Goal: Task Accomplishment & Management: Manage account settings

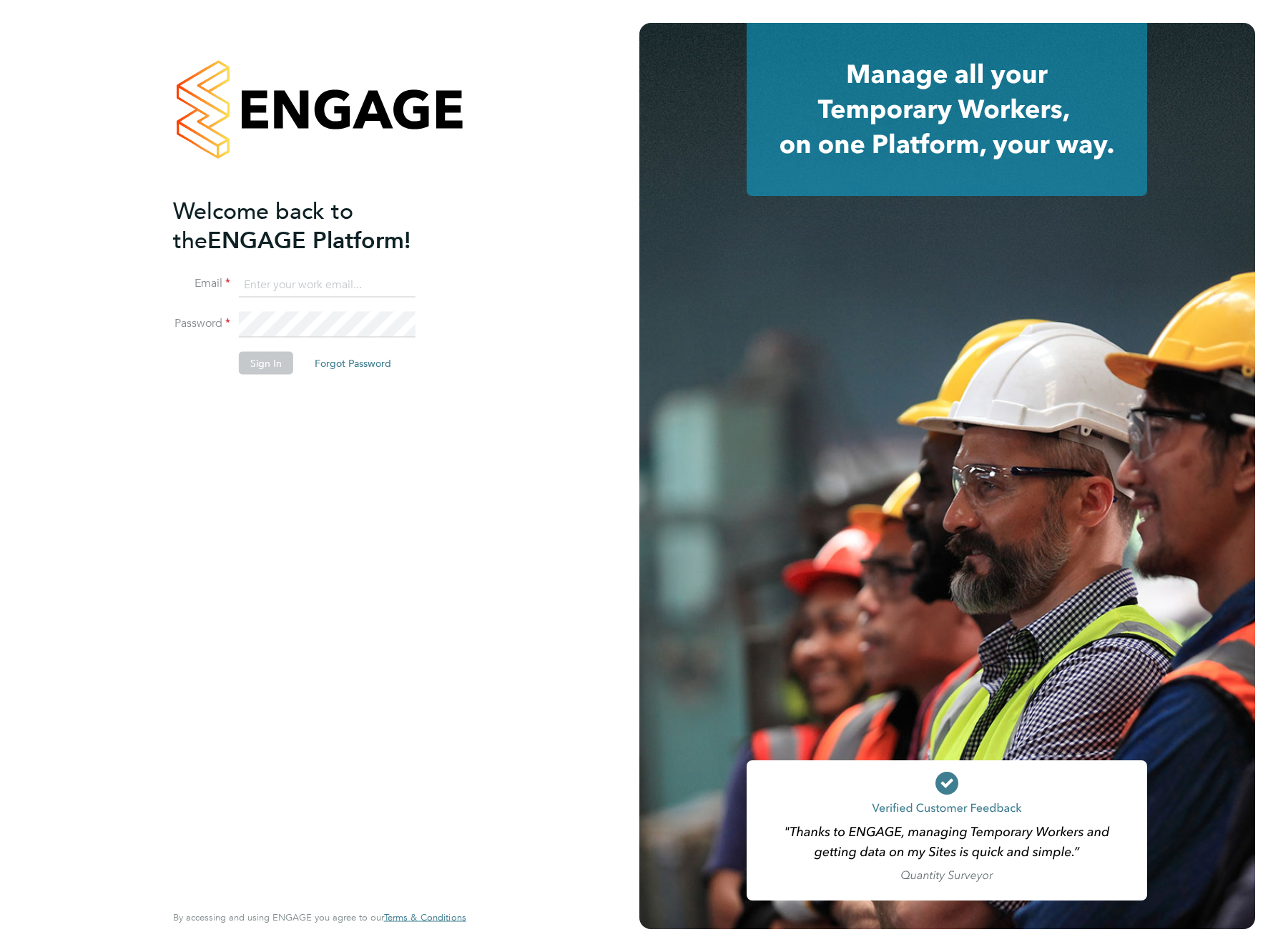
type input "support@engagelabs.io"
click at [272, 359] on button "Sign In" at bounding box center [266, 363] width 54 height 23
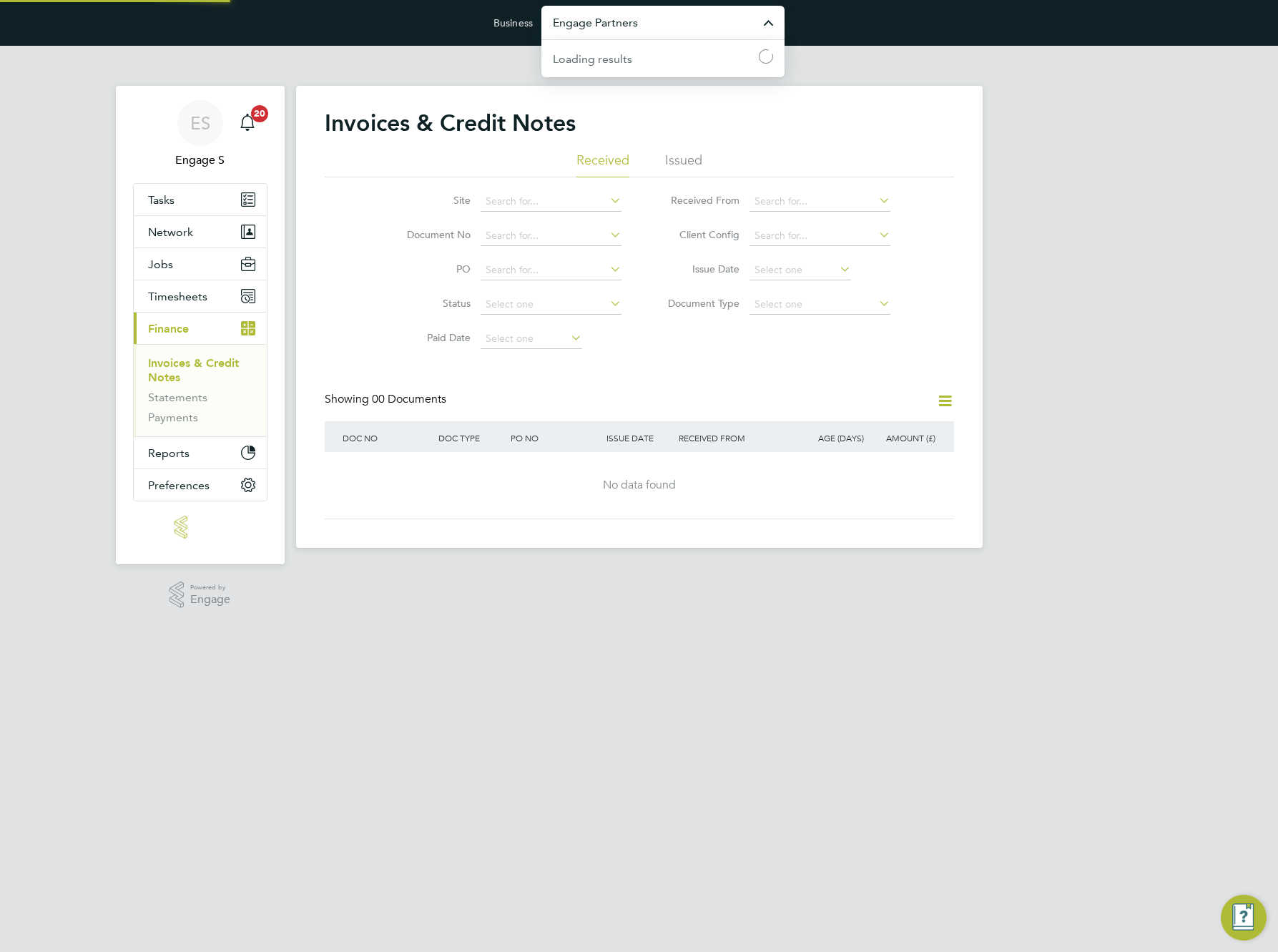
click at [701, 33] on input "Engage Partners" at bounding box center [663, 22] width 243 height 34
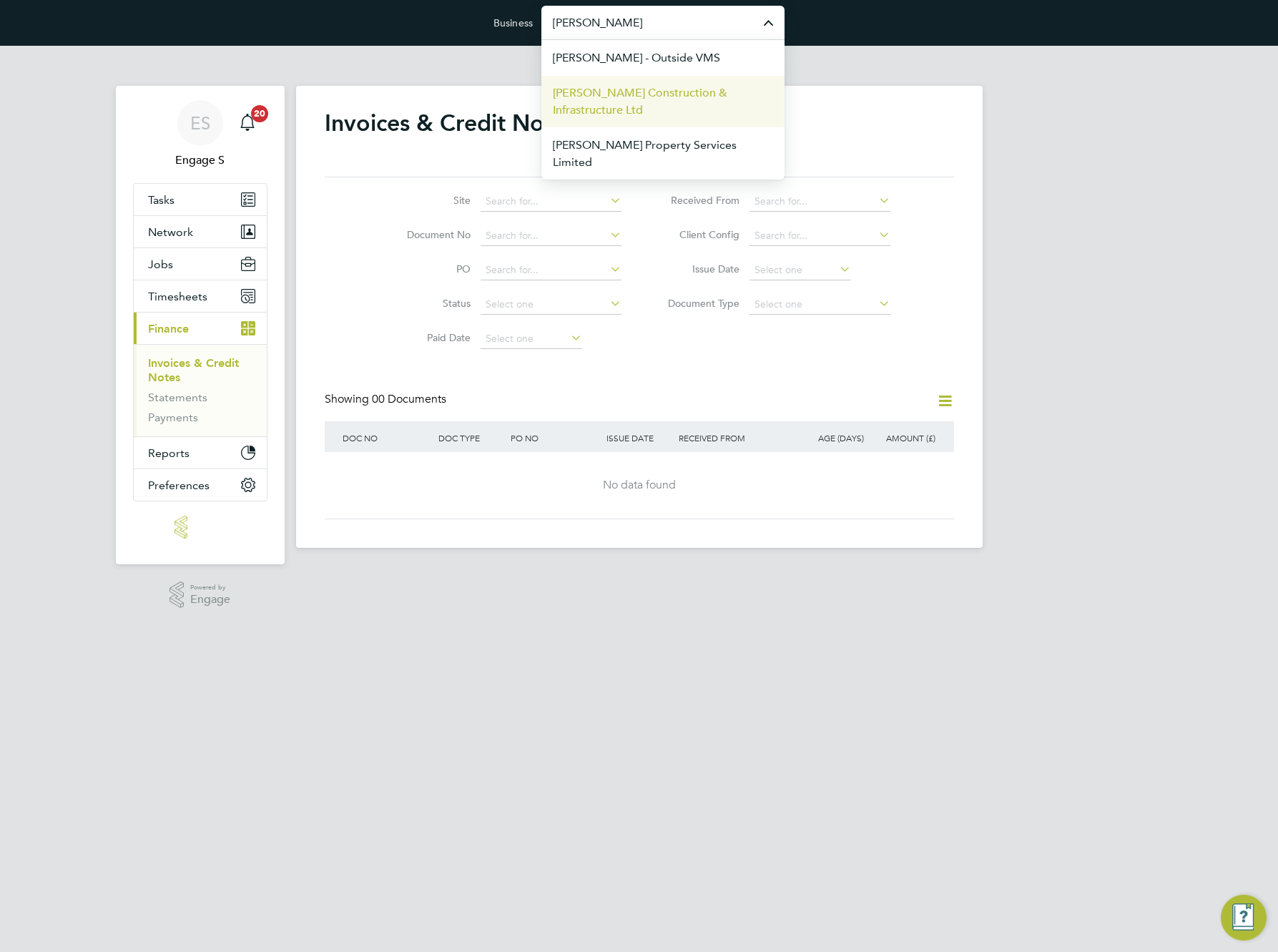
click at [692, 96] on span "Morgan Sindall Construction & Infrastructure Ltd" at bounding box center [663, 101] width 221 height 34
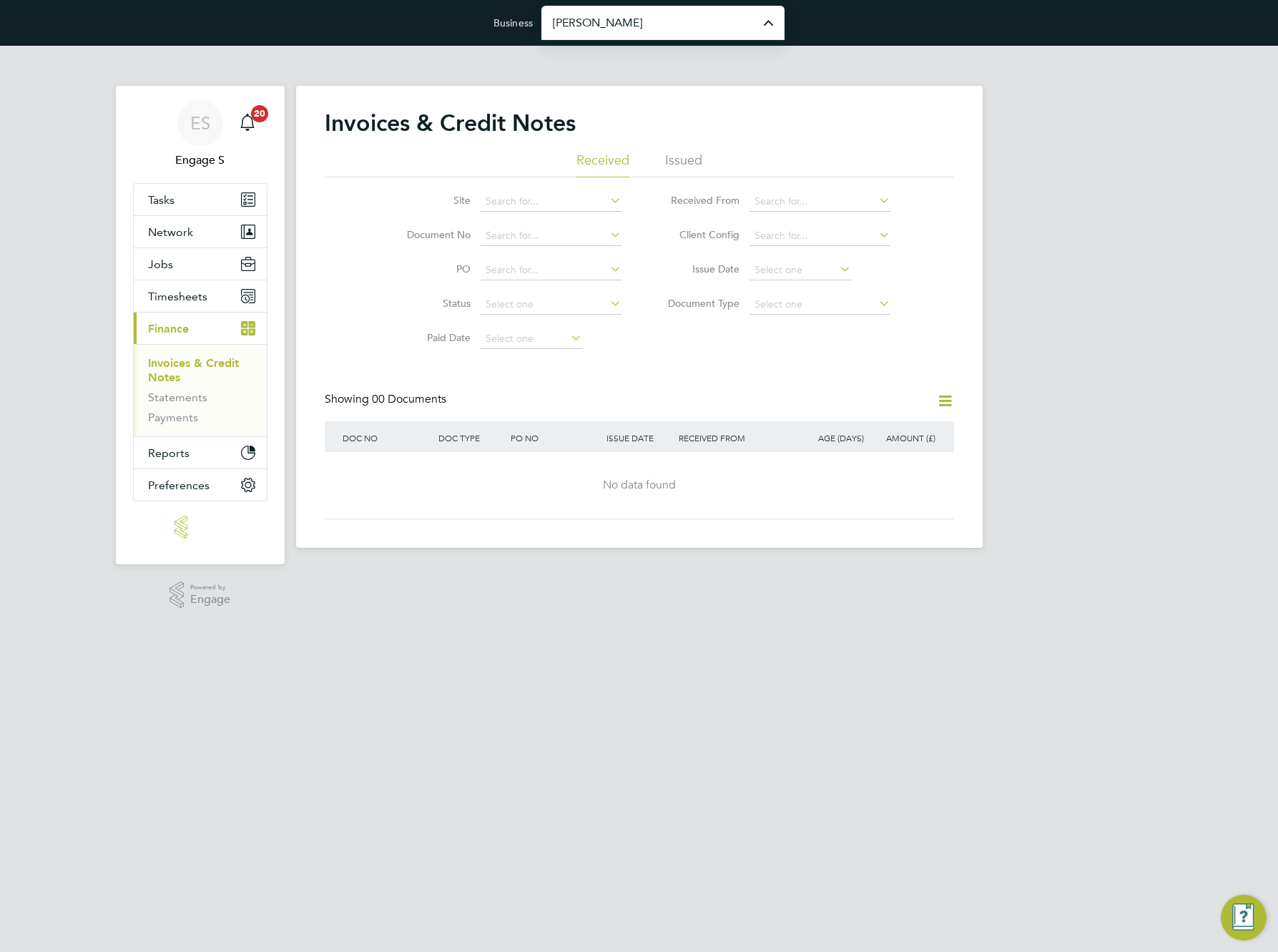
type input "Morgan Sindall Construction & Infrastructure Ltd"
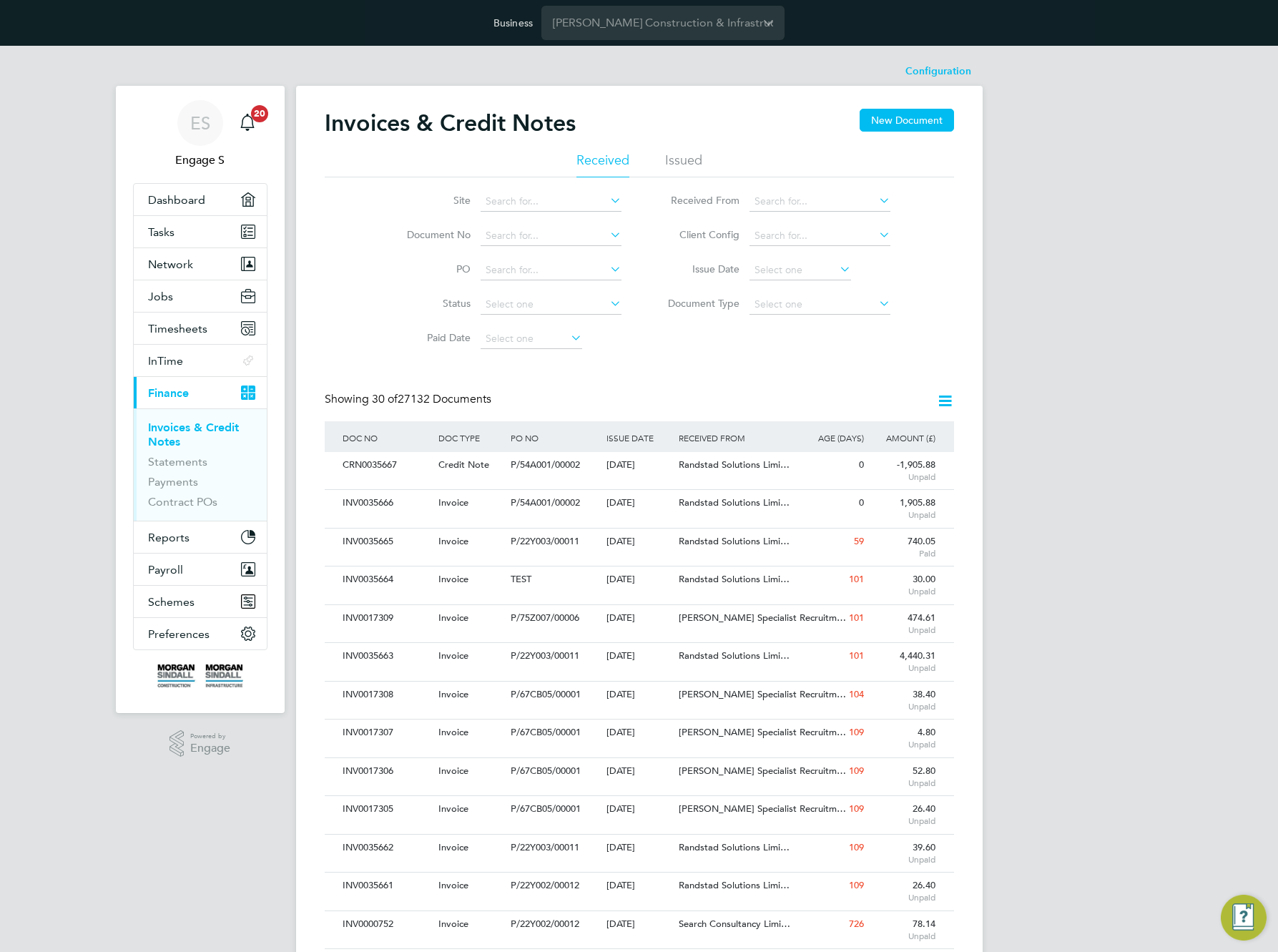
click at [974, 606] on div "Invoices & Credit Notes New Document Received Issued Site Document No PO Status…" at bounding box center [640, 878] width 687 height 1585
click at [623, 266] on li "PO" at bounding box center [505, 269] width 269 height 34
drag, startPoint x: 460, startPoint y: 394, endPoint x: 366, endPoint y: 404, distance: 94.5
click at [366, 404] on div "Showing 30 of 27132 Documents" at bounding box center [409, 399] width 169 height 15
drag, startPoint x: 404, startPoint y: 393, endPoint x: 509, endPoint y: 406, distance: 105.8
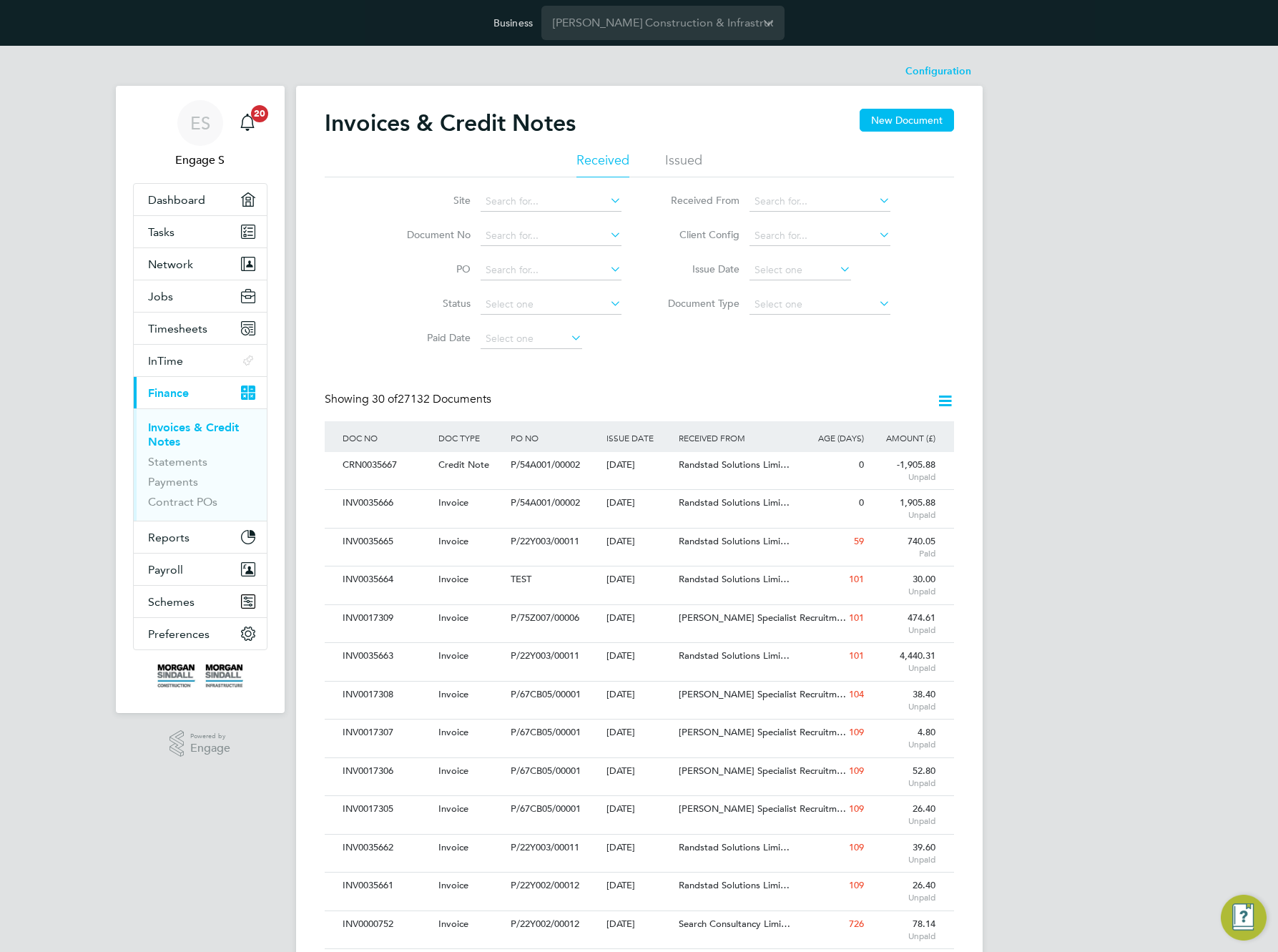
click at [509, 406] on div "Showing 30 of 27132 Documents" at bounding box center [639, 406] width 629 height 29
drag, startPoint x: 476, startPoint y: 398, endPoint x: 382, endPoint y: 396, distance: 94.0
click at [382, 396] on span "30 of 27132 Documents" at bounding box center [432, 399] width 120 height 15
drag, startPoint x: 522, startPoint y: 404, endPoint x: 555, endPoint y: 405, distance: 33.0
click at [555, 405] on div "Showing 30 of 27132 Documents" at bounding box center [639, 406] width 629 height 29
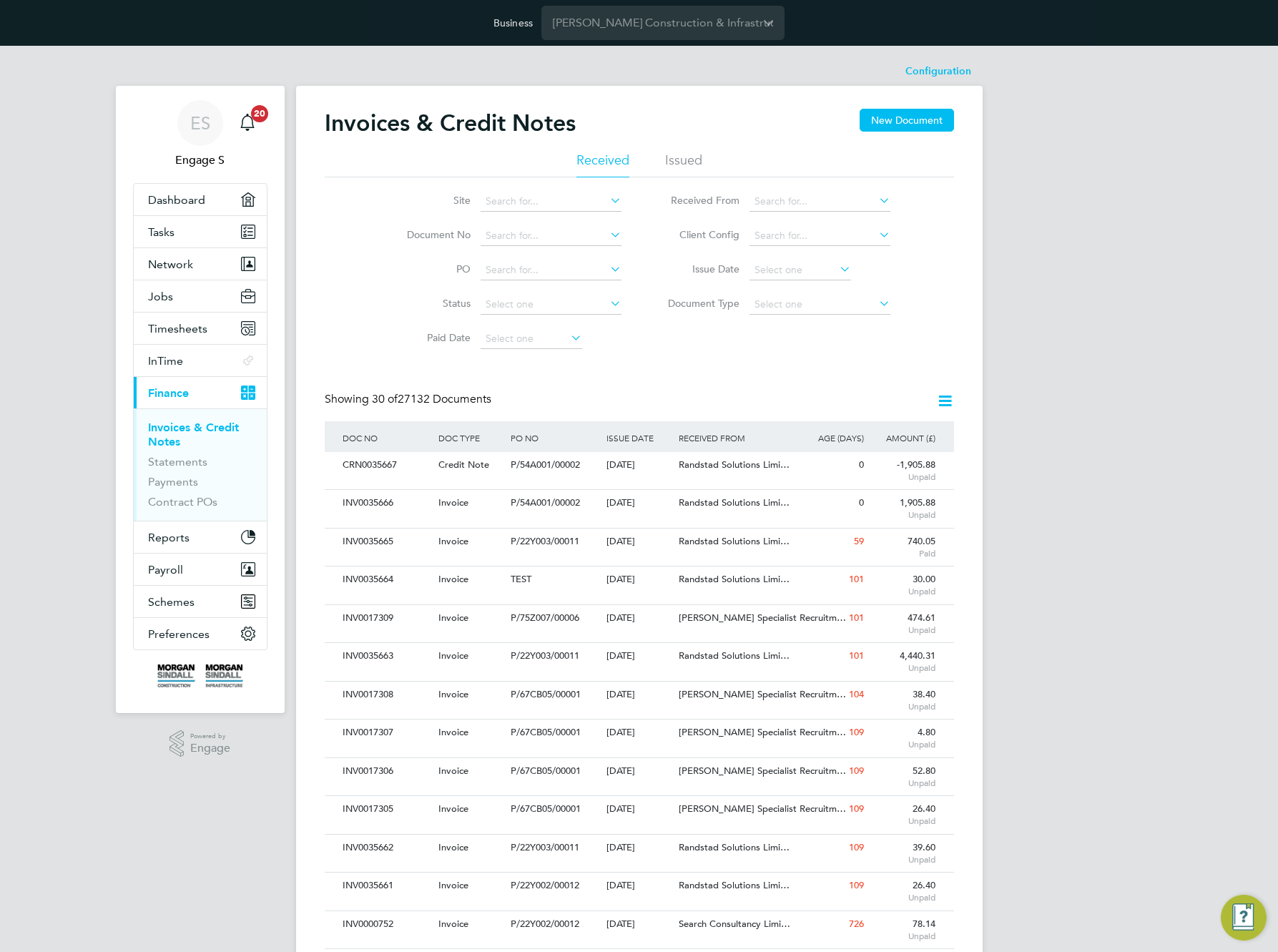
drag, startPoint x: 551, startPoint y: 403, endPoint x: 492, endPoint y: 402, distance: 59.0
click at [398, 396] on div "Showing 30 of 27132 Documents" at bounding box center [639, 406] width 629 height 29
click at [398, 396] on span "30 of" at bounding box center [385, 399] width 25 height 15
drag, startPoint x: 502, startPoint y: 391, endPoint x: 377, endPoint y: 388, distance: 125.0
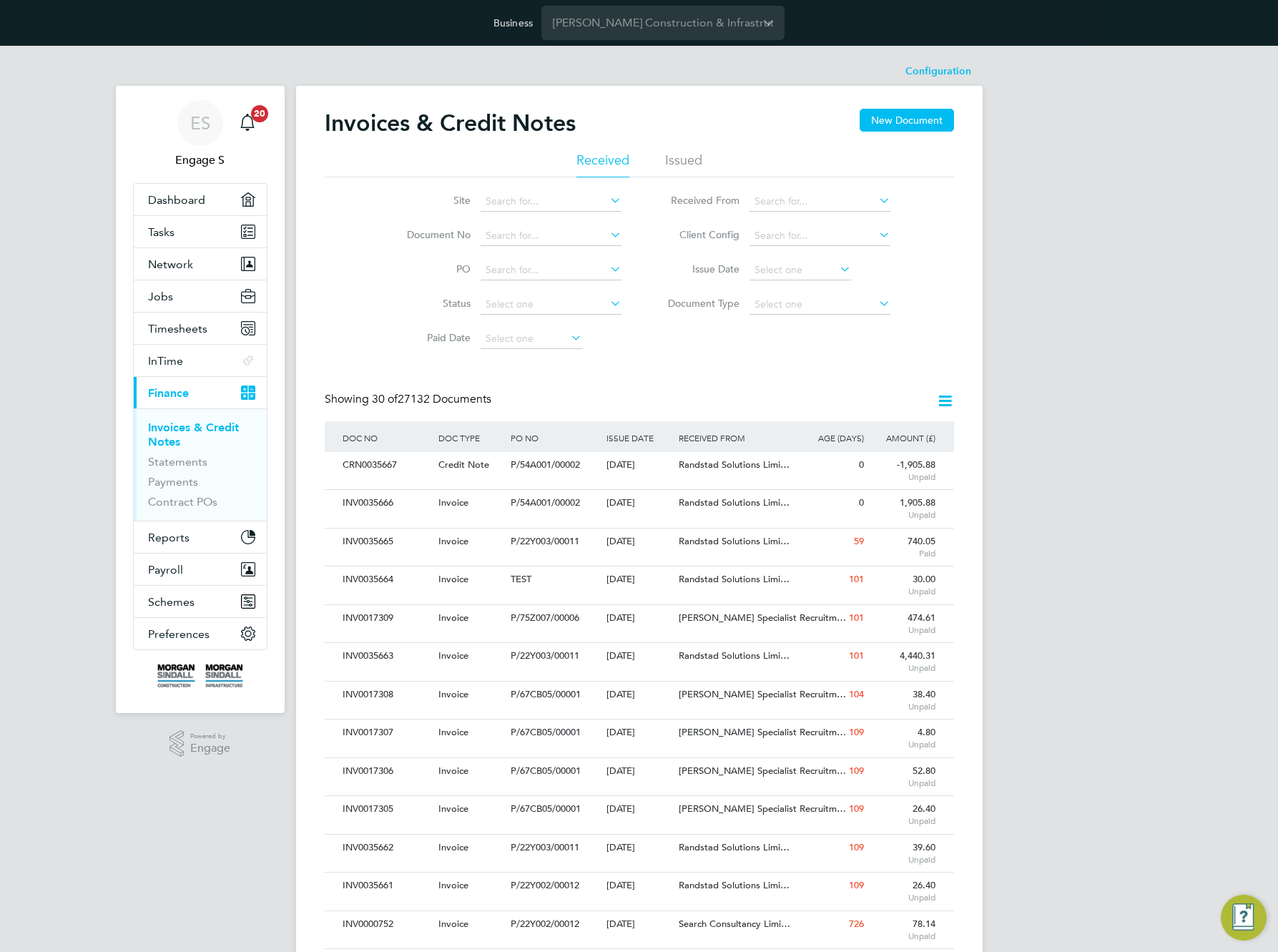
click at [377, 388] on div "Invoices & Credit Notes New Document Received Issued Site Document No PO Status…" at bounding box center [639, 868] width 629 height 1519
drag, startPoint x: 374, startPoint y: 388, endPoint x: 645, endPoint y: 382, distance: 271.1
click at [645, 382] on div "Invoices & Credit Notes New Document Received Issued Site Document No PO Status…" at bounding box center [639, 868] width 629 height 1519
click at [840, 363] on div "Invoices & Credit Notes New Document Received Issued Site Document No PO Status…" at bounding box center [639, 868] width 629 height 1519
drag, startPoint x: 672, startPoint y: 409, endPoint x: 376, endPoint y: 418, distance: 296.1
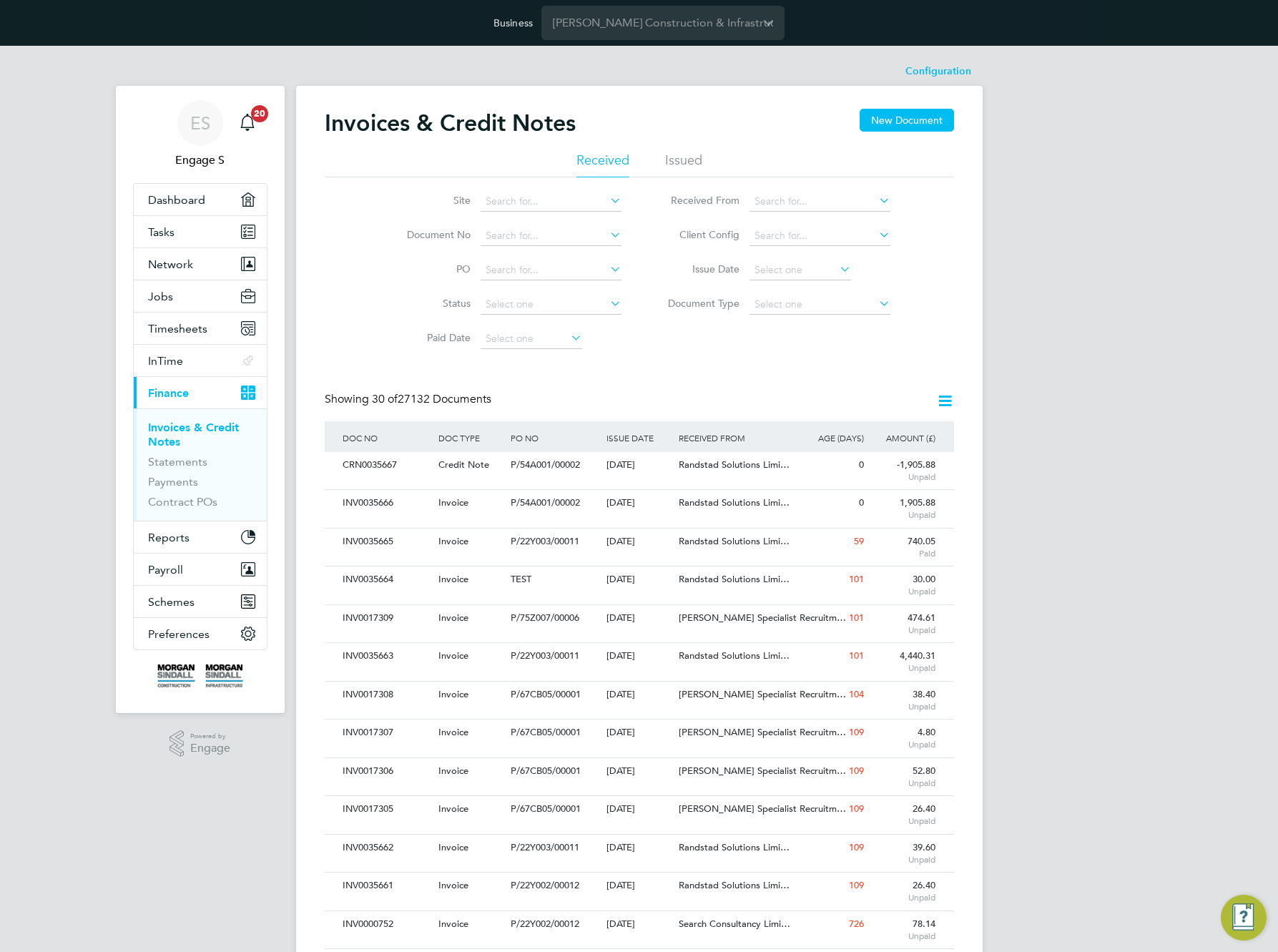
click at [376, 418] on div "Showing 30 of 27132 Documents" at bounding box center [639, 406] width 629 height 29
drag, startPoint x: 393, startPoint y: 405, endPoint x: 515, endPoint y: 402, distance: 122.0
click at [502, 405] on div "Showing 30 of 27132 Documents" at bounding box center [639, 406] width 629 height 29
click at [447, 400] on span "30 of 27132 Documents" at bounding box center [432, 399] width 120 height 15
drag, startPoint x: 440, startPoint y: 412, endPoint x: 435, endPoint y: 405, distance: 8.6
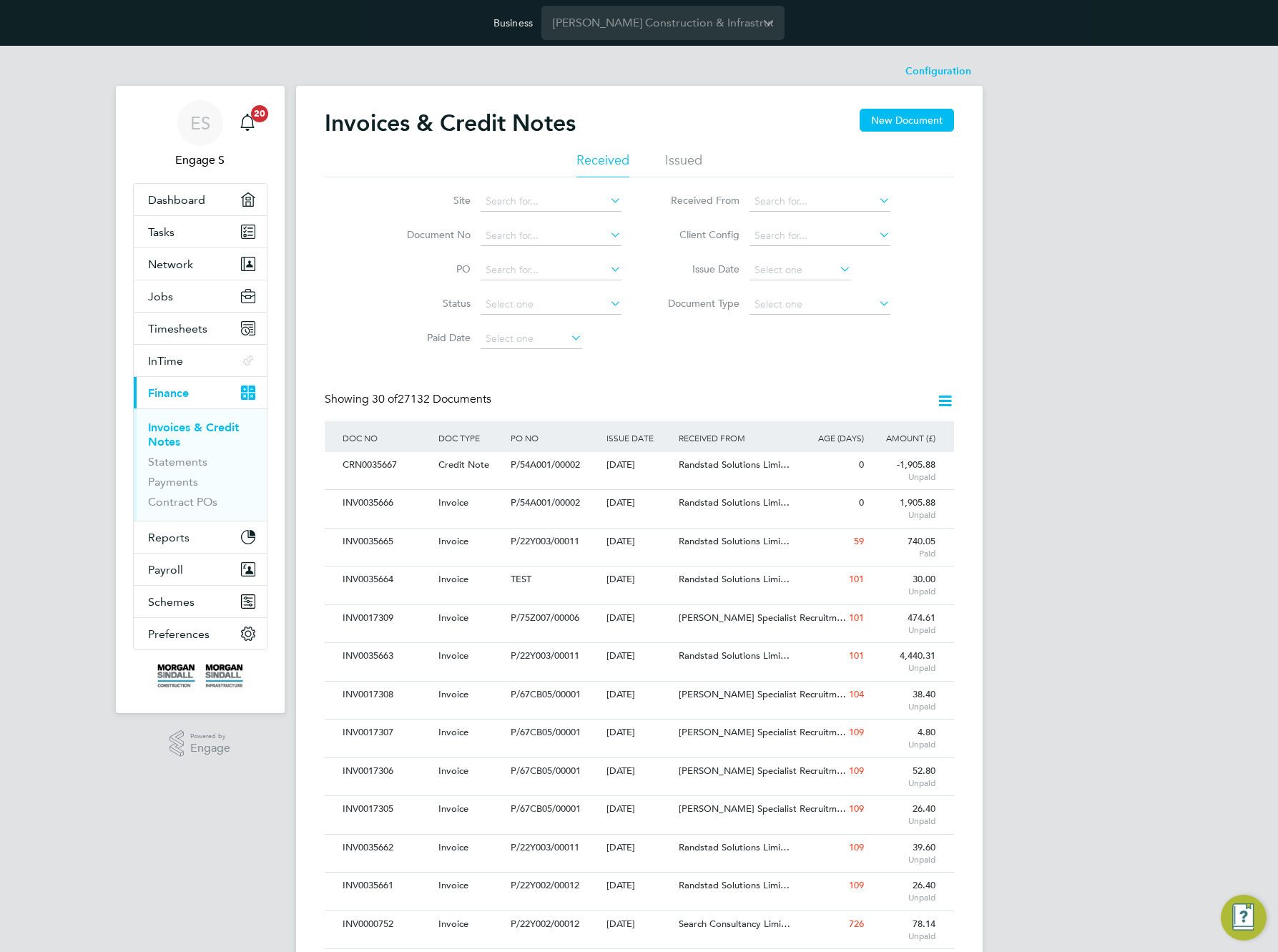
click at [440, 412] on div "Showing 30 of 27132 Documents" at bounding box center [639, 406] width 629 height 29
drag, startPoint x: 386, startPoint y: 403, endPoint x: 616, endPoint y: 387, distance: 230.6
click at [616, 387] on div "Invoices & Credit Notes New Document Received Issued Site Document No PO Status…" at bounding box center [639, 868] width 629 height 1519
drag, startPoint x: 465, startPoint y: 407, endPoint x: 458, endPoint y: 397, distance: 12.2
click at [535, 396] on div "Showing 30 of 27132 Documents" at bounding box center [639, 406] width 629 height 29
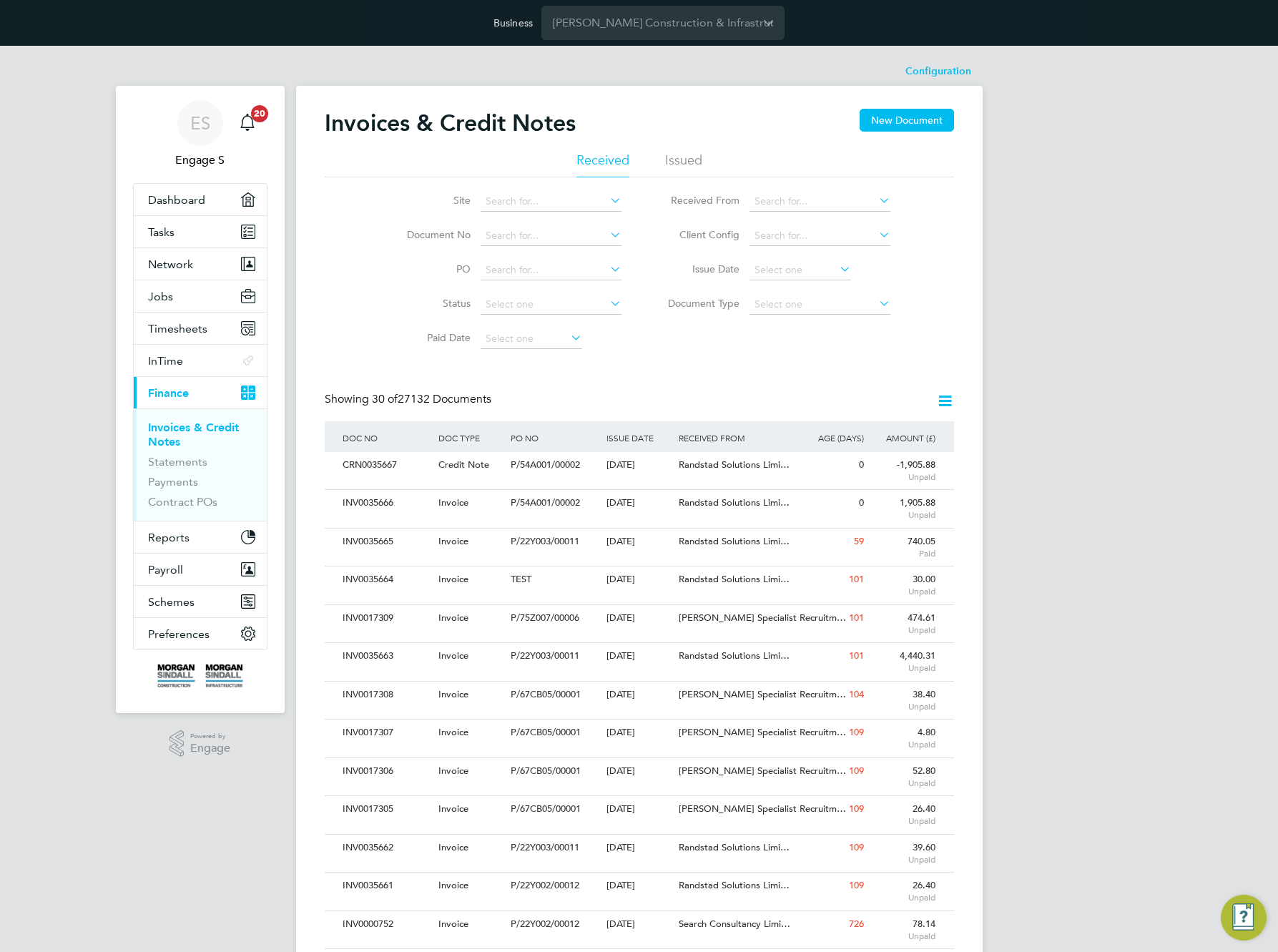
drag, startPoint x: 413, startPoint y: 397, endPoint x: 472, endPoint y: 394, distance: 59.1
click at [472, 394] on span "30 of 27132 Documents" at bounding box center [432, 399] width 120 height 15
click at [652, 342] on div "Site Document No PO Status Paid Date Issued To Received From Client Config Issu…" at bounding box center [639, 266] width 629 height 179
click at [678, 20] on input "Morgan Sindall Construction & Infrastructure Ltd" at bounding box center [663, 22] width 243 height 34
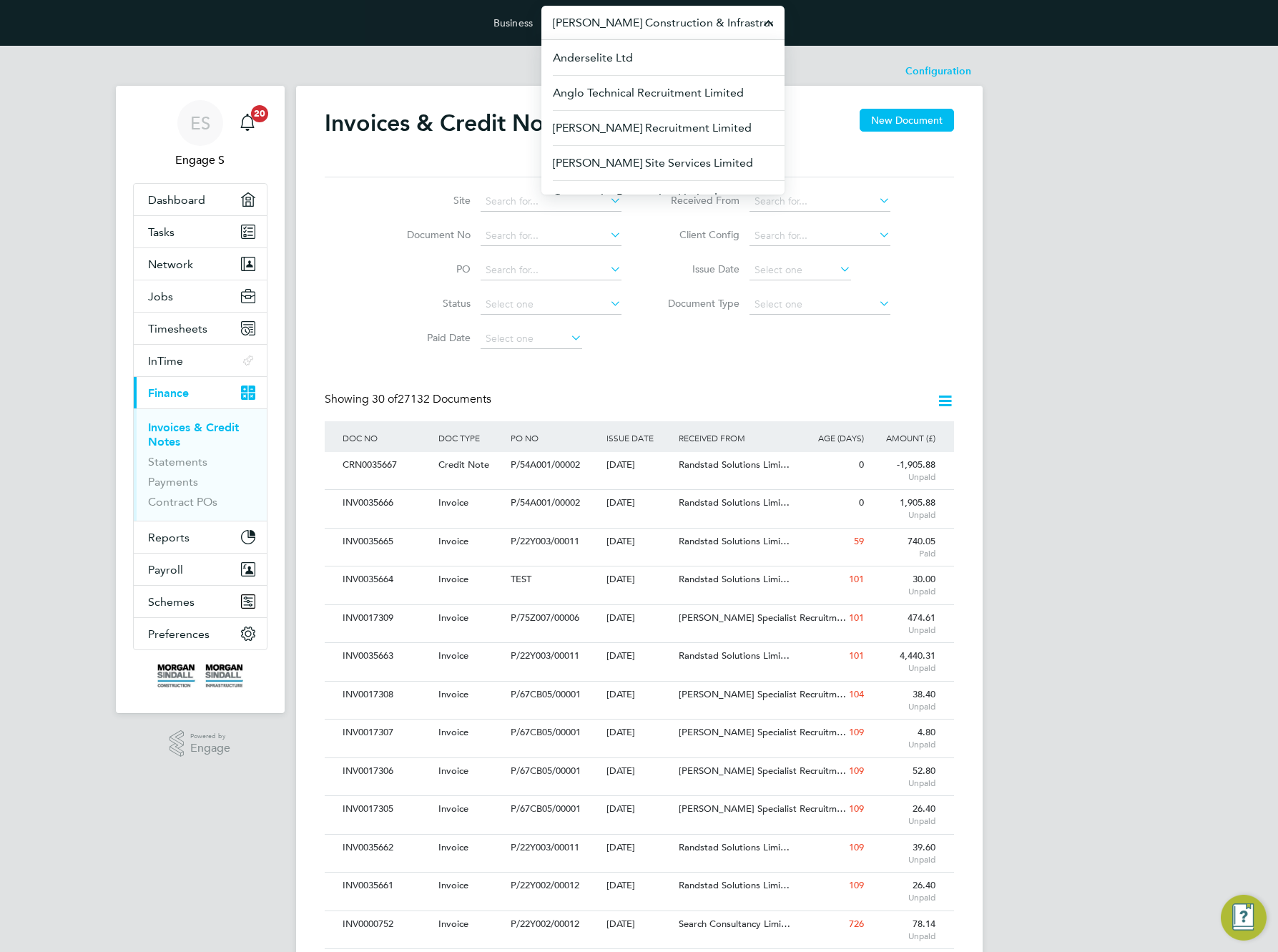
click at [677, 34] on input "Morgan Sindall Construction & Infrastructure Ltd" at bounding box center [663, 22] width 243 height 34
click at [678, 31] on input "Morgan Sindall Construction & Infrastructure Ltd" at bounding box center [663, 22] width 243 height 34
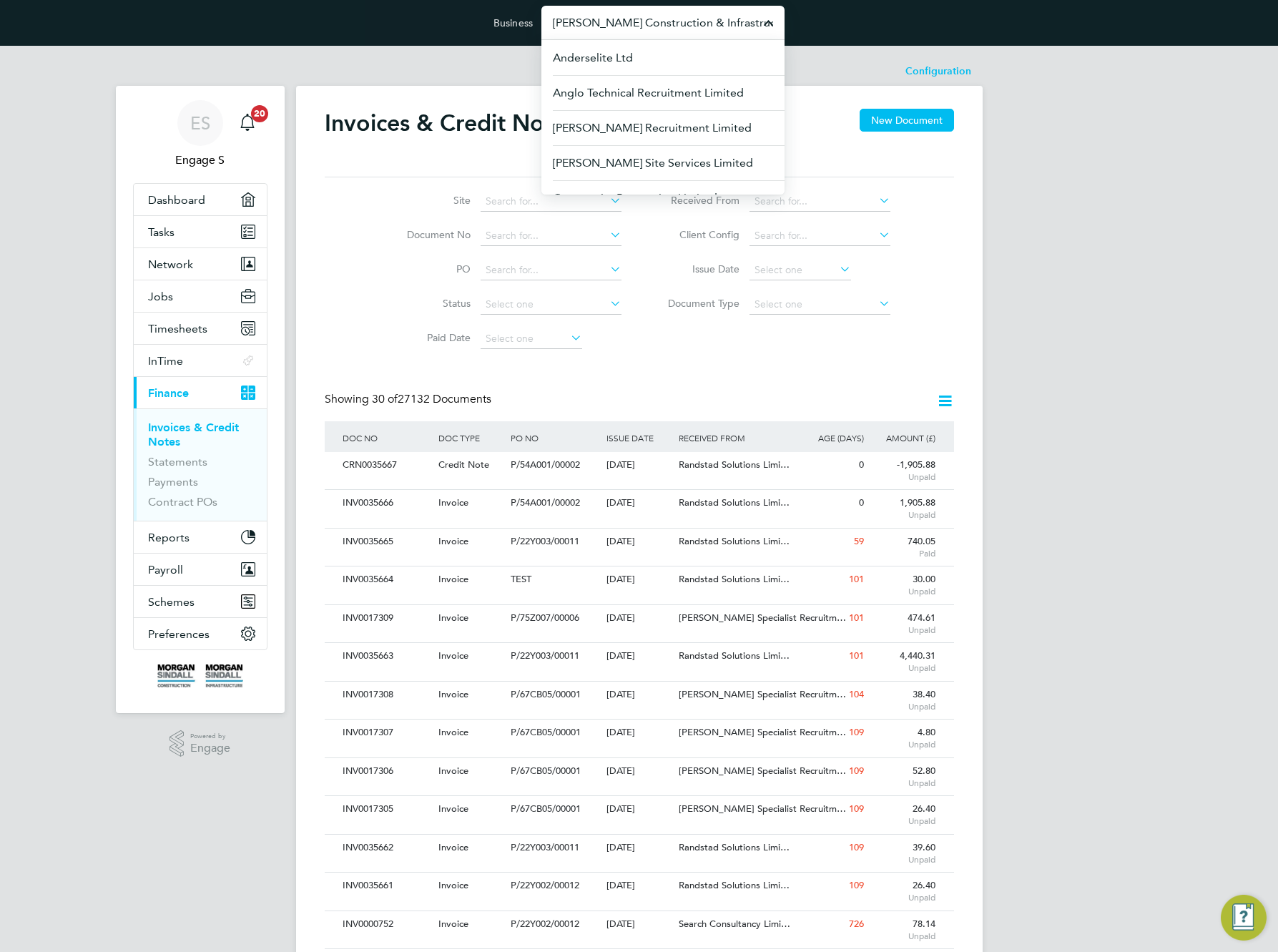
click at [678, 31] on input "Morgan Sindall Construction & Infrastructure Ltd" at bounding box center [663, 22] width 243 height 34
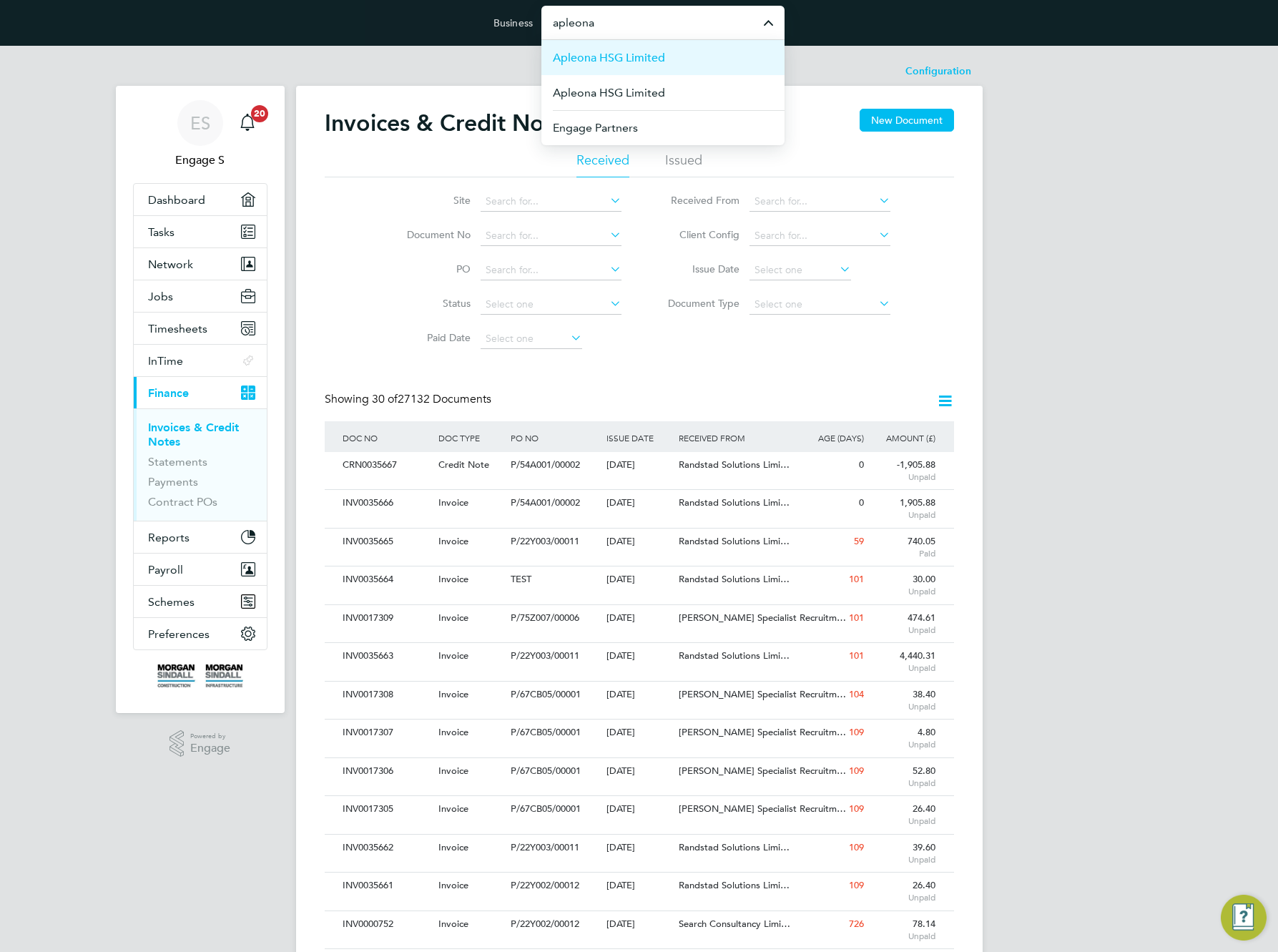
click at [654, 58] on span "Apleona HSG Limited" at bounding box center [609, 58] width 112 height 18
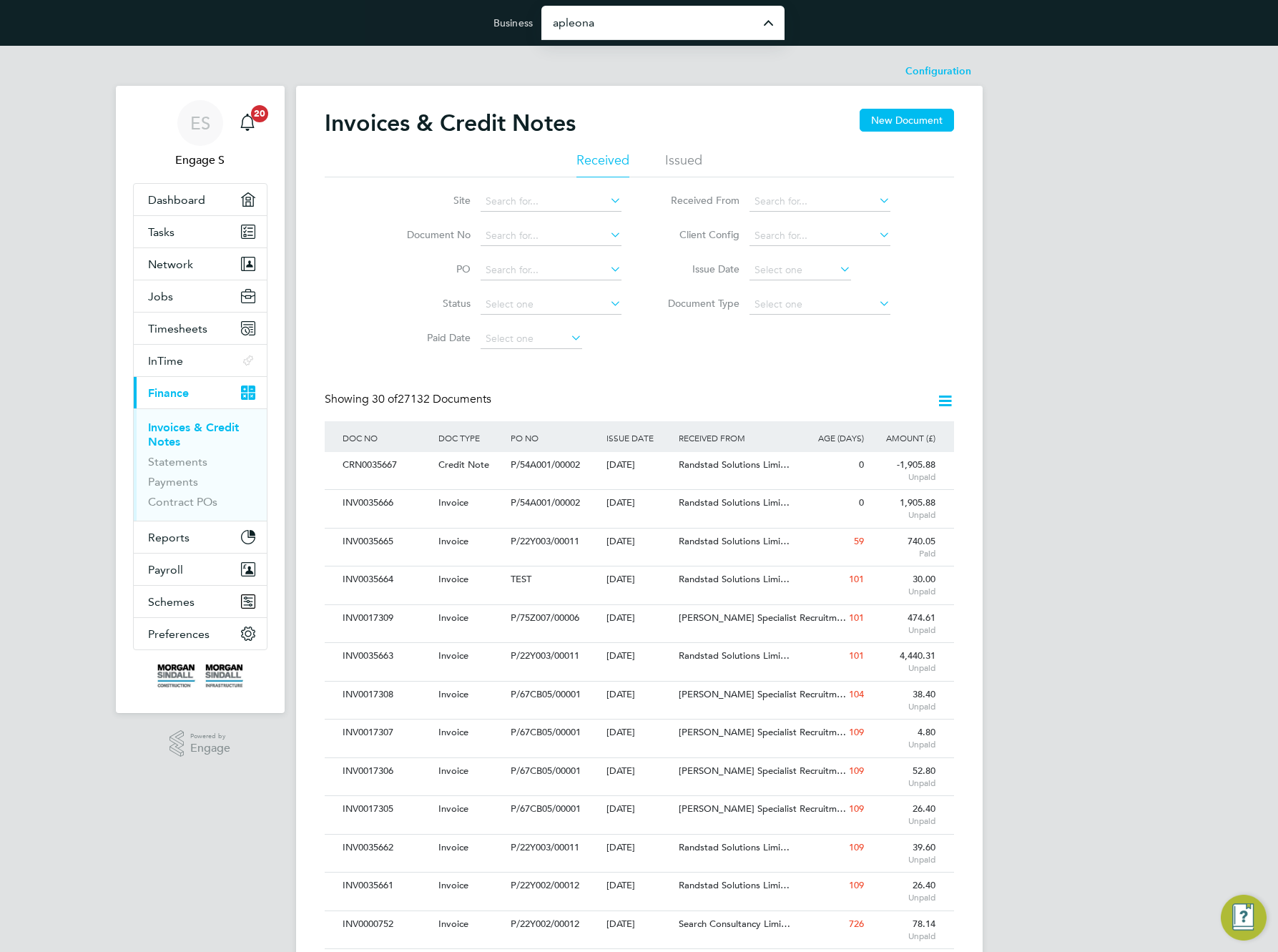
type input "Apleona HSG Limited"
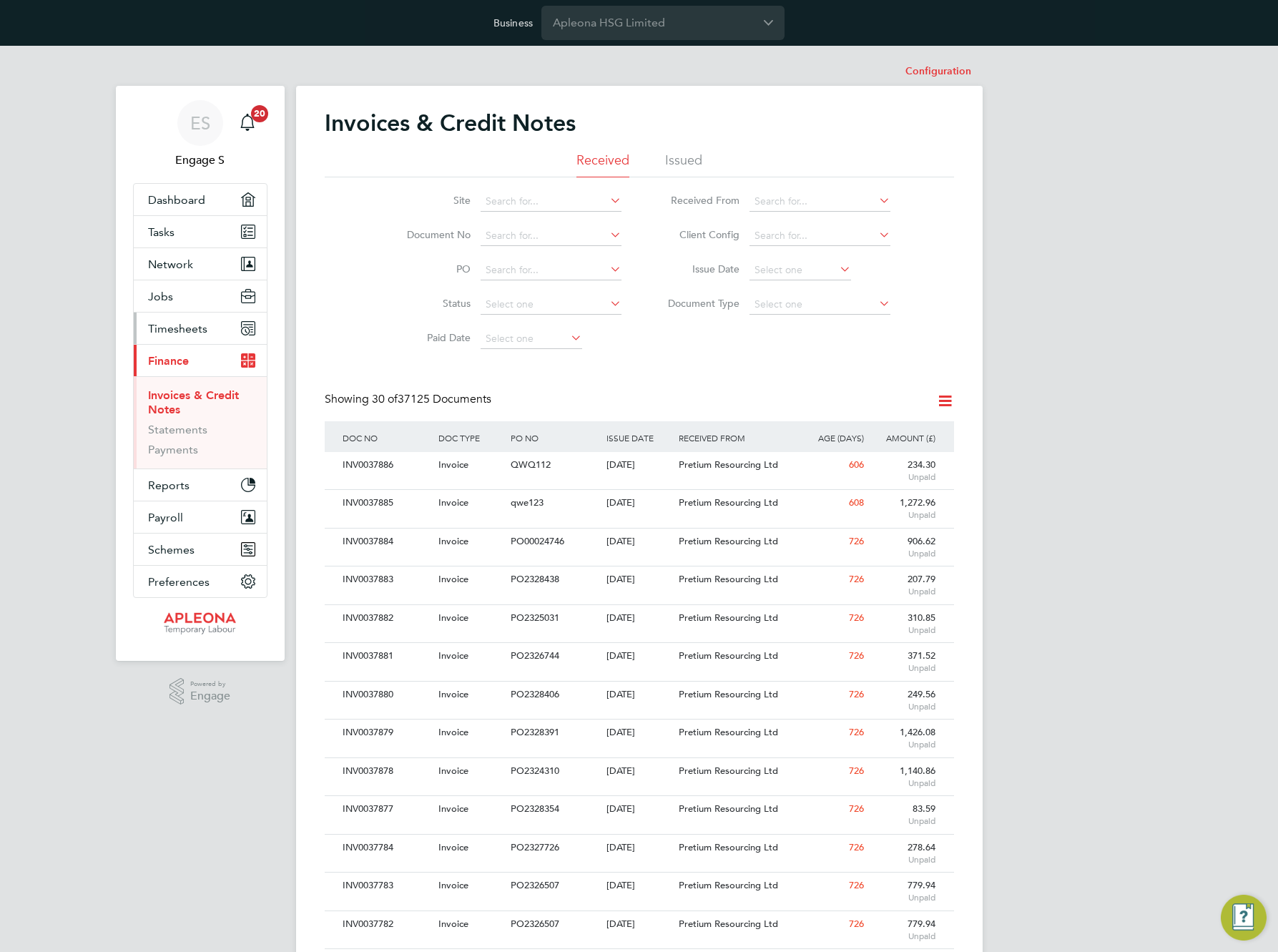
click at [169, 329] on span "Timesheets" at bounding box center [177, 329] width 59 height 14
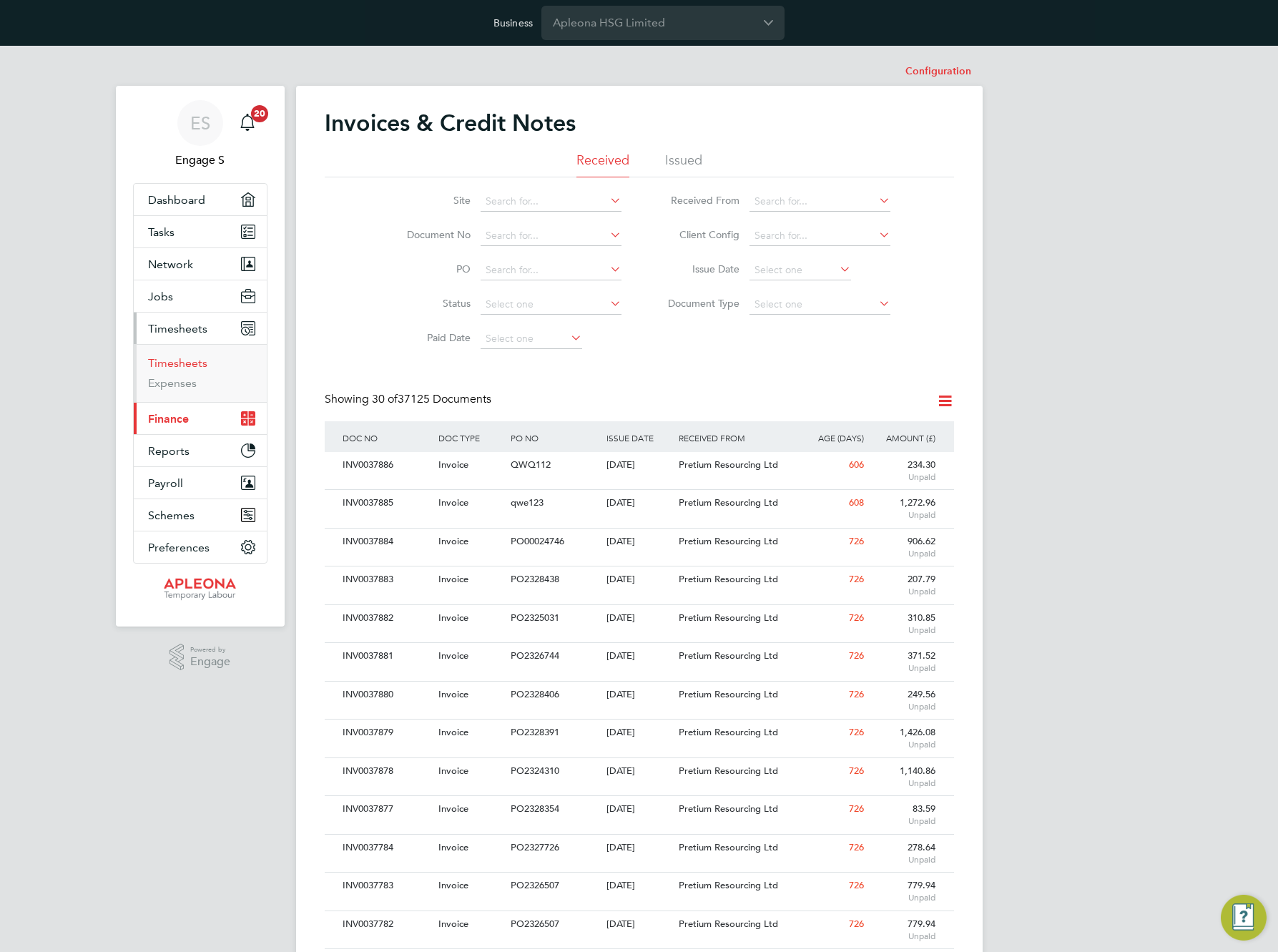
click at [172, 368] on link "Timesheets" at bounding box center [177, 363] width 59 height 14
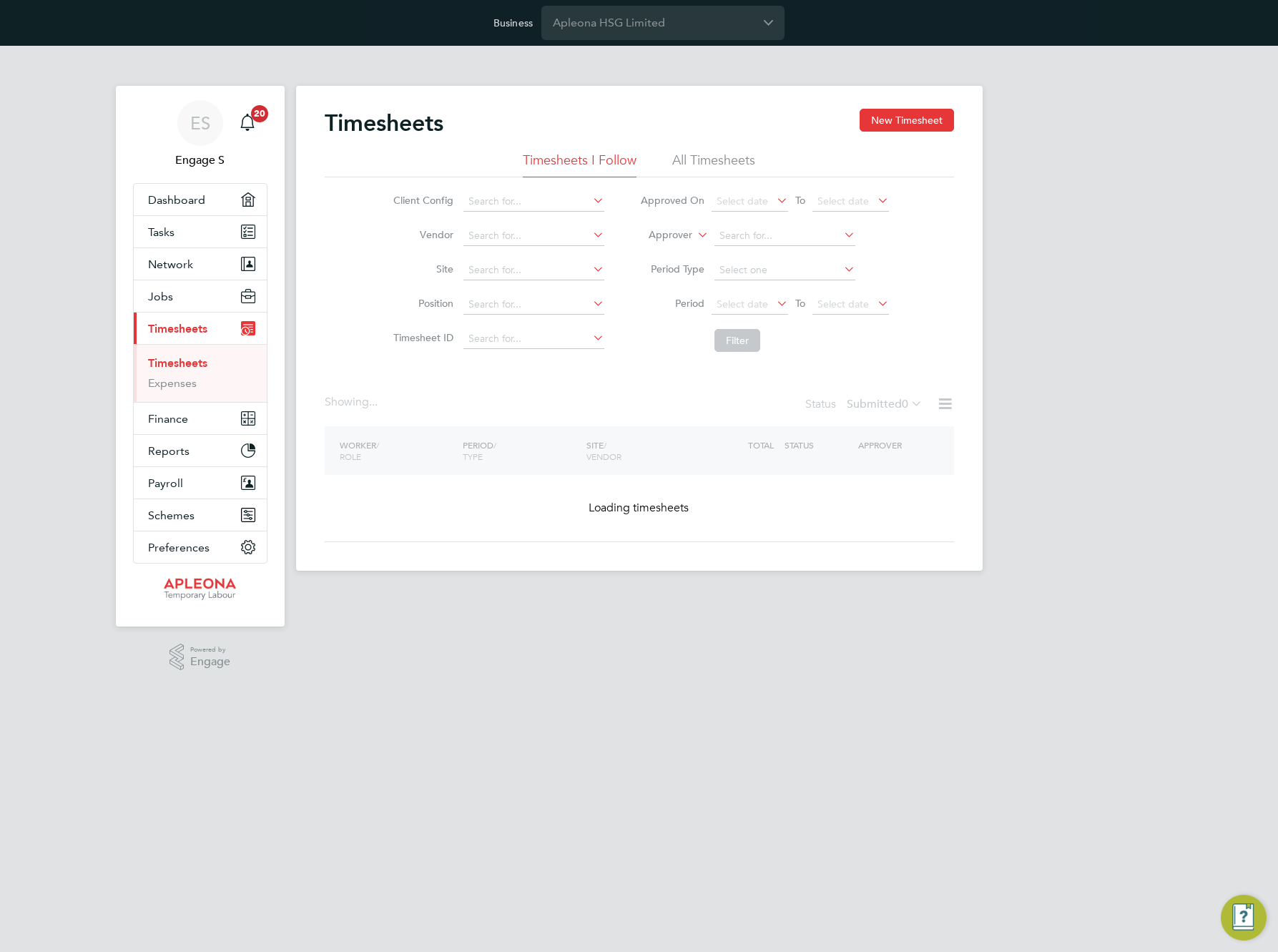
drag, startPoint x: 900, startPoint y: 120, endPoint x: 897, endPoint y: 139, distance: 19.2
click at [900, 121] on button "New Timesheet" at bounding box center [906, 121] width 94 height 23
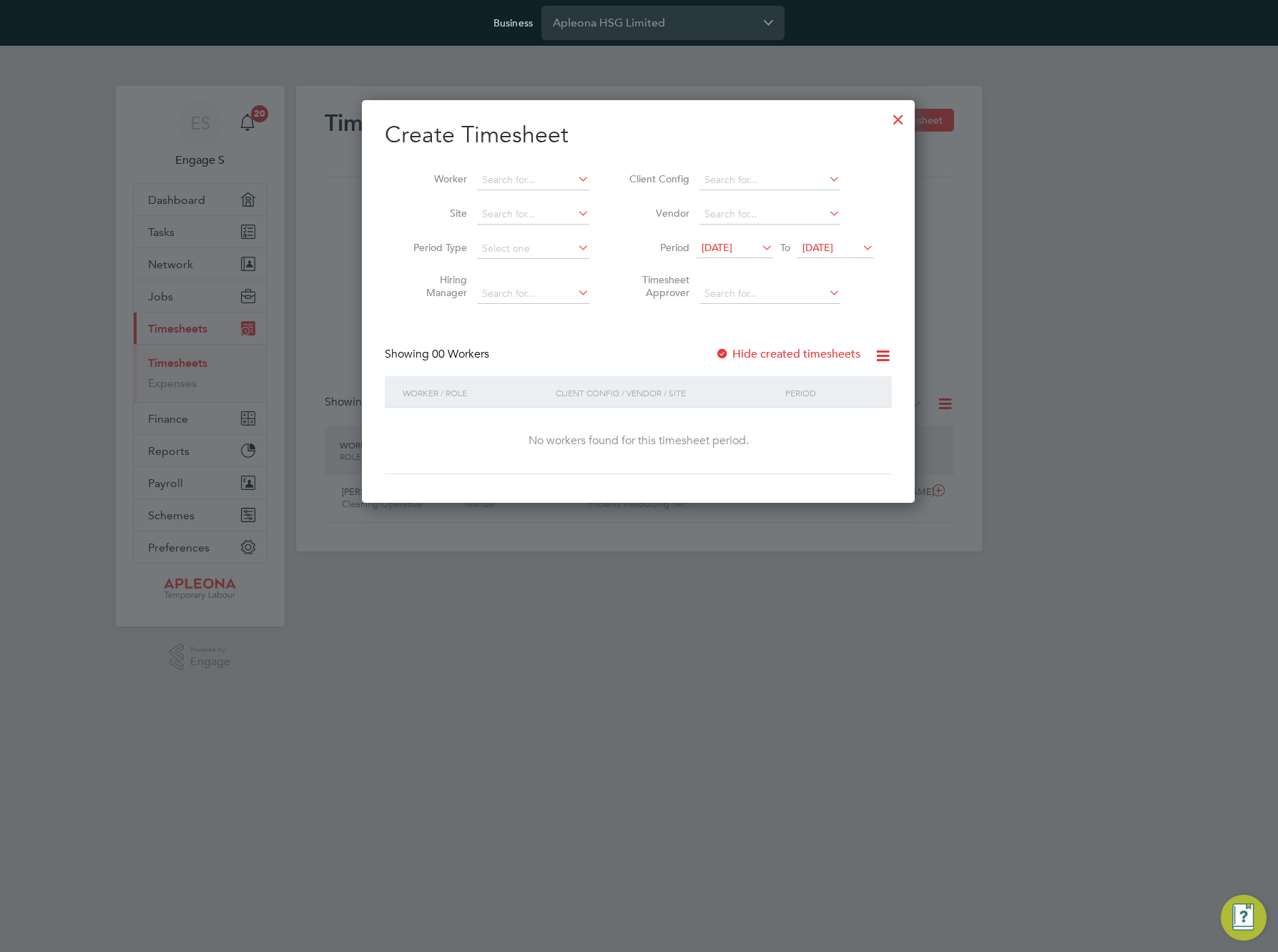
click at [897, 122] on div at bounding box center [899, 116] width 25 height 25
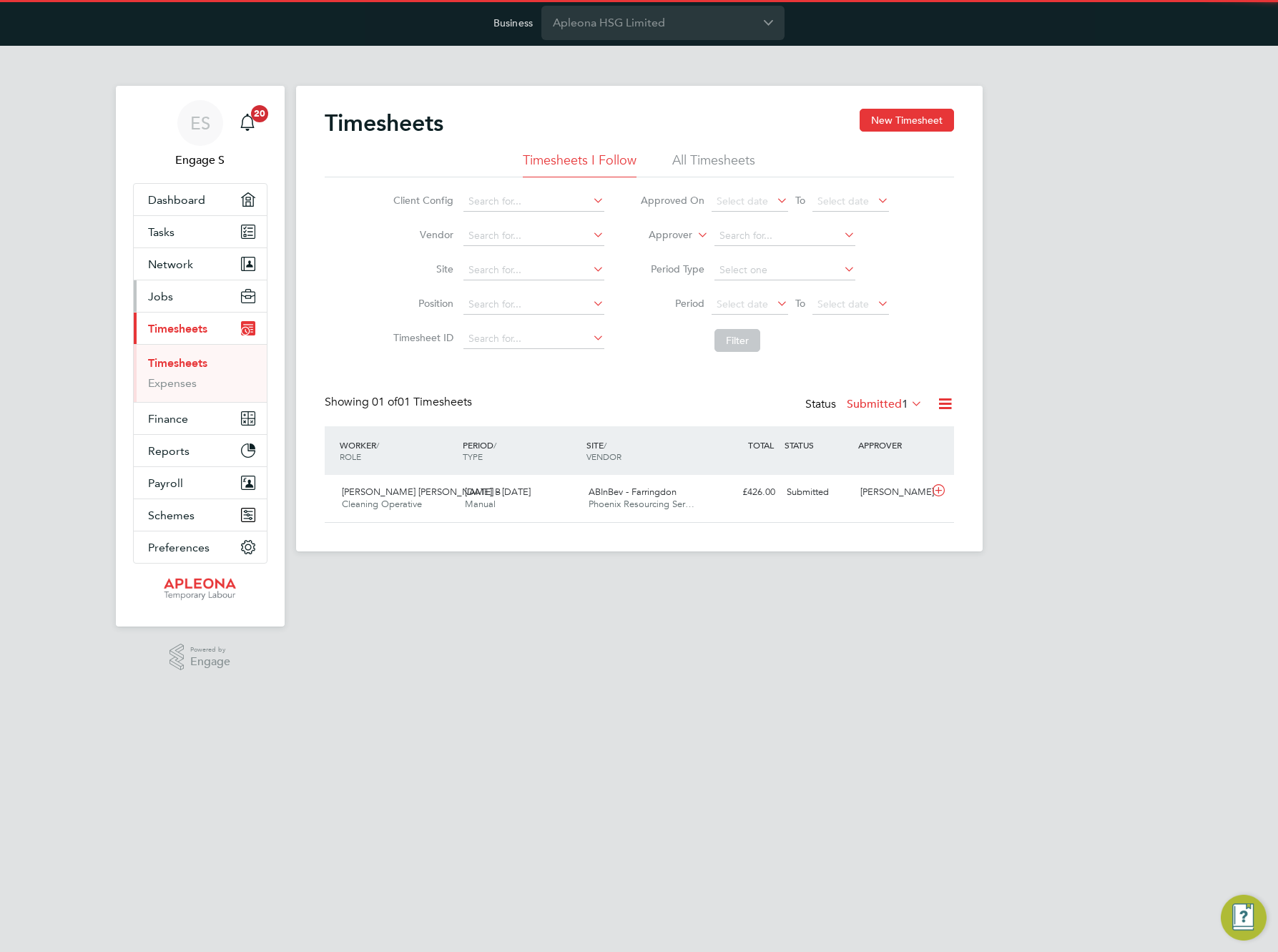
click at [183, 290] on button "Jobs" at bounding box center [200, 296] width 133 height 31
click at [881, 404] on label "Submitted 1" at bounding box center [885, 404] width 76 height 15
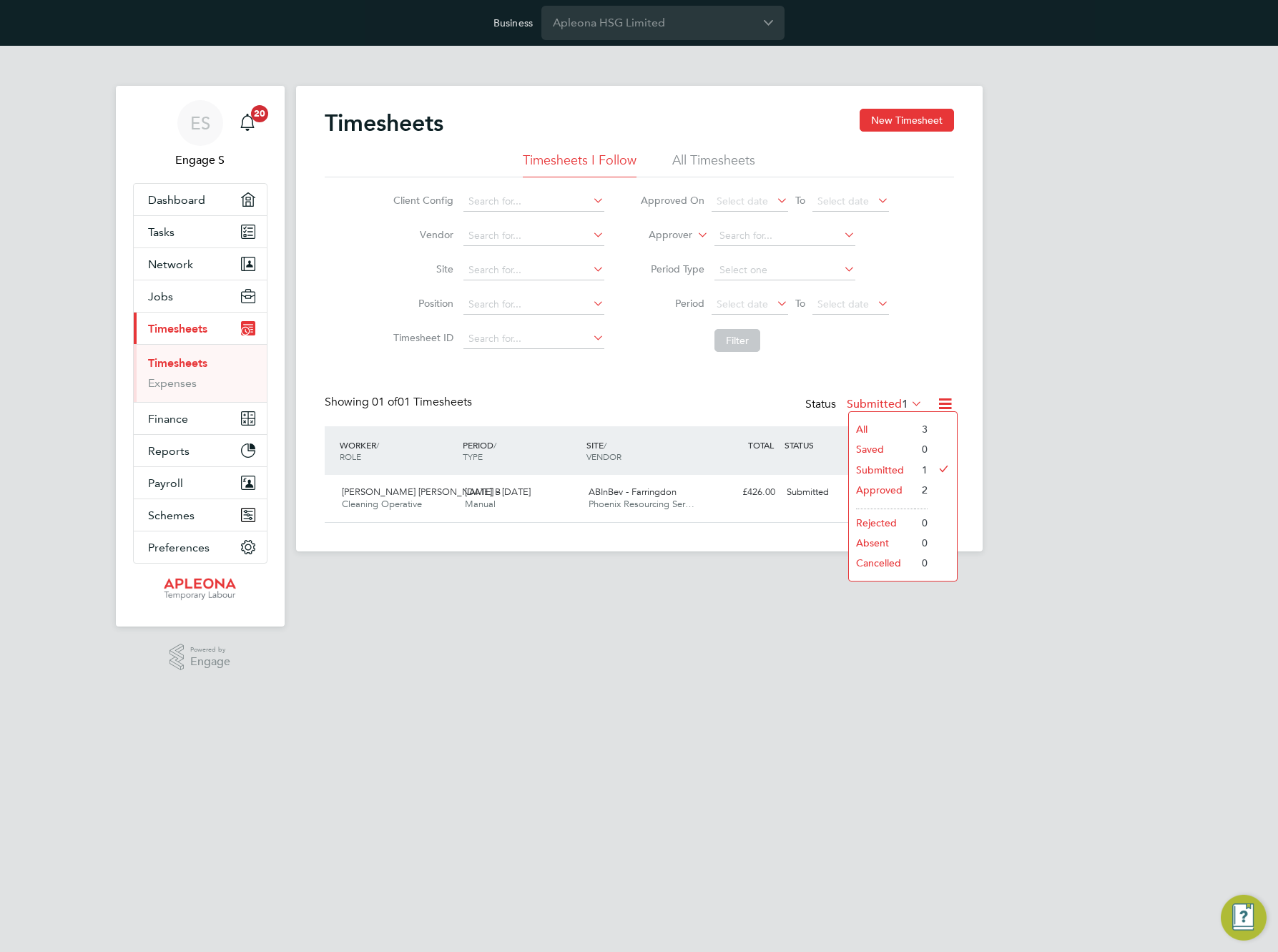
click at [865, 425] on li "All" at bounding box center [882, 429] width 66 height 20
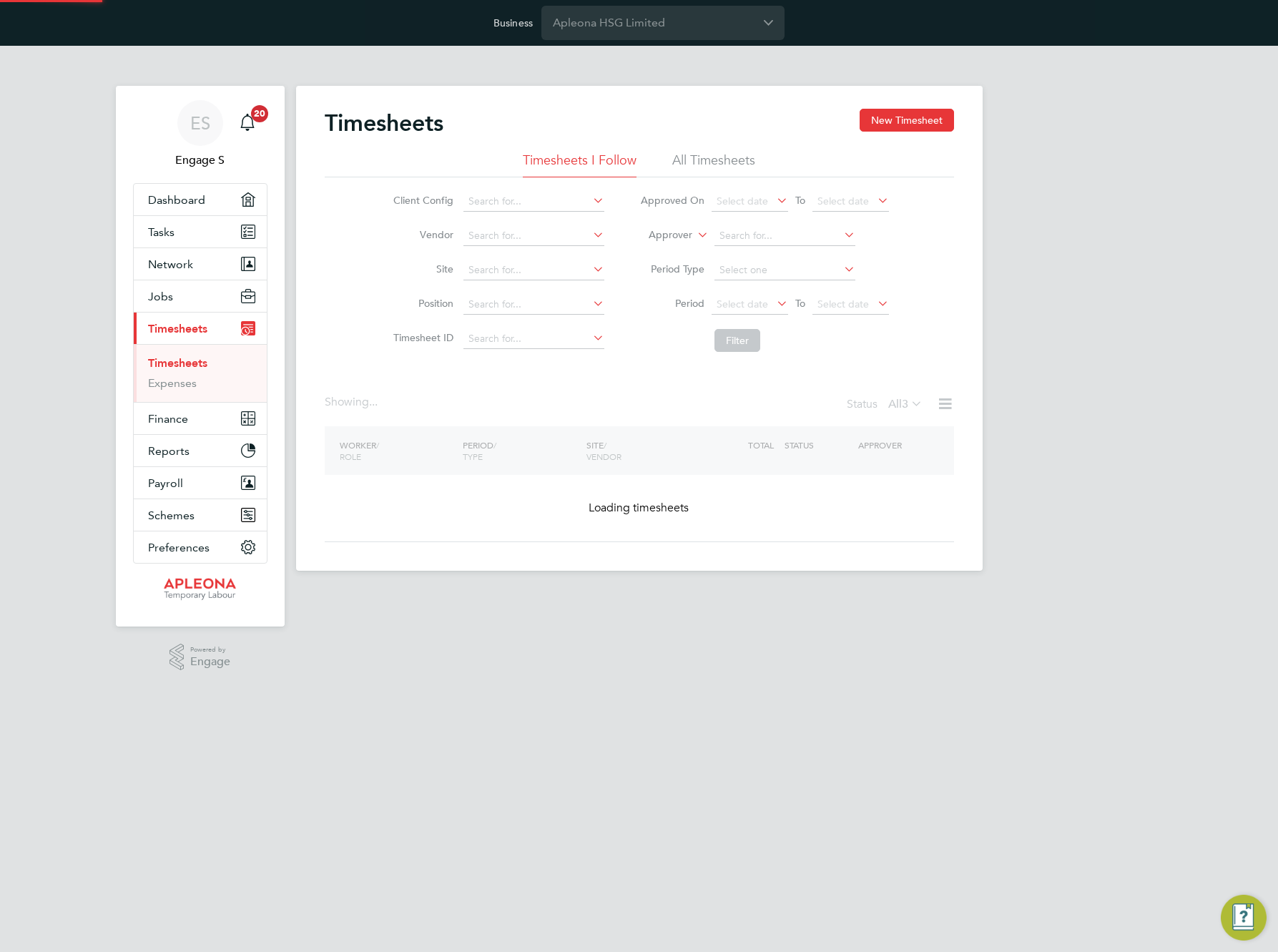
click at [733, 164] on li "All Timesheets" at bounding box center [713, 164] width 83 height 25
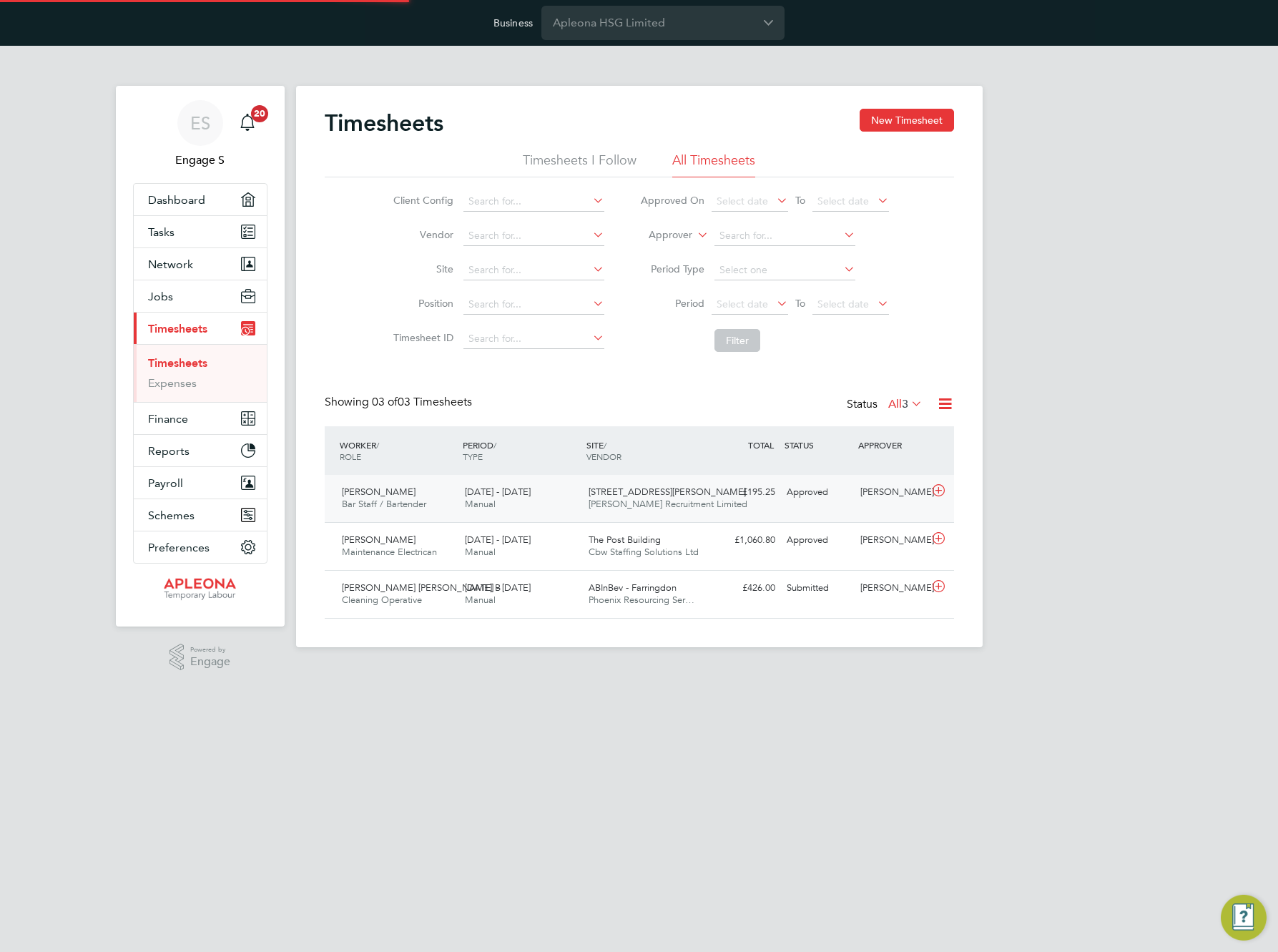
click at [619, 501] on span "[PERSON_NAME] Recruitment Limited" at bounding box center [667, 504] width 159 height 13
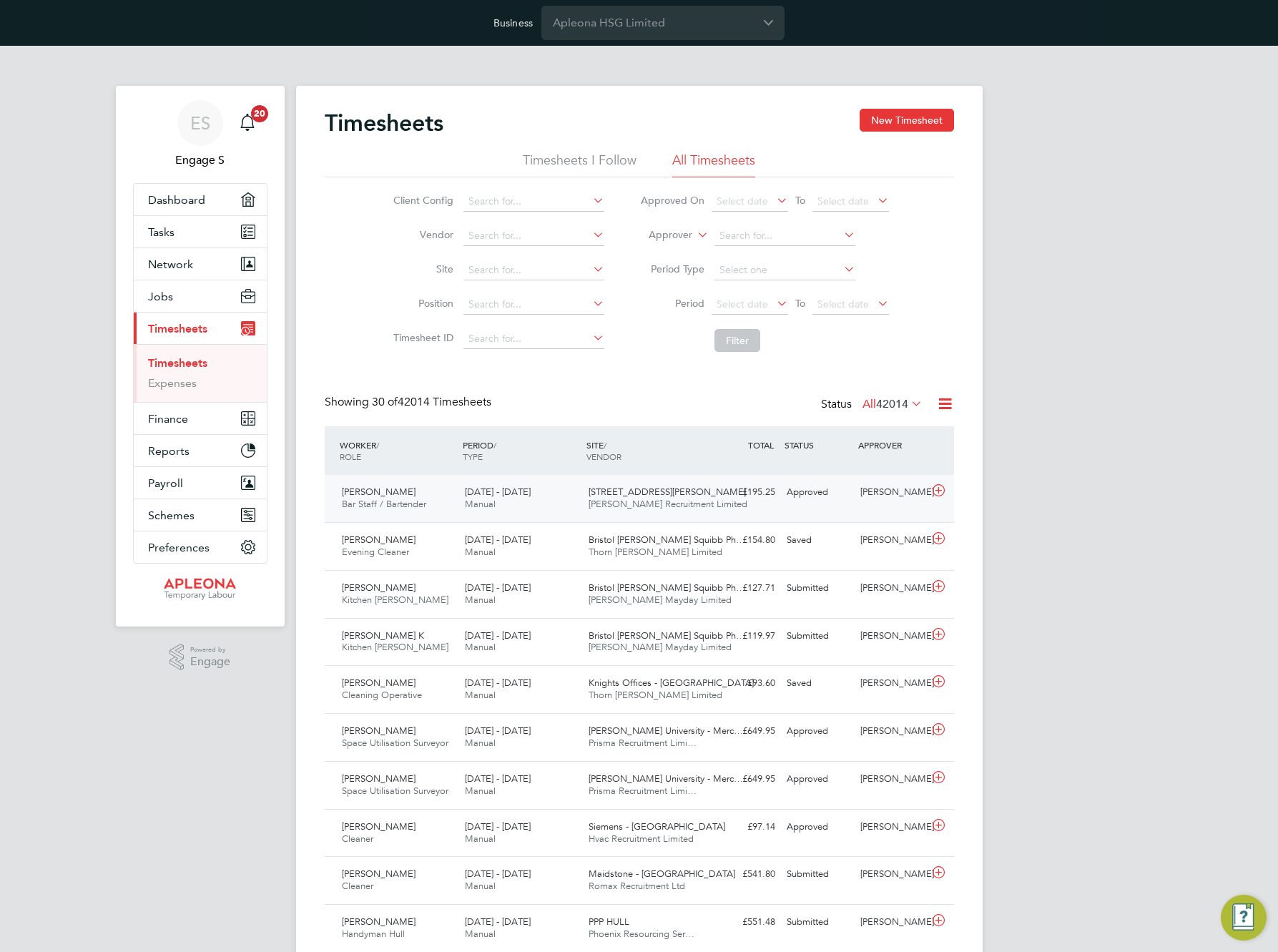
click at [868, 491] on div "[PERSON_NAME]" at bounding box center [892, 492] width 75 height 23
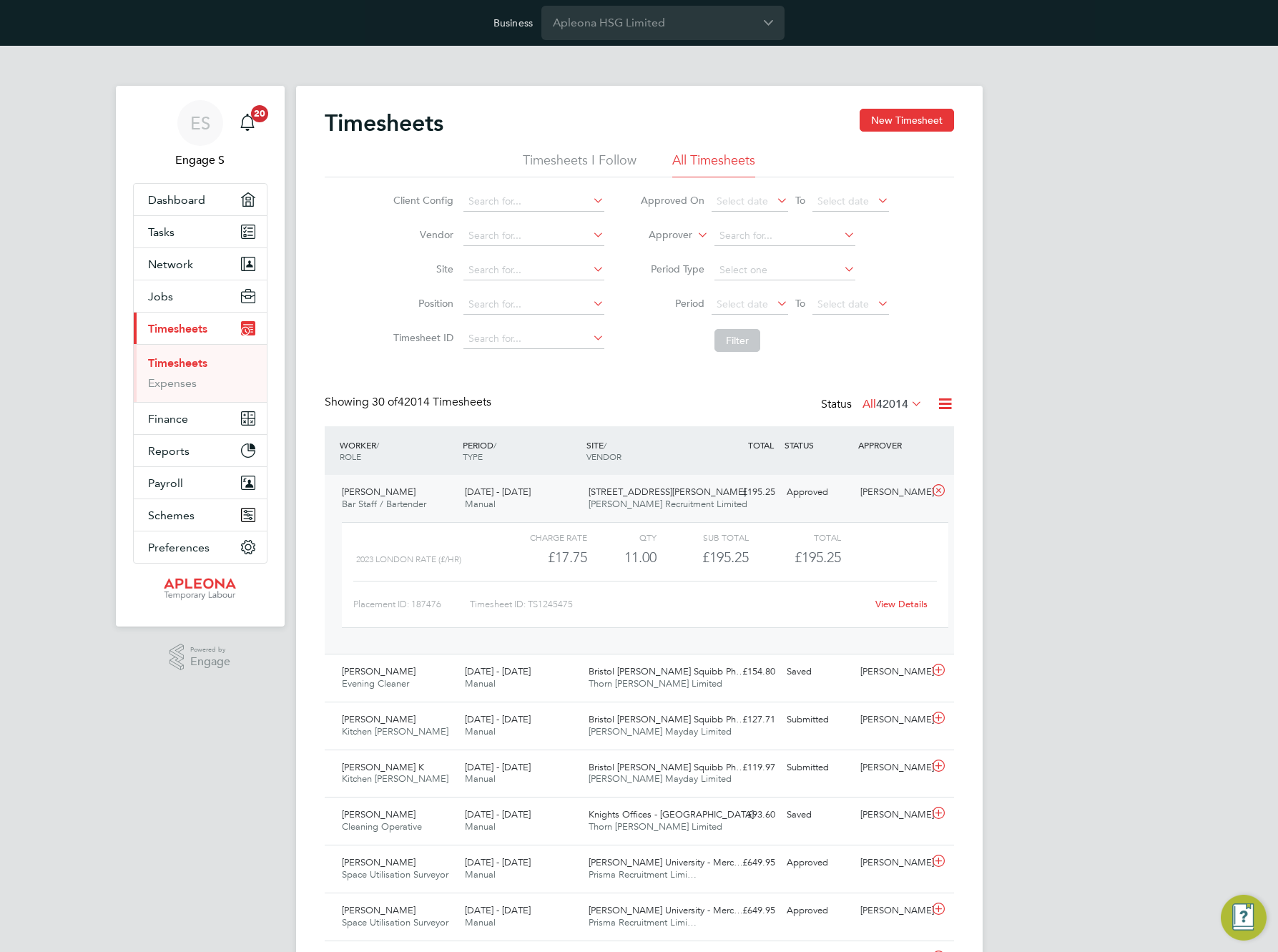
click at [903, 608] on link "View Details" at bounding box center [902, 604] width 53 height 13
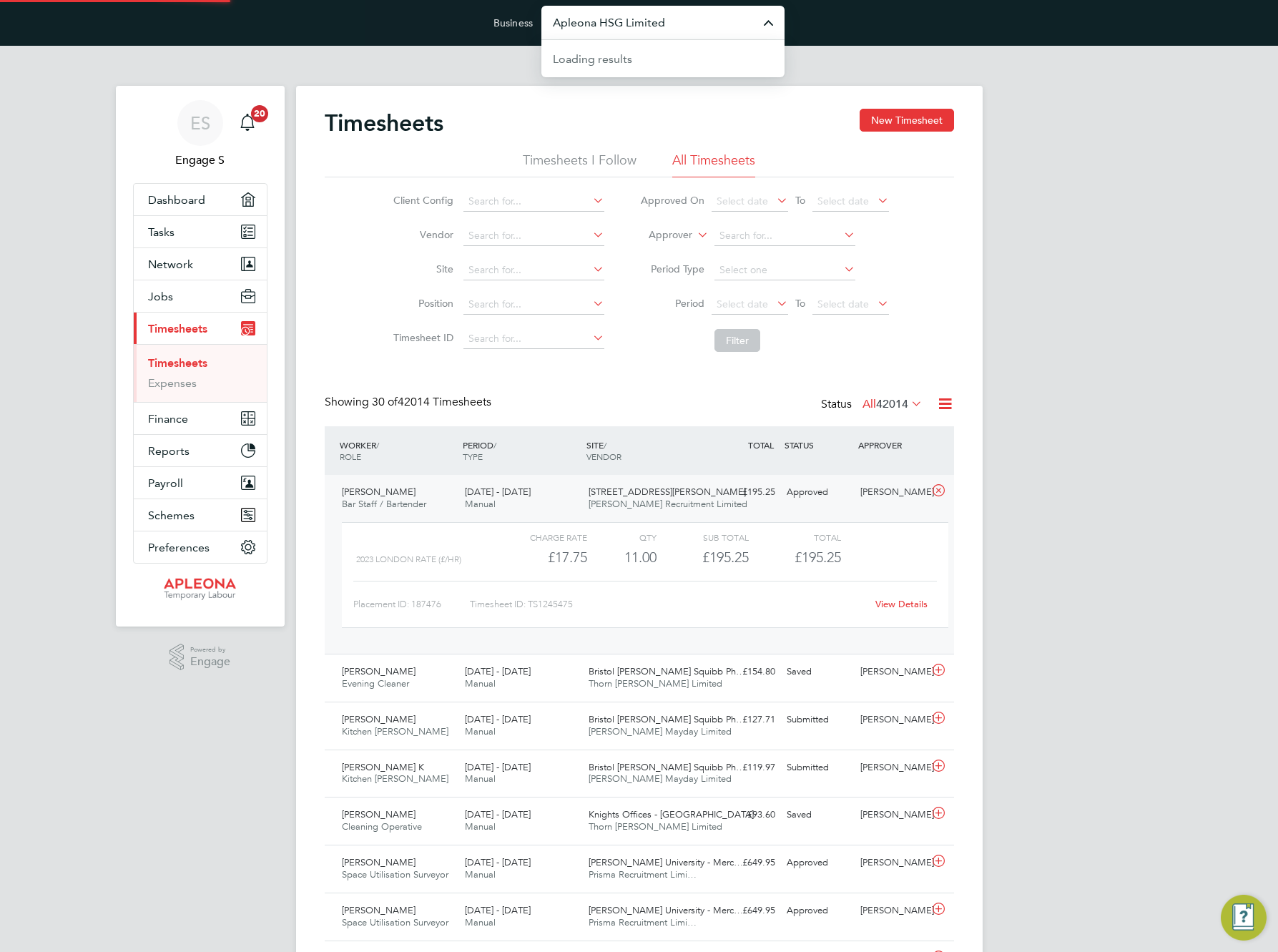
click at [626, 22] on input "Apleona HSG Limited" at bounding box center [663, 22] width 243 height 34
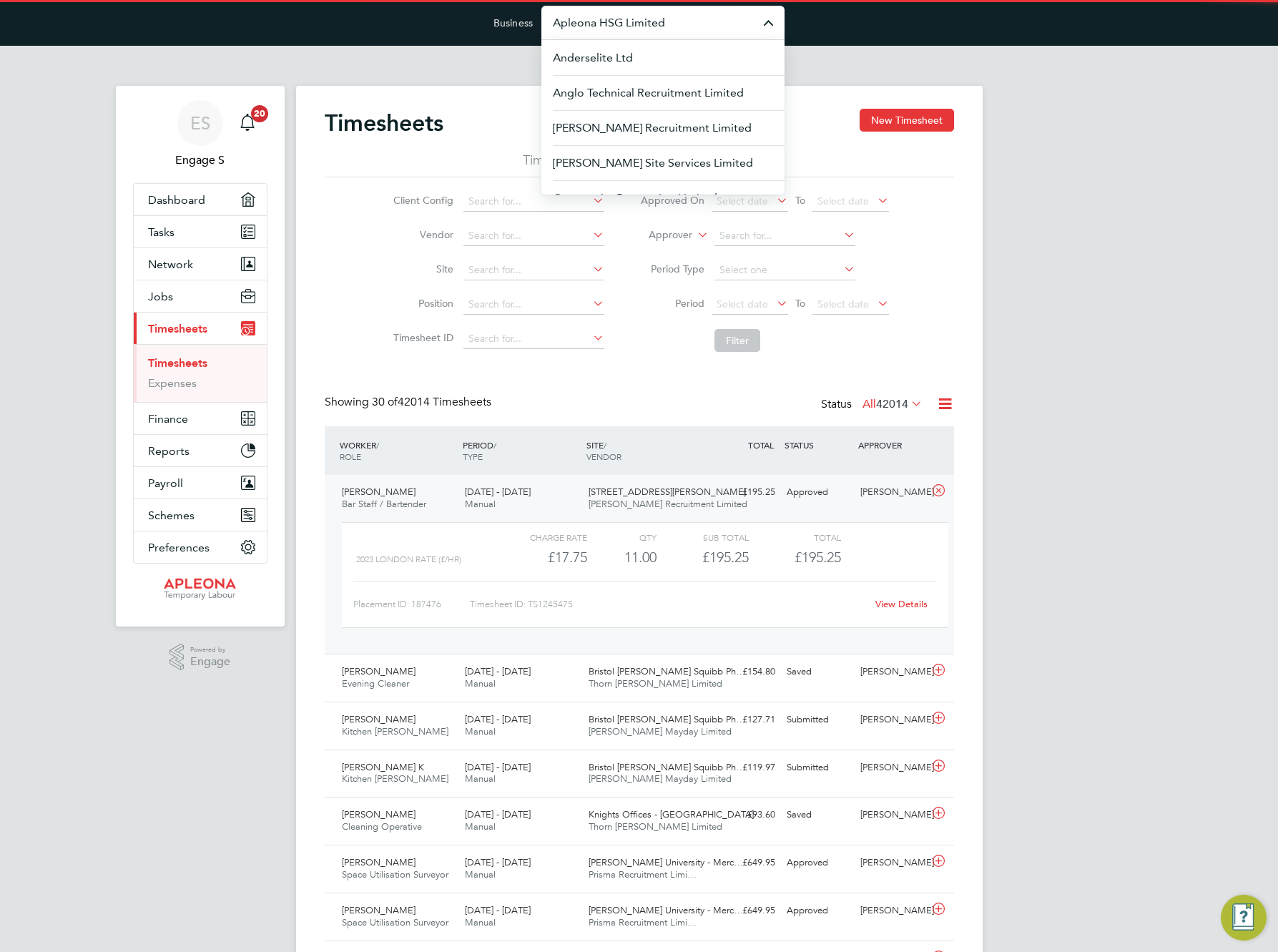
click at [626, 22] on input "Apleona HSG Limited" at bounding box center [663, 22] width 243 height 34
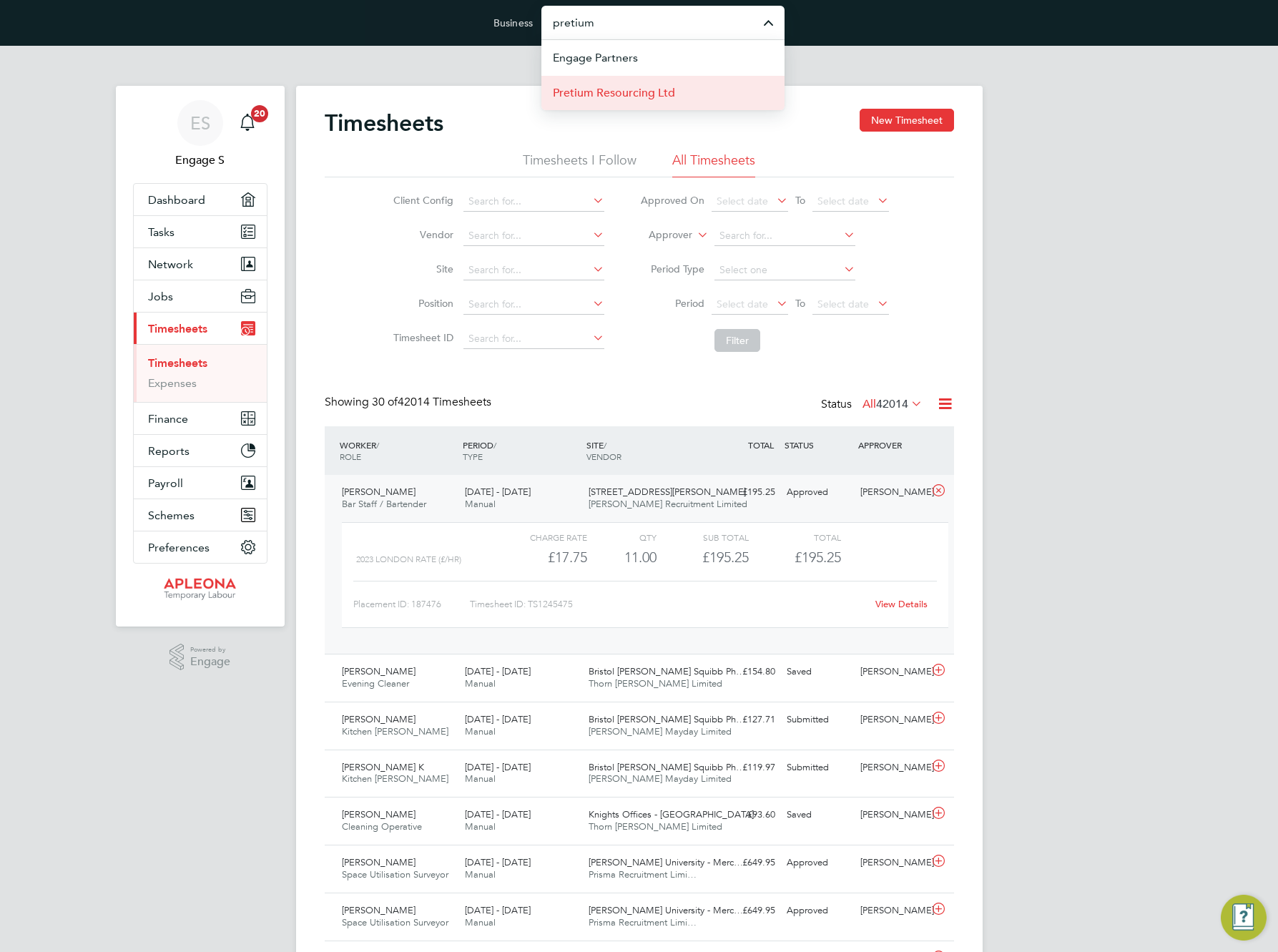
click at [623, 96] on span "Pretium Resourcing Ltd" at bounding box center [615, 93] width 123 height 18
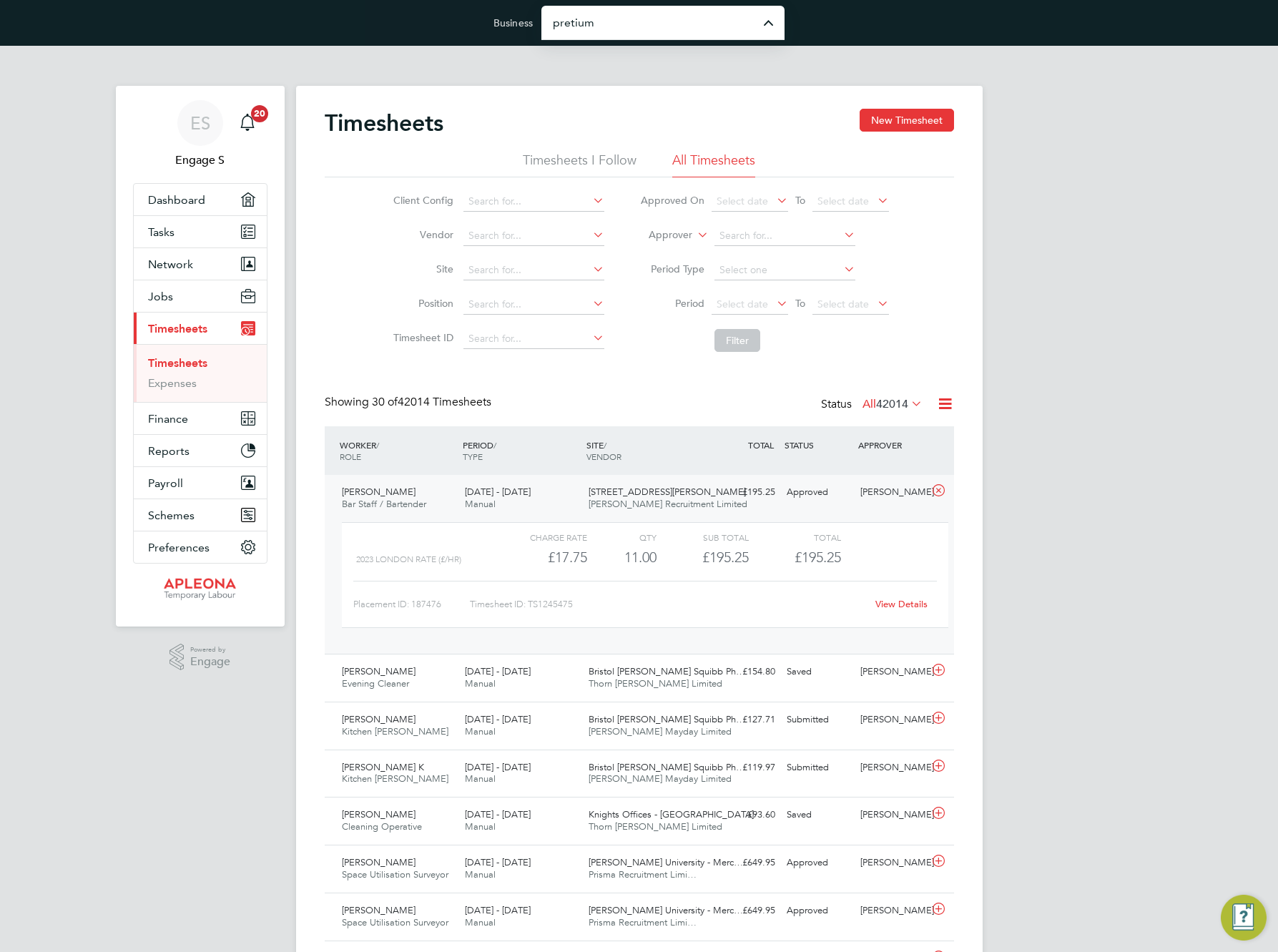
type input "Pretium Resourcing Ltd"
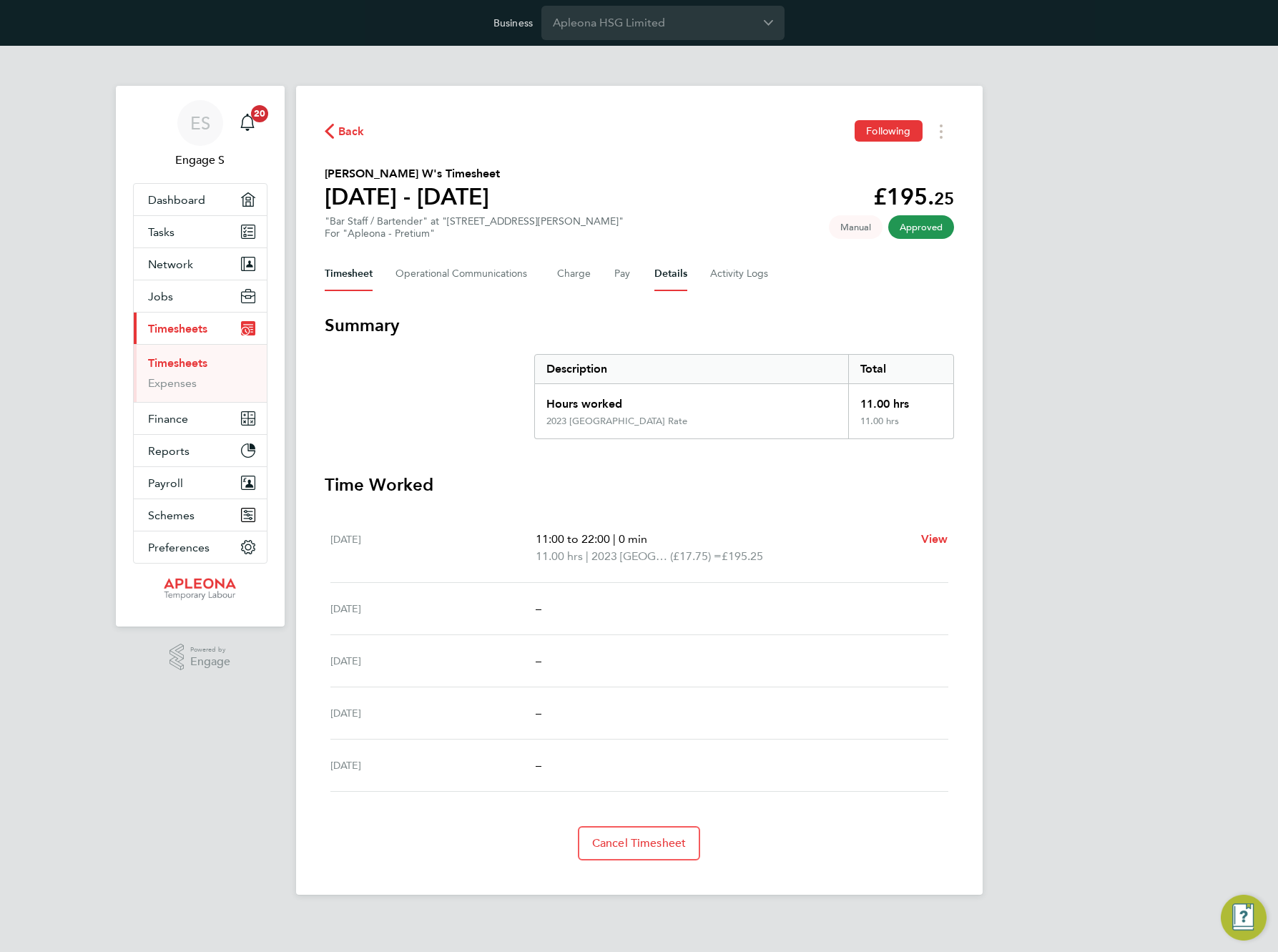
click at [670, 274] on button "Details" at bounding box center [671, 273] width 33 height 34
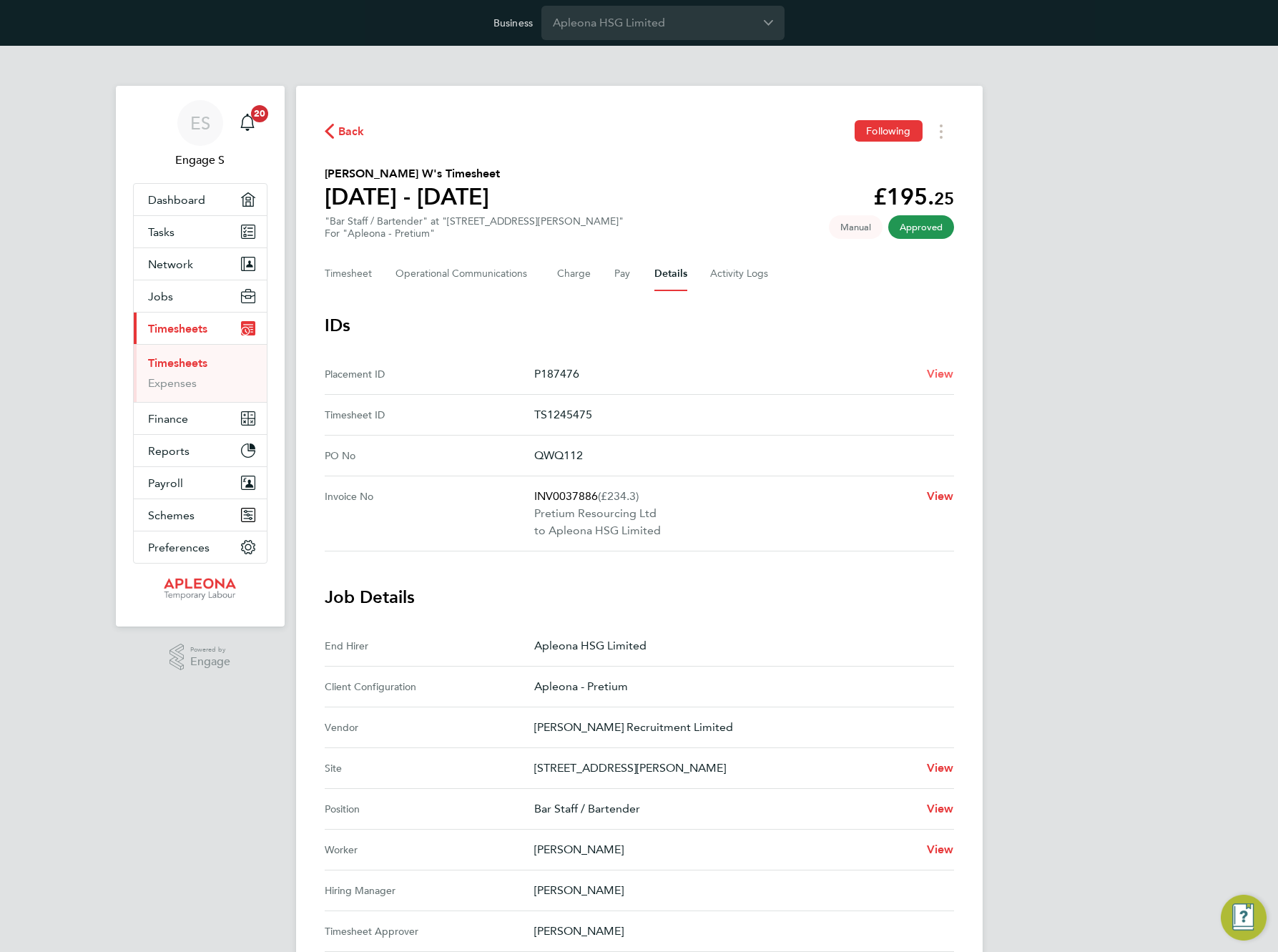
click at [943, 377] on span "View" at bounding box center [941, 373] width 27 height 14
click at [348, 132] on span "Back" at bounding box center [351, 132] width 26 height 18
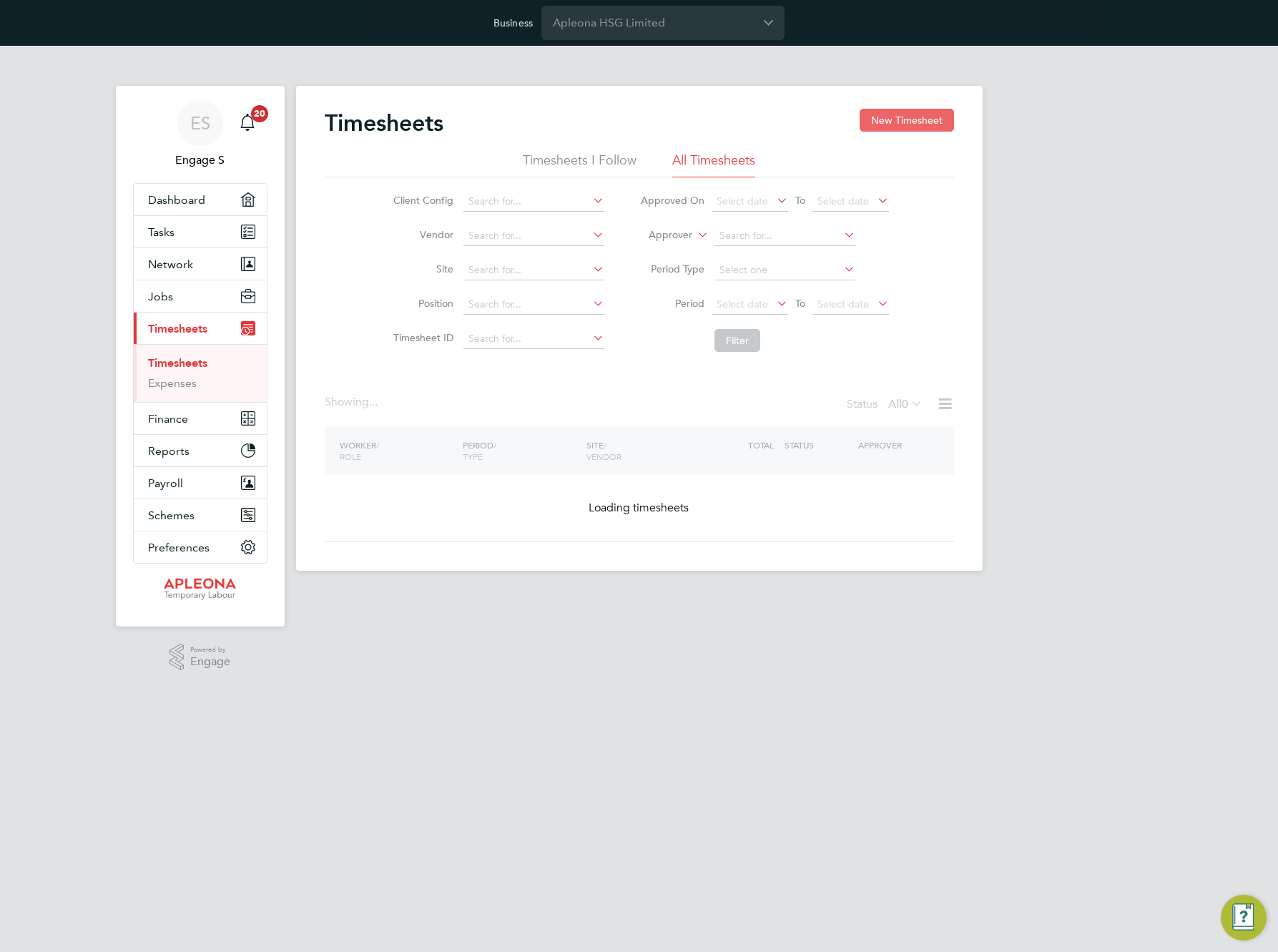
click at [913, 125] on button "New Timesheet" at bounding box center [906, 121] width 94 height 23
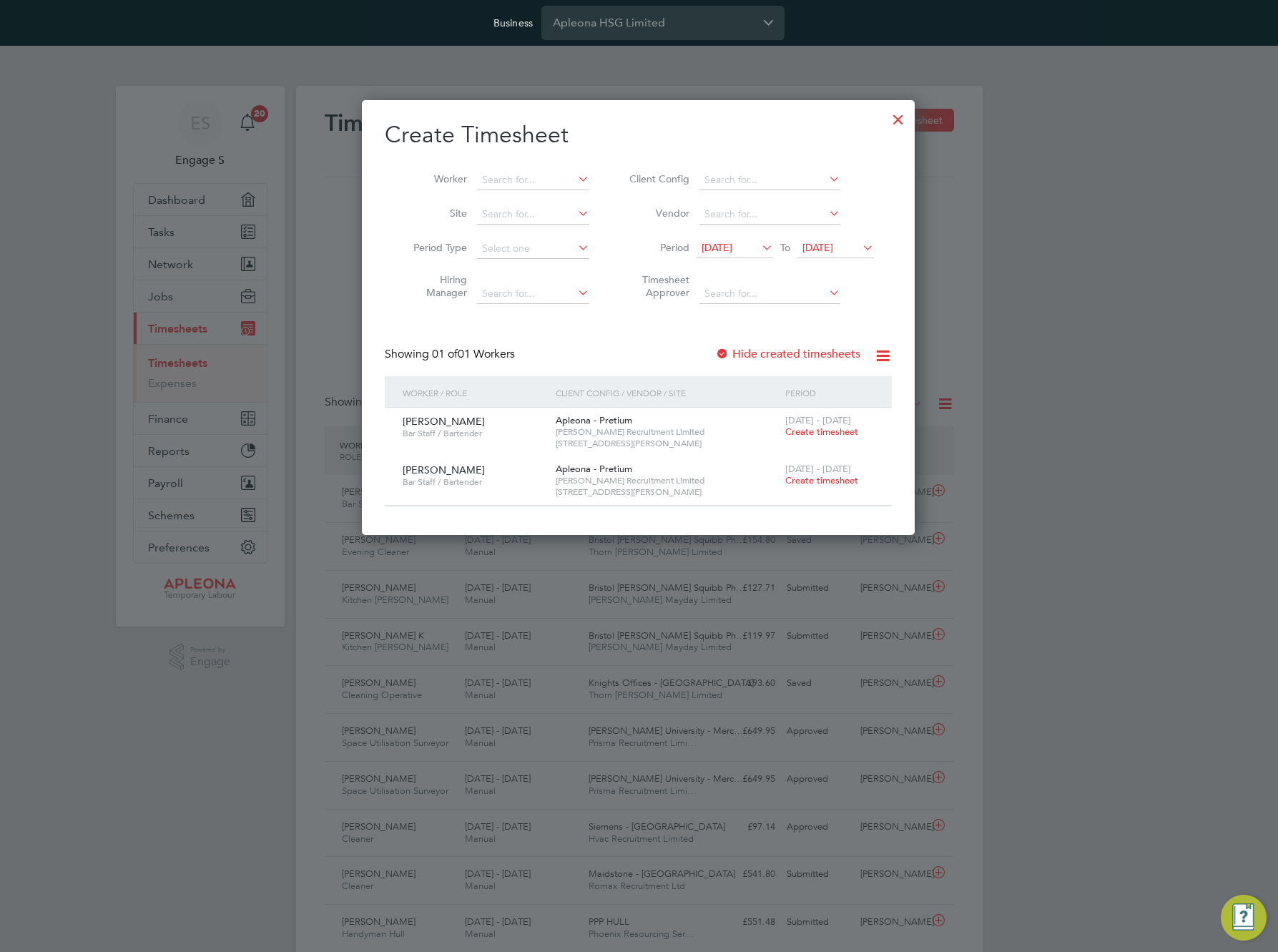
click at [732, 243] on span "[DATE]" at bounding box center [718, 247] width 31 height 13
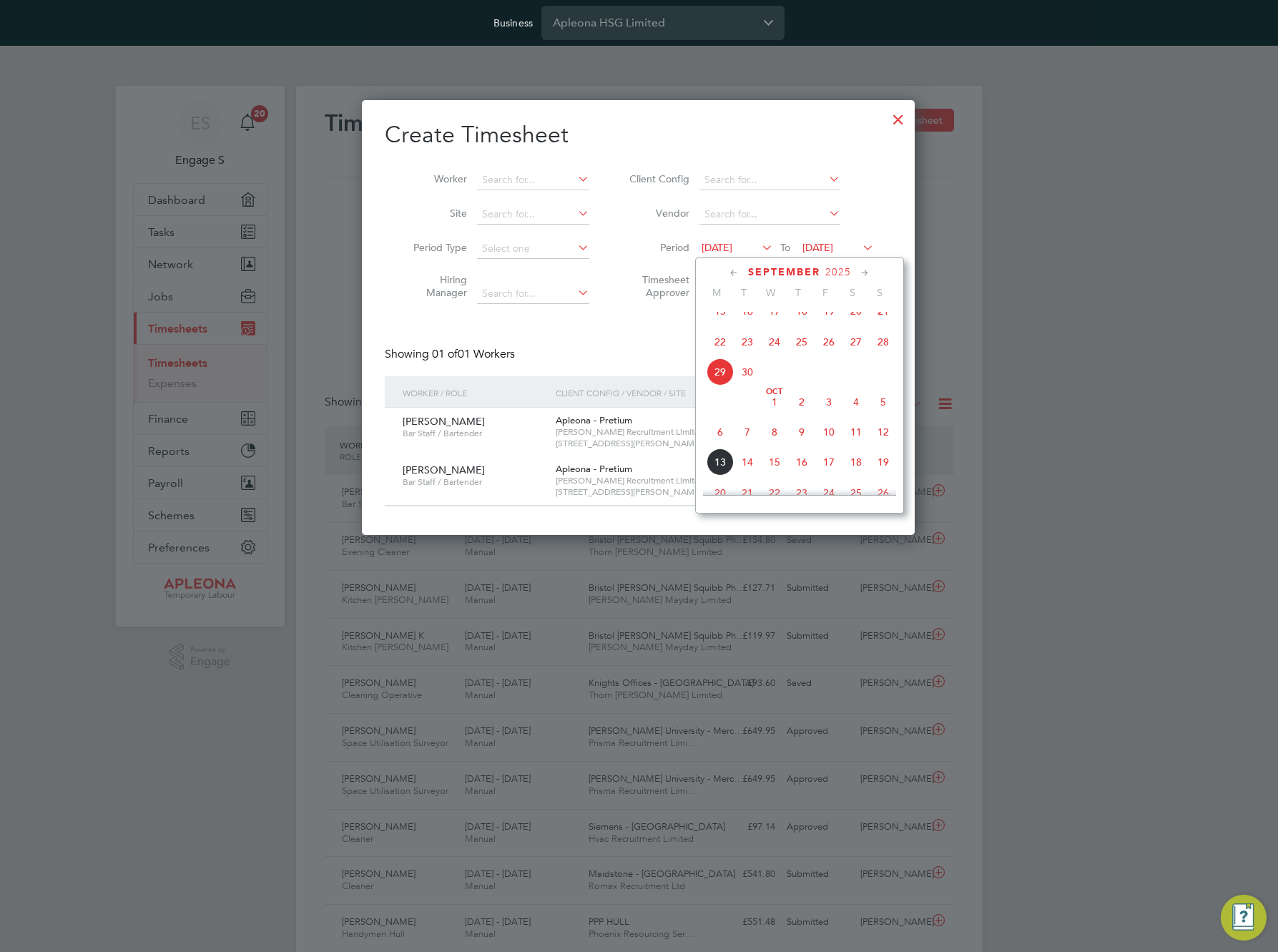
click at [717, 325] on span "15" at bounding box center [721, 311] width 27 height 27
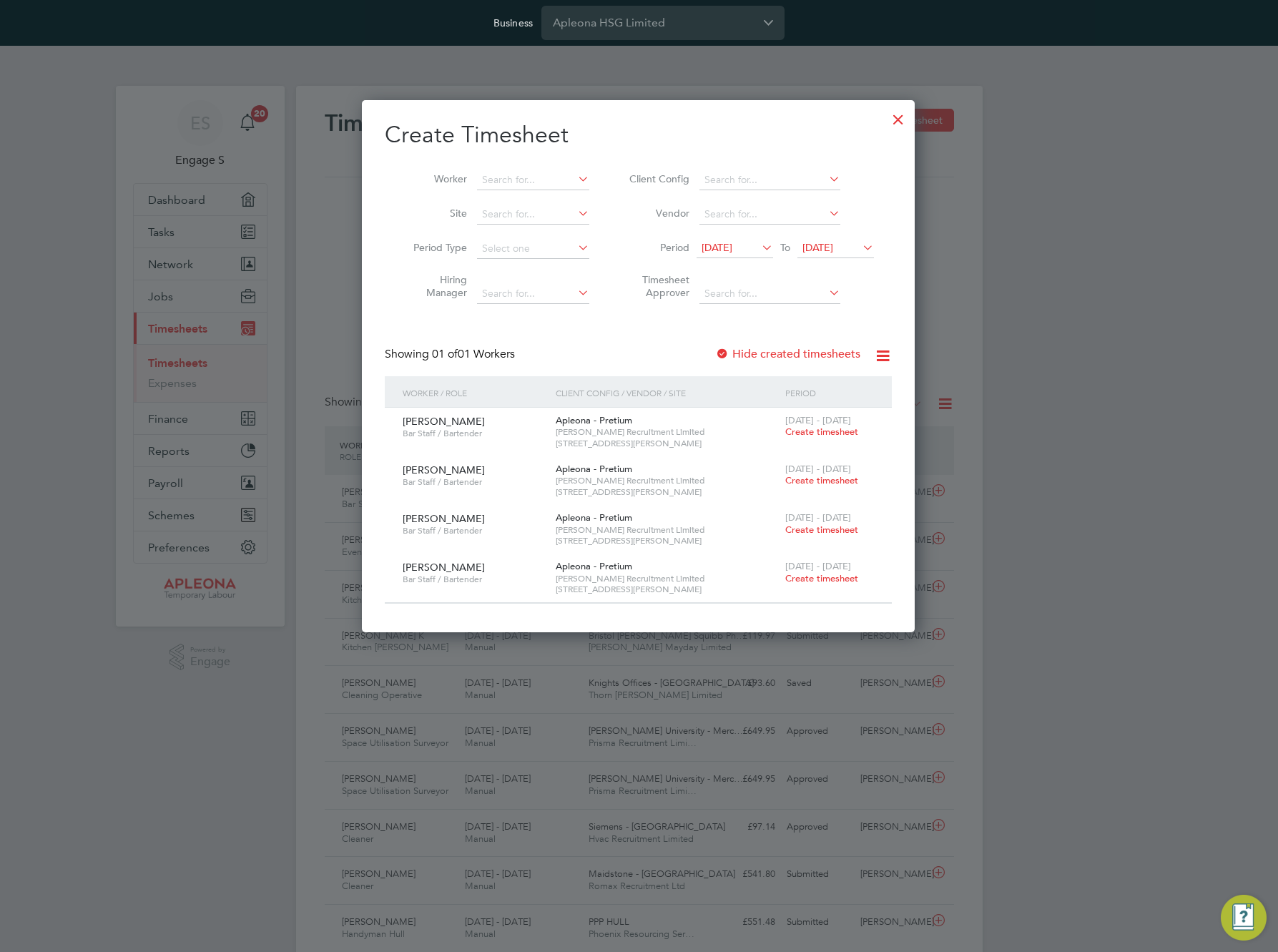
click at [813, 428] on span "Create timesheet" at bounding box center [822, 432] width 73 height 13
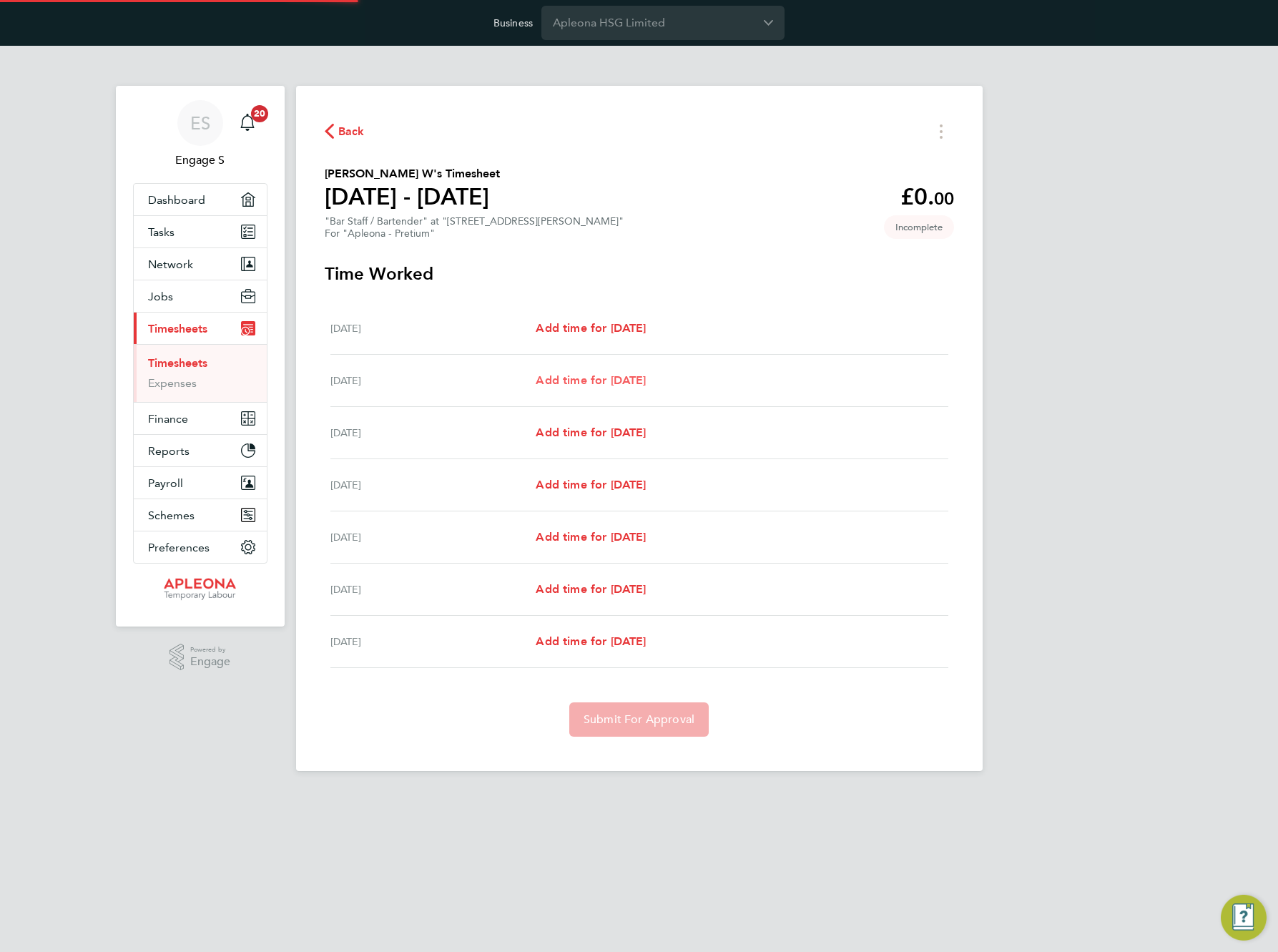
click at [646, 378] on span "Add time for Sun 14 Sep" at bounding box center [590, 380] width 110 height 14
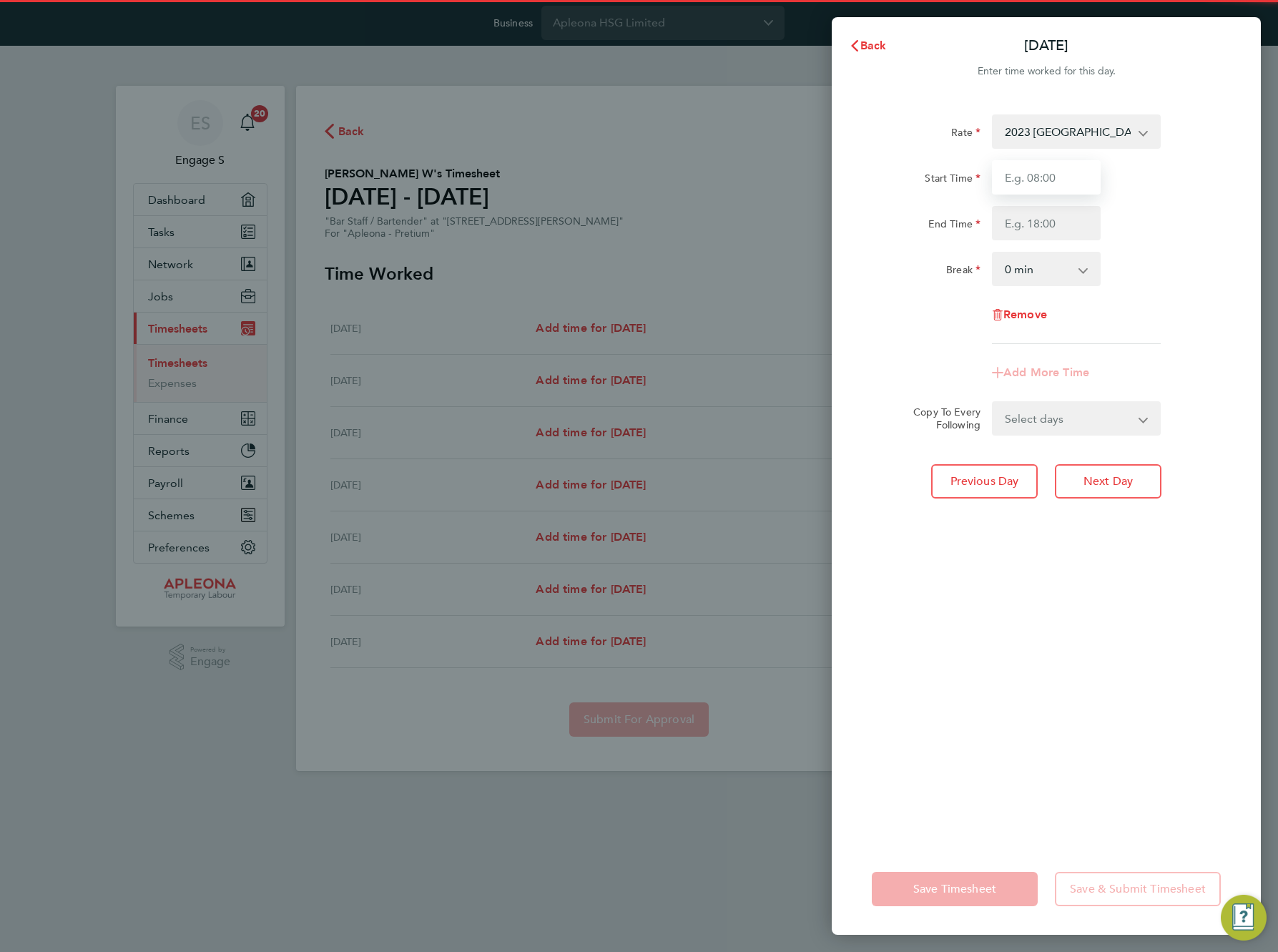
click at [1058, 176] on input "Start Time" at bounding box center [1047, 177] width 109 height 34
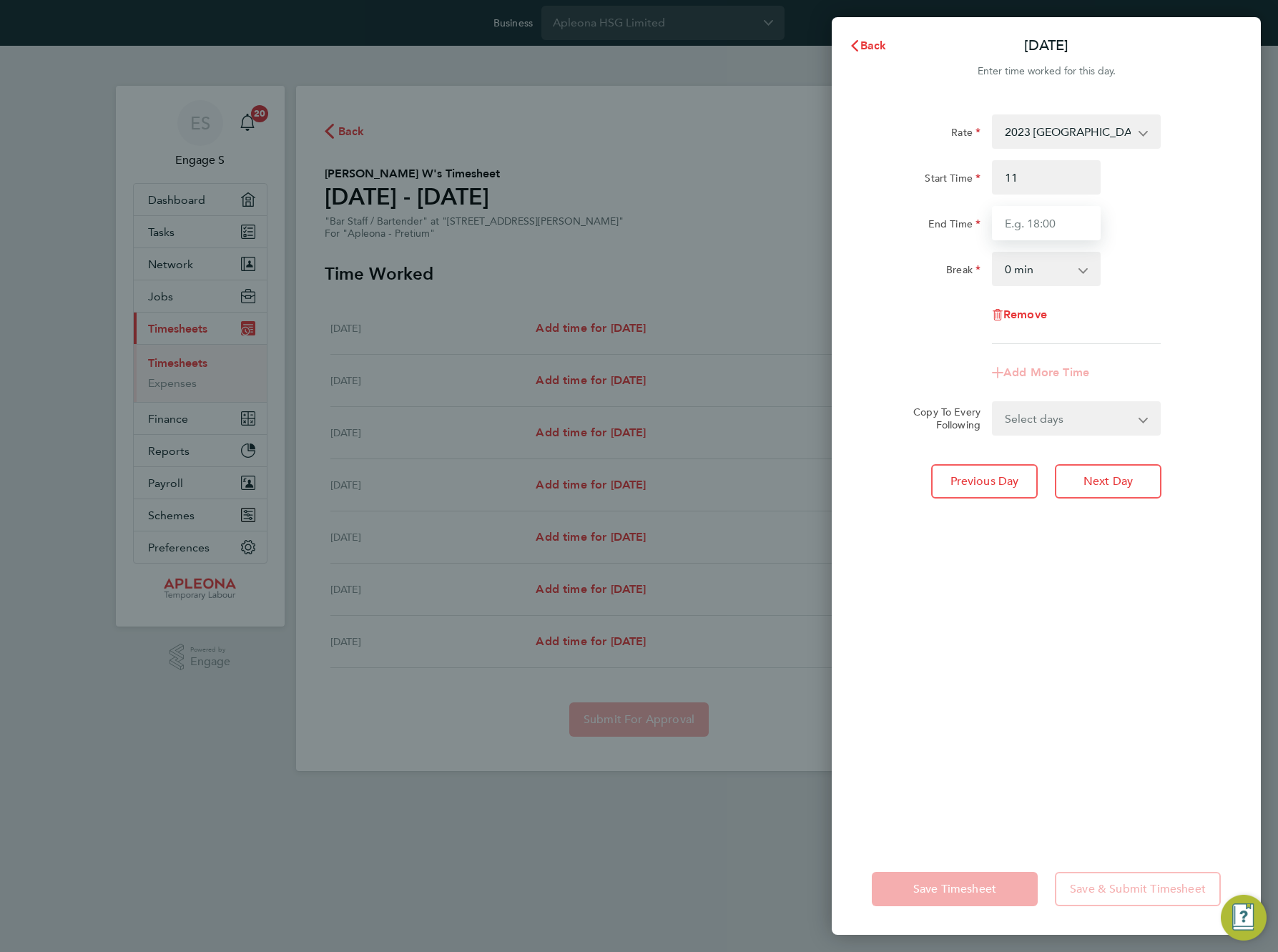
type input "11:00"
click at [1009, 229] on input "End Time" at bounding box center [1047, 223] width 109 height 34
type input "22:00"
click at [1003, 300] on div "Rate 2023 London Rate - 17.75 Start Time 11:00 End Time 22:00 Break 0 min 15 mi…" at bounding box center [1047, 229] width 349 height 229
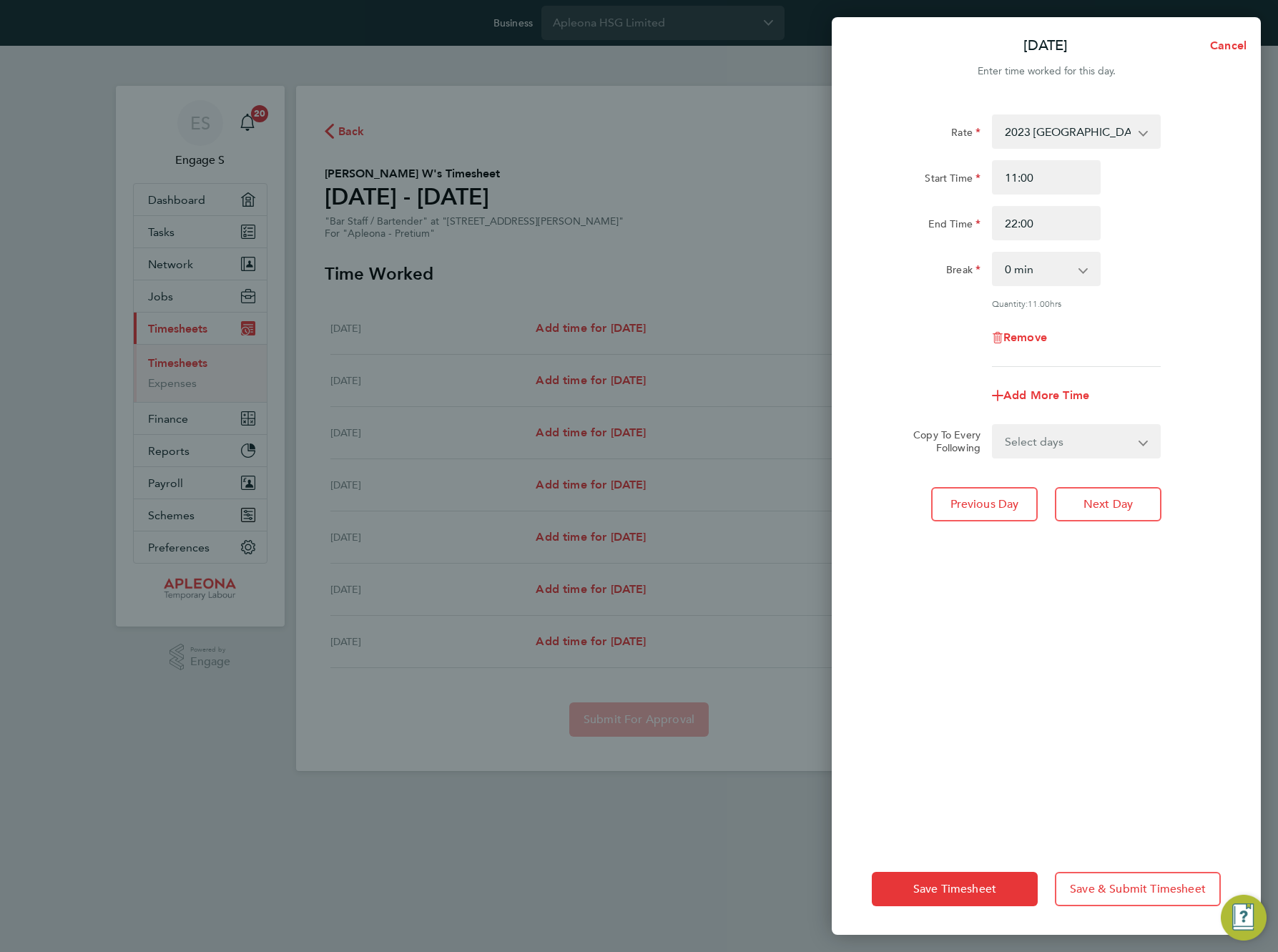
click at [1104, 434] on select "Select days Day Monday Tuesday Wednesday Thursday Friday" at bounding box center [1069, 441] width 150 height 31
select select "MO"
click at [994, 426] on select "Select days Day Monday Tuesday Wednesday Thursday Friday" at bounding box center [1069, 441] width 150 height 31
select select "2025-09-19"
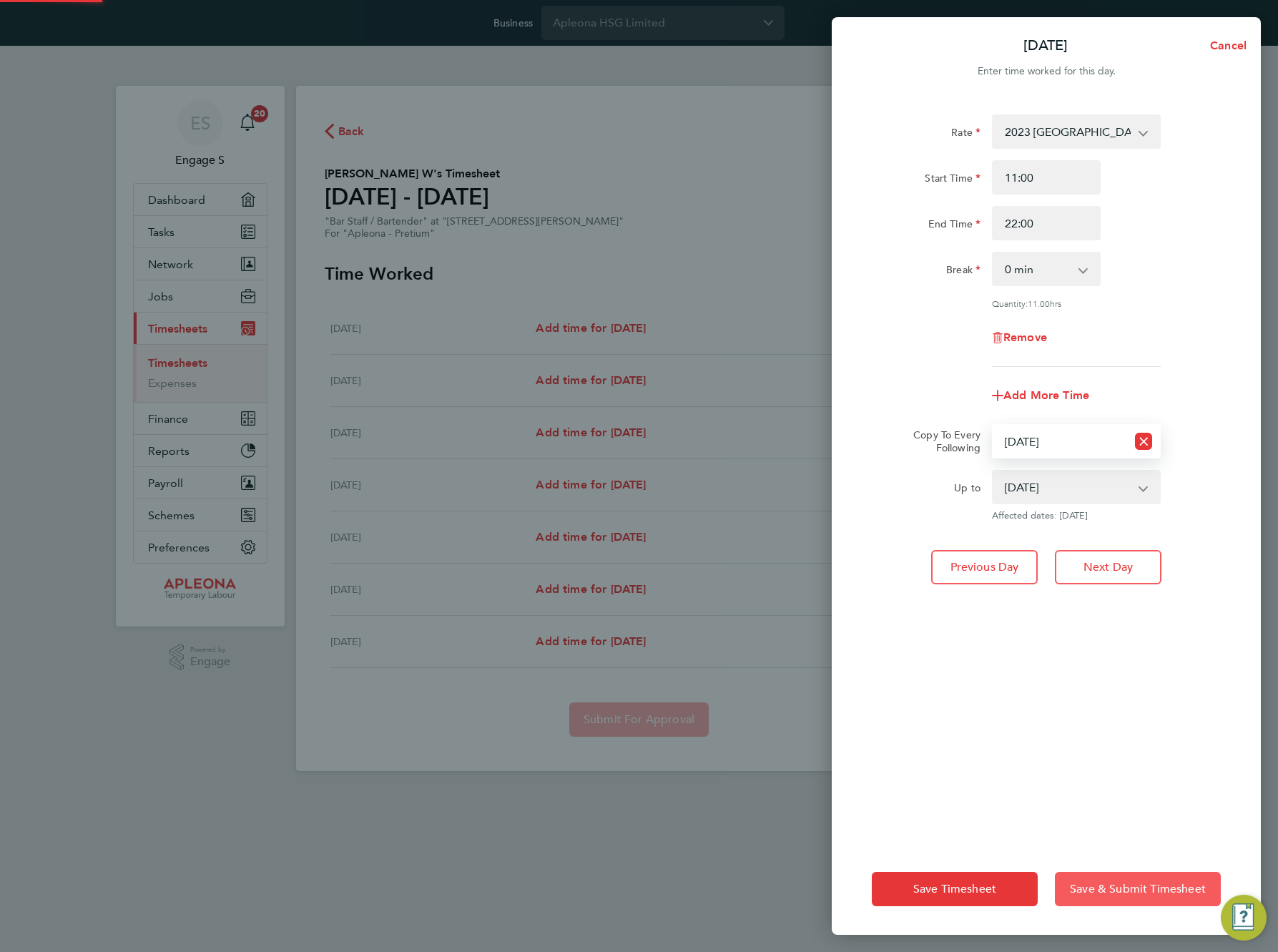
click at [1130, 891] on span "Save & Submit Timesheet" at bounding box center [1138, 889] width 136 height 15
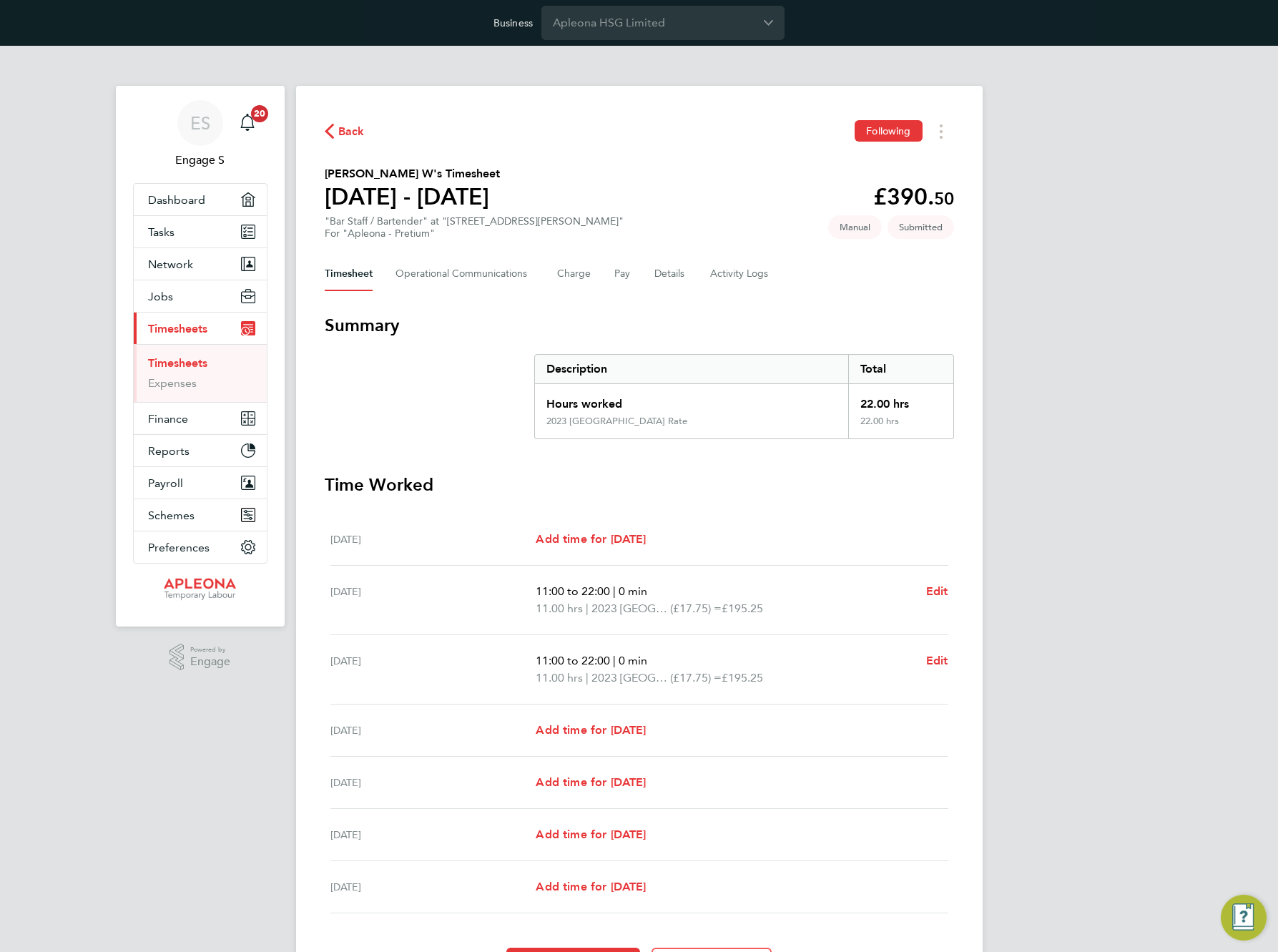
click at [1003, 305] on div "ES Engage S Notifications 20 Applications: Dashboard Tasks Network Team Members…" at bounding box center [639, 543] width 1278 height 994
click at [949, 304] on div "Back Following Bernadette W's Timesheet 13 - 19 Sept 2025 £390. 50 "Bar Staff /…" at bounding box center [640, 550] width 687 height 931
click at [874, 318] on h3 "Summary" at bounding box center [639, 326] width 629 height 23
click at [787, 329] on h3 "Summary" at bounding box center [639, 326] width 629 height 23
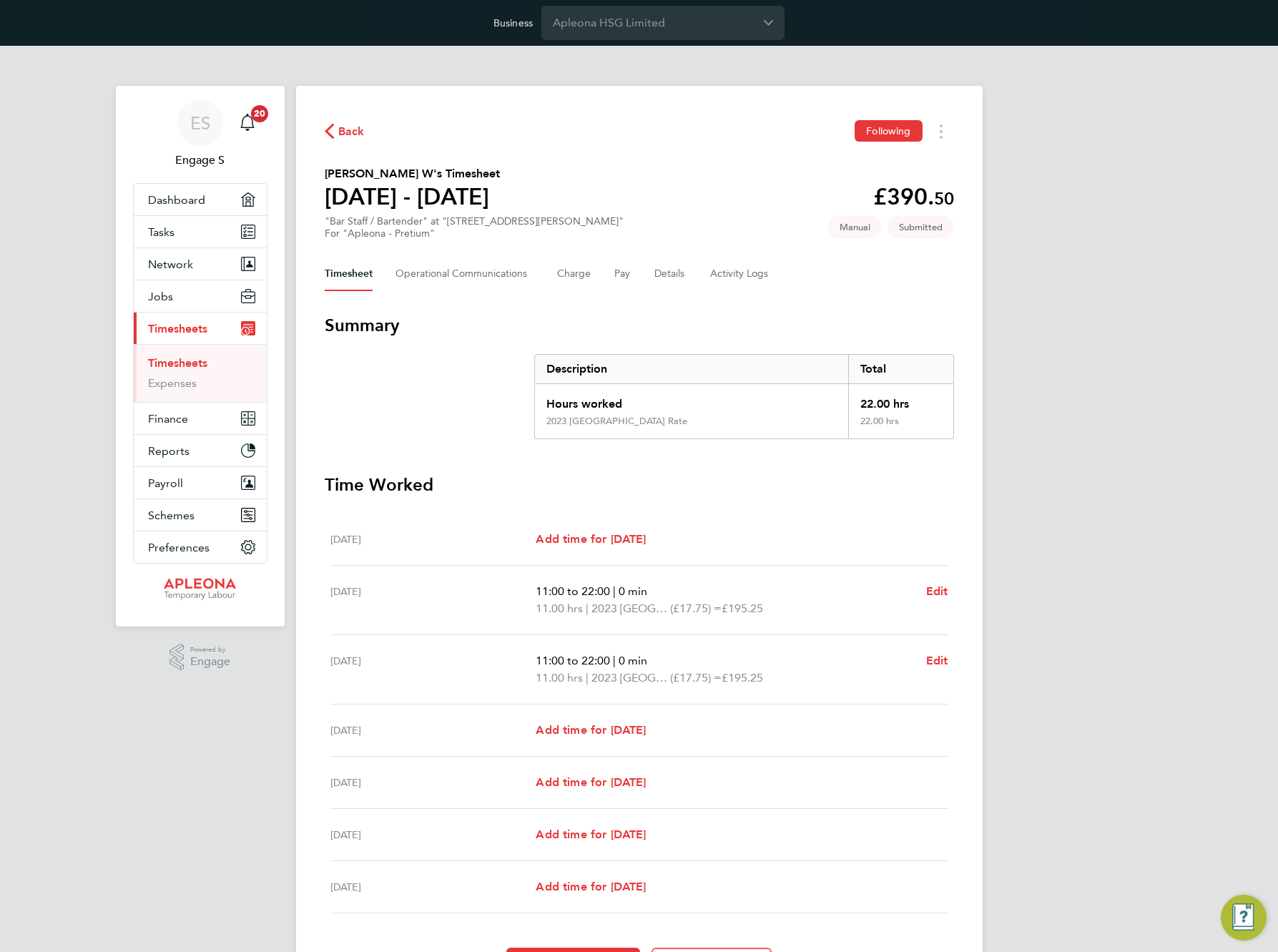
click at [787, 329] on h3 "Summary" at bounding box center [639, 326] width 629 height 23
click at [681, 335] on h3 "Summary" at bounding box center [639, 326] width 629 height 23
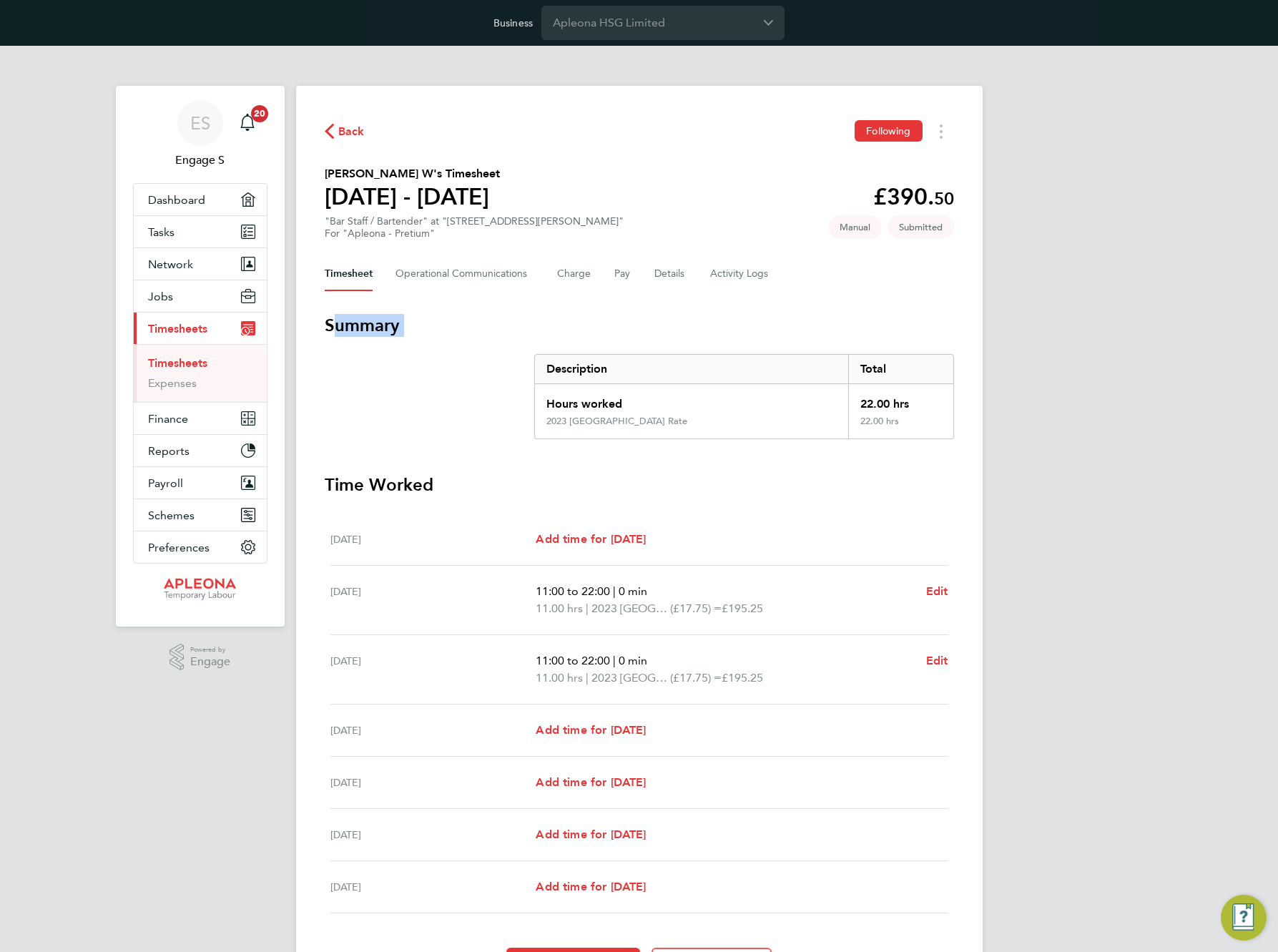
click at [681, 335] on h3 "Summary" at bounding box center [639, 326] width 629 height 23
click at [640, 336] on h3 "Summary" at bounding box center [639, 326] width 629 height 23
click at [762, 331] on h3 "Summary" at bounding box center [639, 326] width 629 height 23
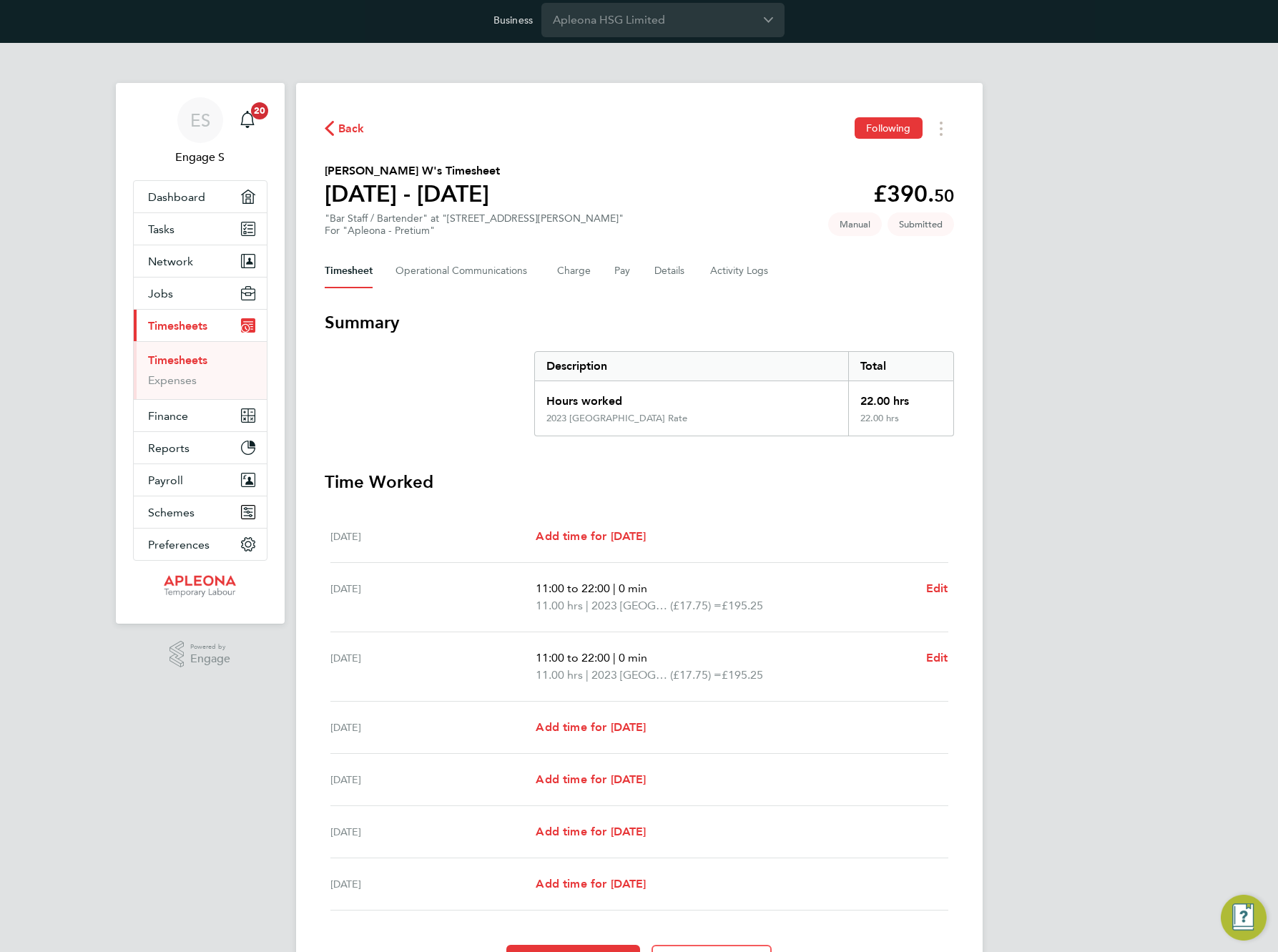
click at [807, 422] on div "2023 London Rate" at bounding box center [692, 424] width 314 height 23
click at [687, 418] on div "2023 London Rate" at bounding box center [692, 424] width 314 height 23
click at [599, 325] on h3 "Summary" at bounding box center [639, 323] width 629 height 23
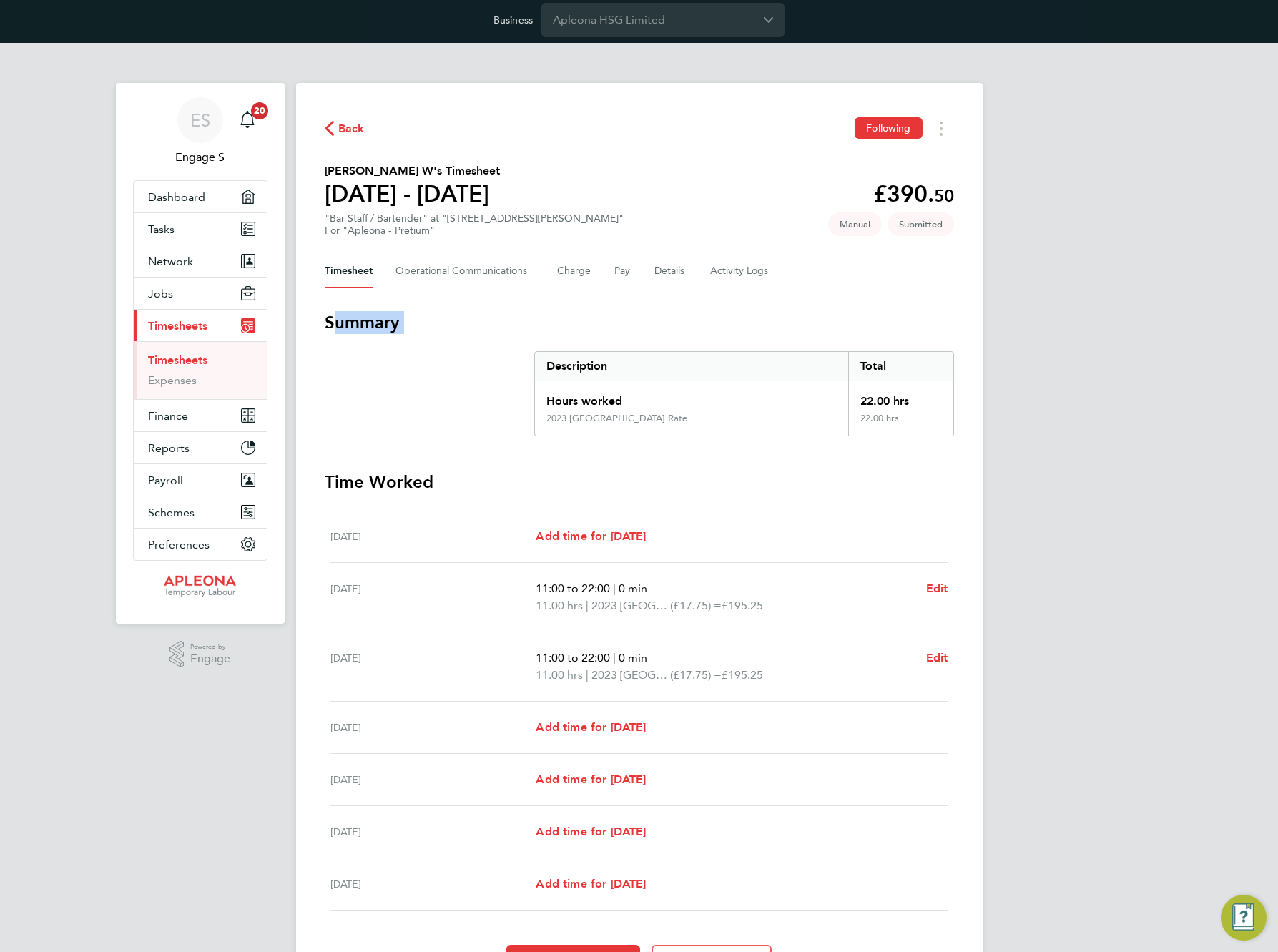
click at [599, 325] on h3 "Summary" at bounding box center [639, 323] width 629 height 23
click at [837, 486] on h3 "Time Worked" at bounding box center [639, 482] width 629 height 23
click at [668, 274] on button "Details" at bounding box center [671, 270] width 33 height 34
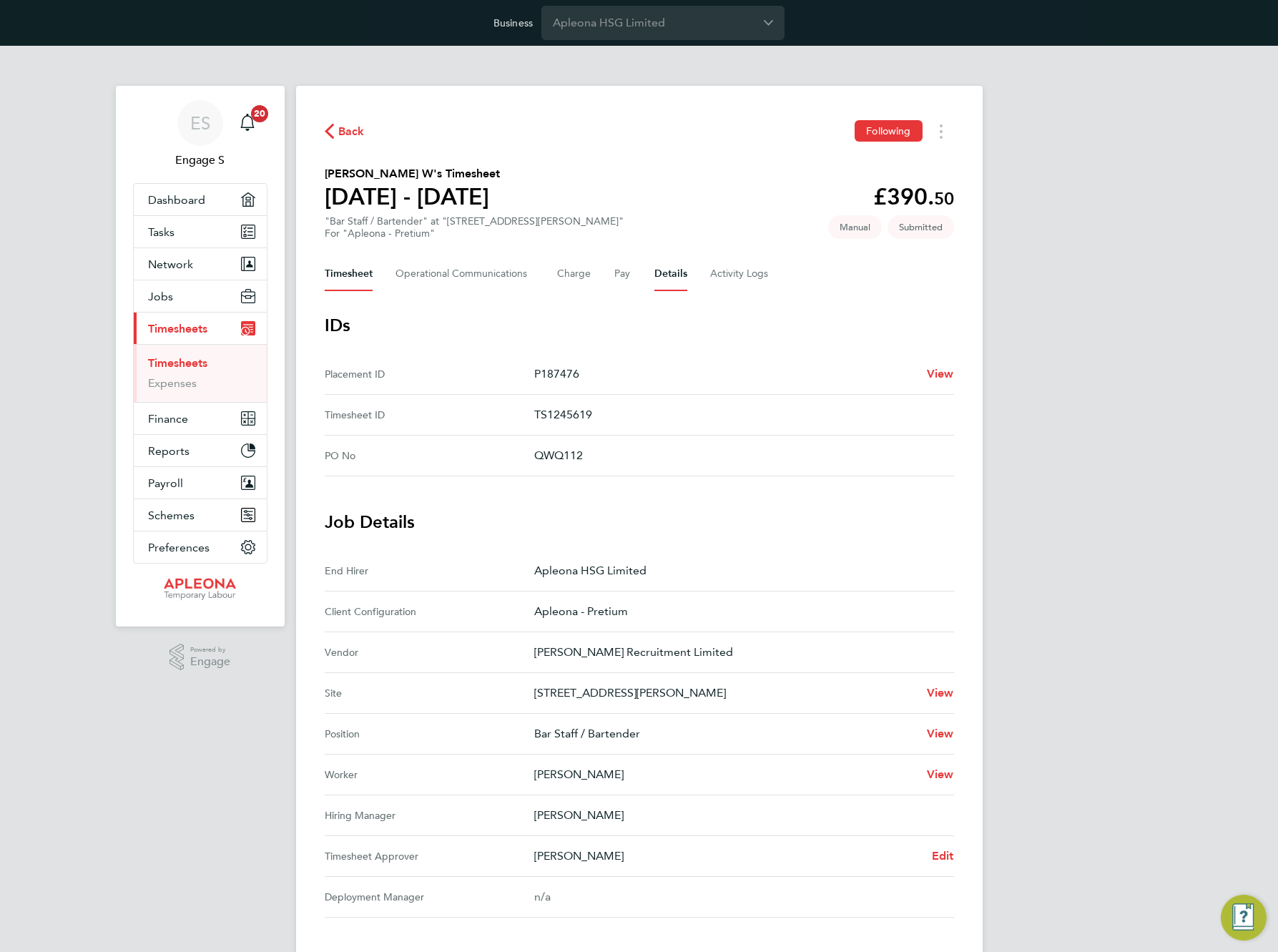
click at [353, 274] on button "Timesheet" at bounding box center [348, 273] width 48 height 34
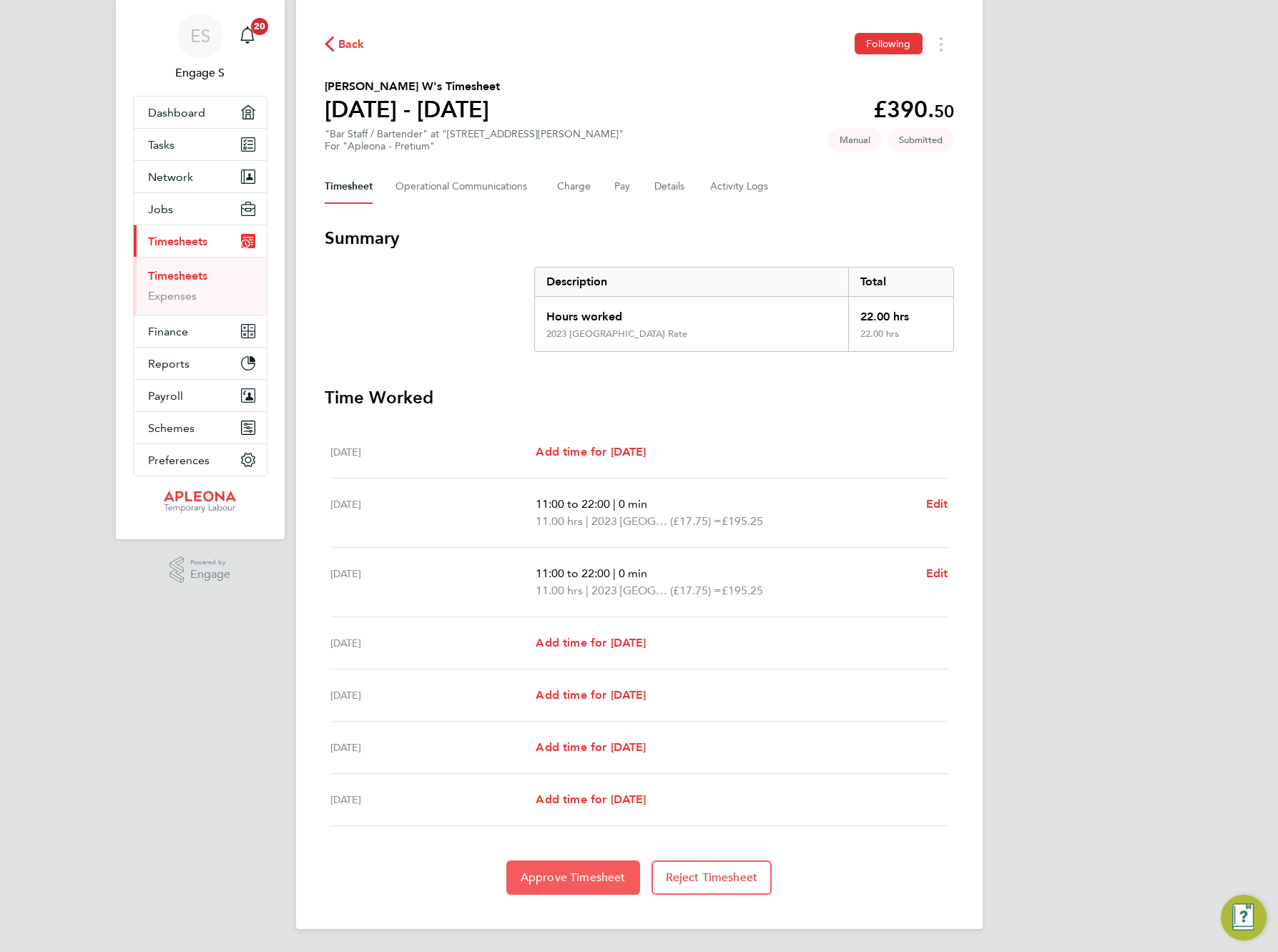
click at [595, 878] on span "Approve Timesheet" at bounding box center [574, 877] width 105 height 15
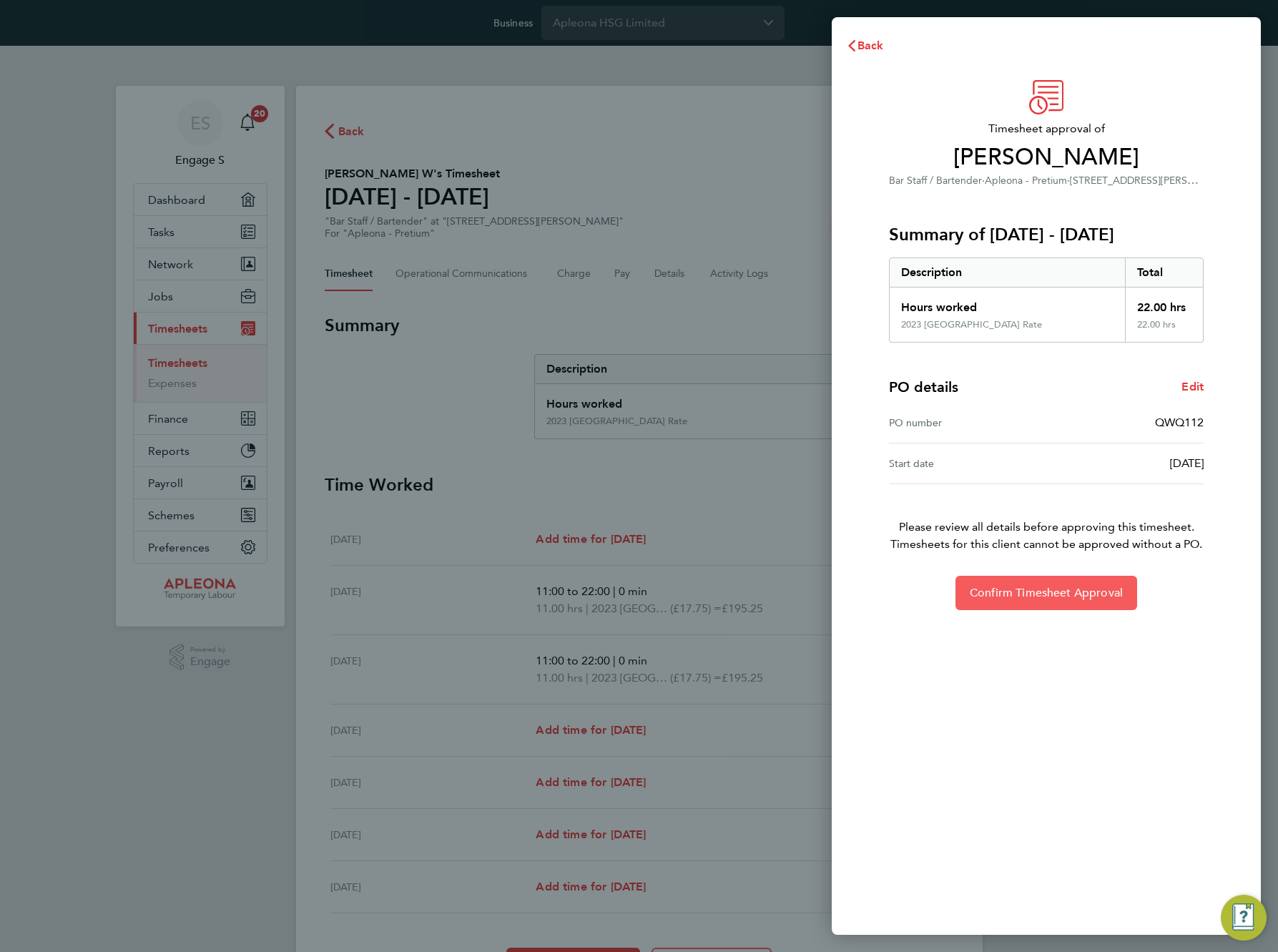
click at [1016, 603] on button "Confirm Timesheet Approval" at bounding box center [1047, 592] width 182 height 34
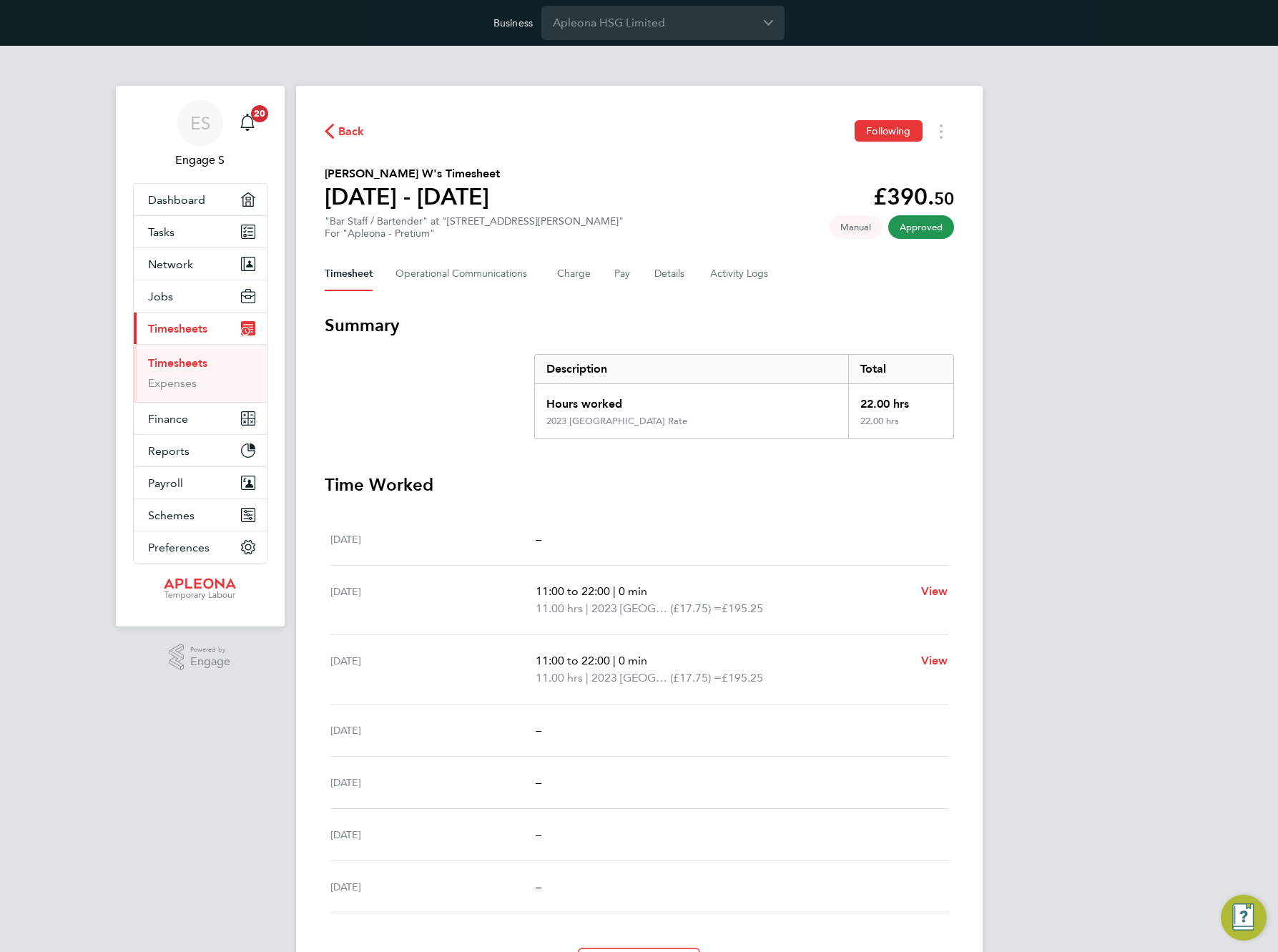
click at [978, 529] on div "Back Following Bernadette W's Timesheet 13 - 19 Sept 2025 £390. 50 "Bar Staff /…" at bounding box center [640, 550] width 687 height 931
click at [661, 219] on section "Bernadette W's Timesheet 13 - 19 Sept 2025 £390. 50 "Bar Staff / Bartender" at …" at bounding box center [639, 202] width 629 height 75
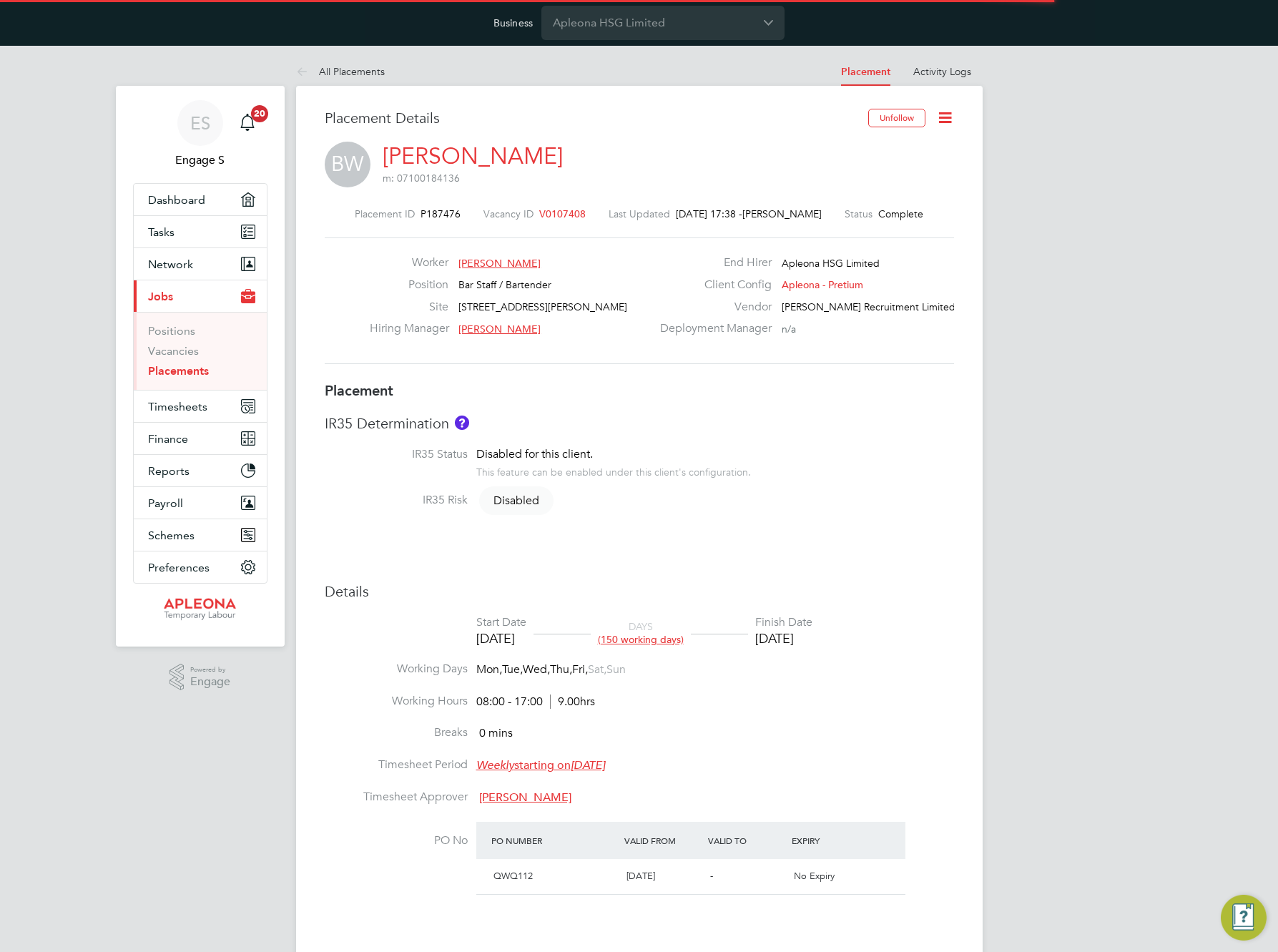
click at [941, 120] on icon at bounding box center [945, 118] width 18 height 18
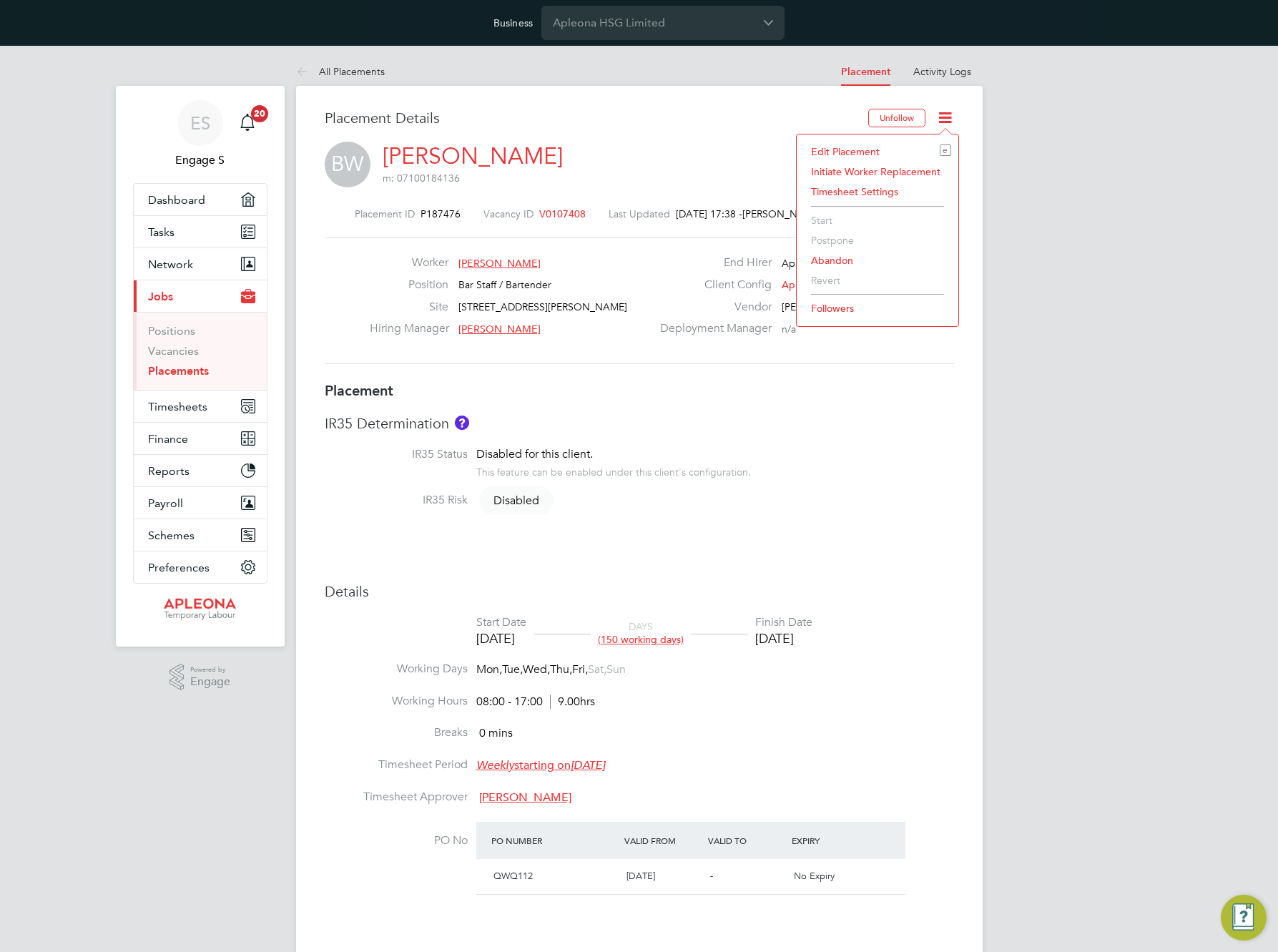
click at [844, 150] on li "Edit Placement e" at bounding box center [878, 152] width 148 height 20
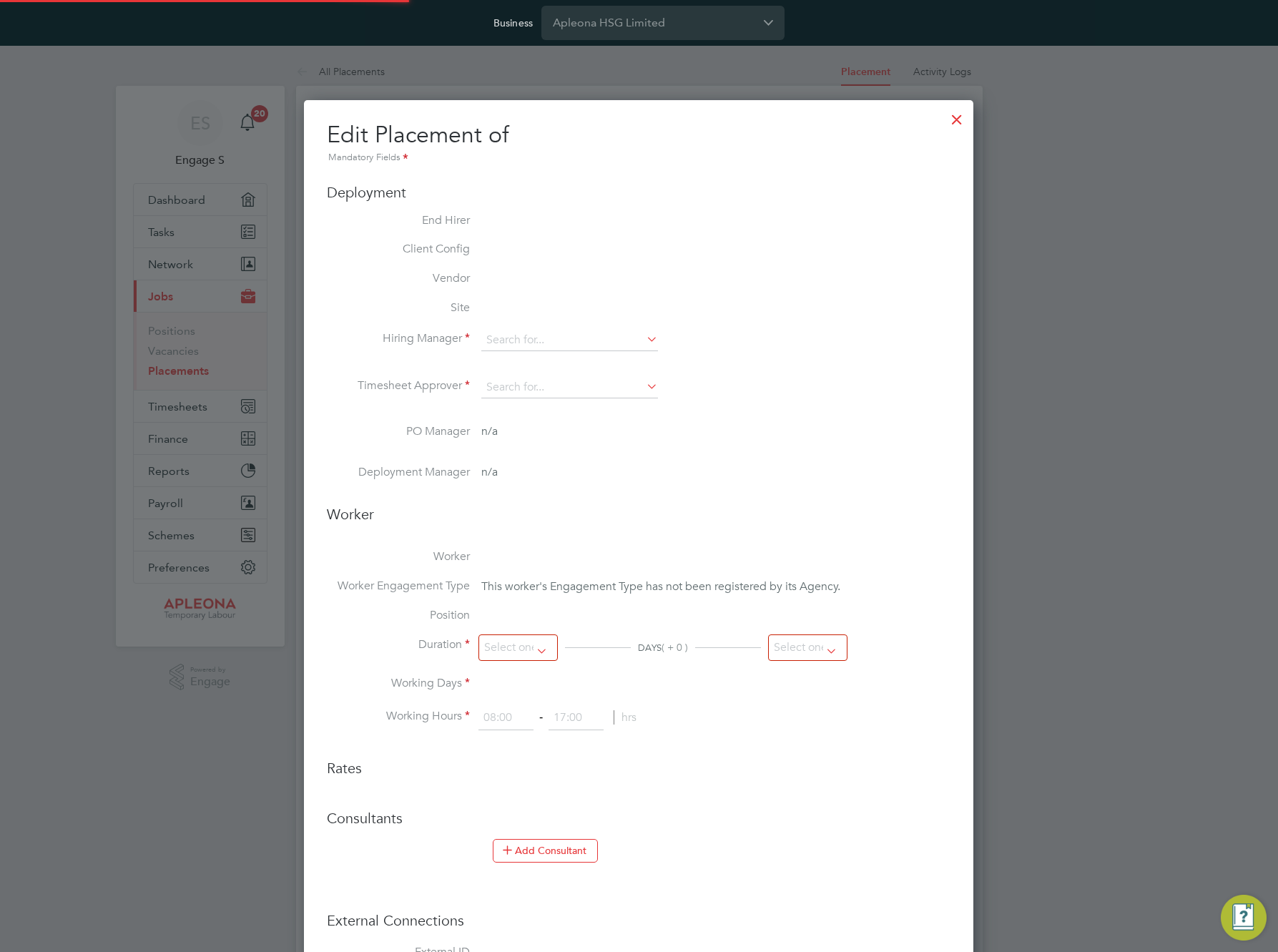
type input "[PERSON_NAME]"
type input "05 Feb 2024"
type input "31 Aug 2024"
type input "08:00"
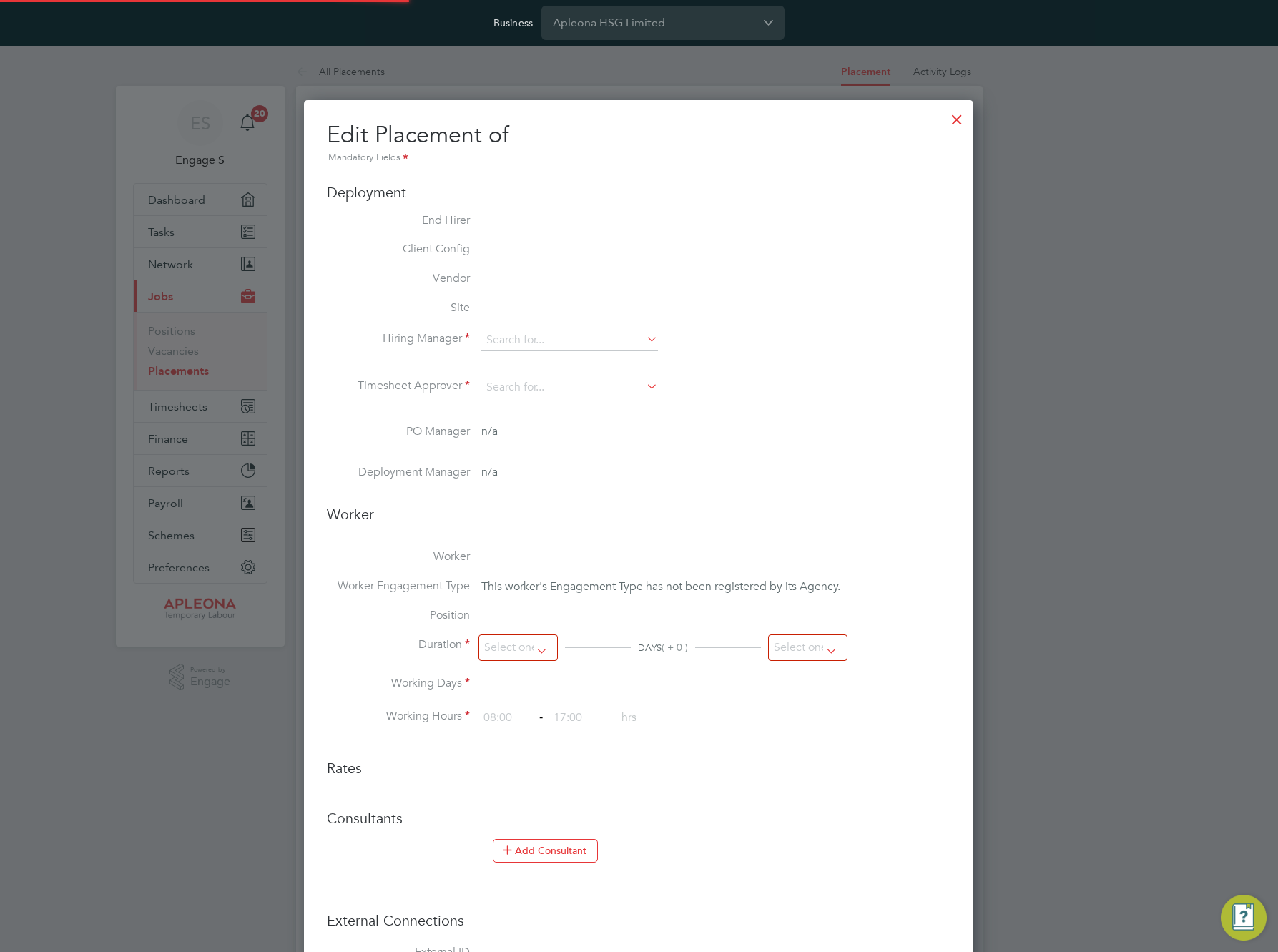
type input "17:00"
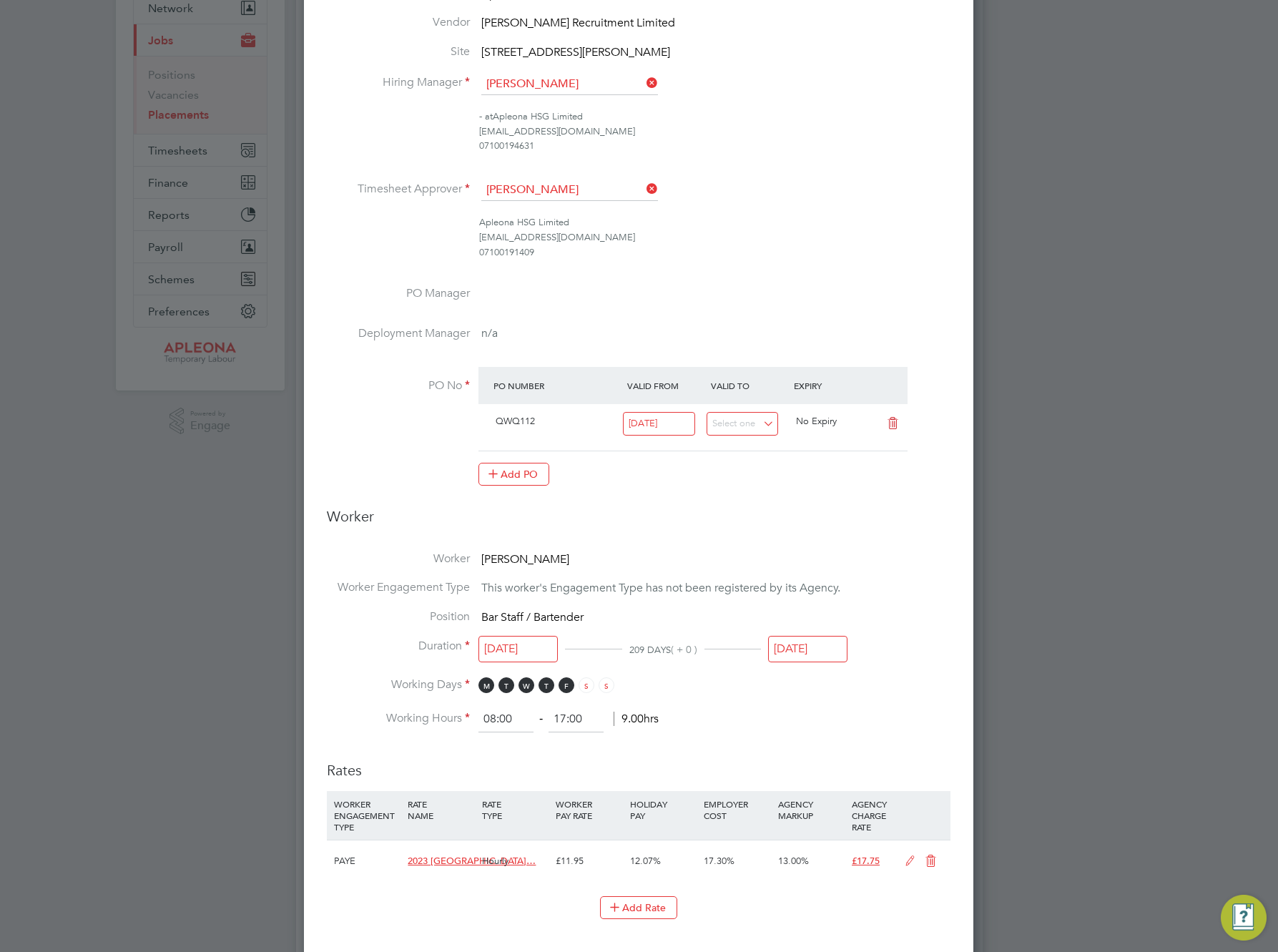
click at [808, 648] on input "31 Aug 2024" at bounding box center [808, 649] width 80 height 26
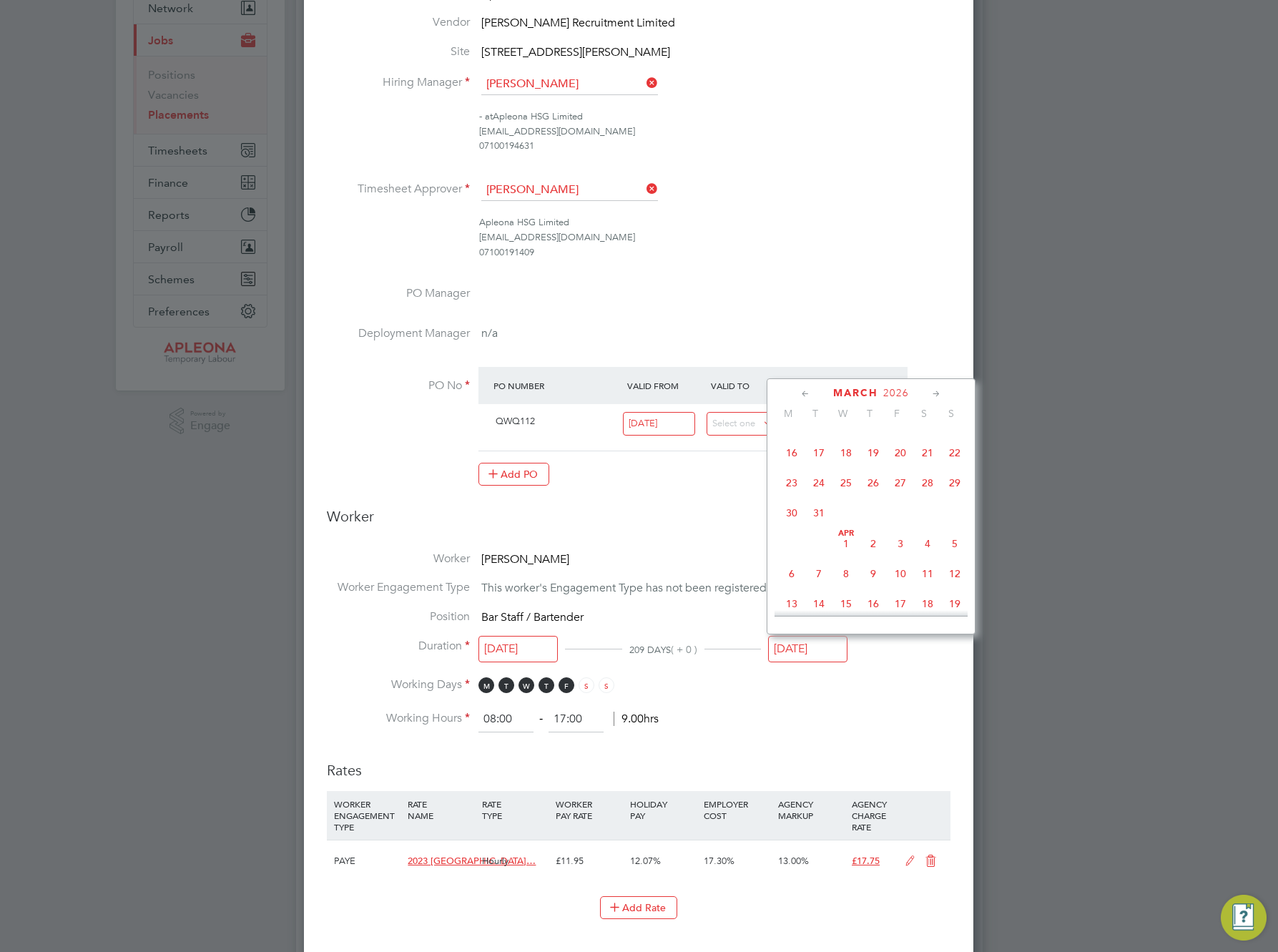
click at [898, 467] on span "20" at bounding box center [901, 453] width 27 height 27
type input "20 Mar 2026"
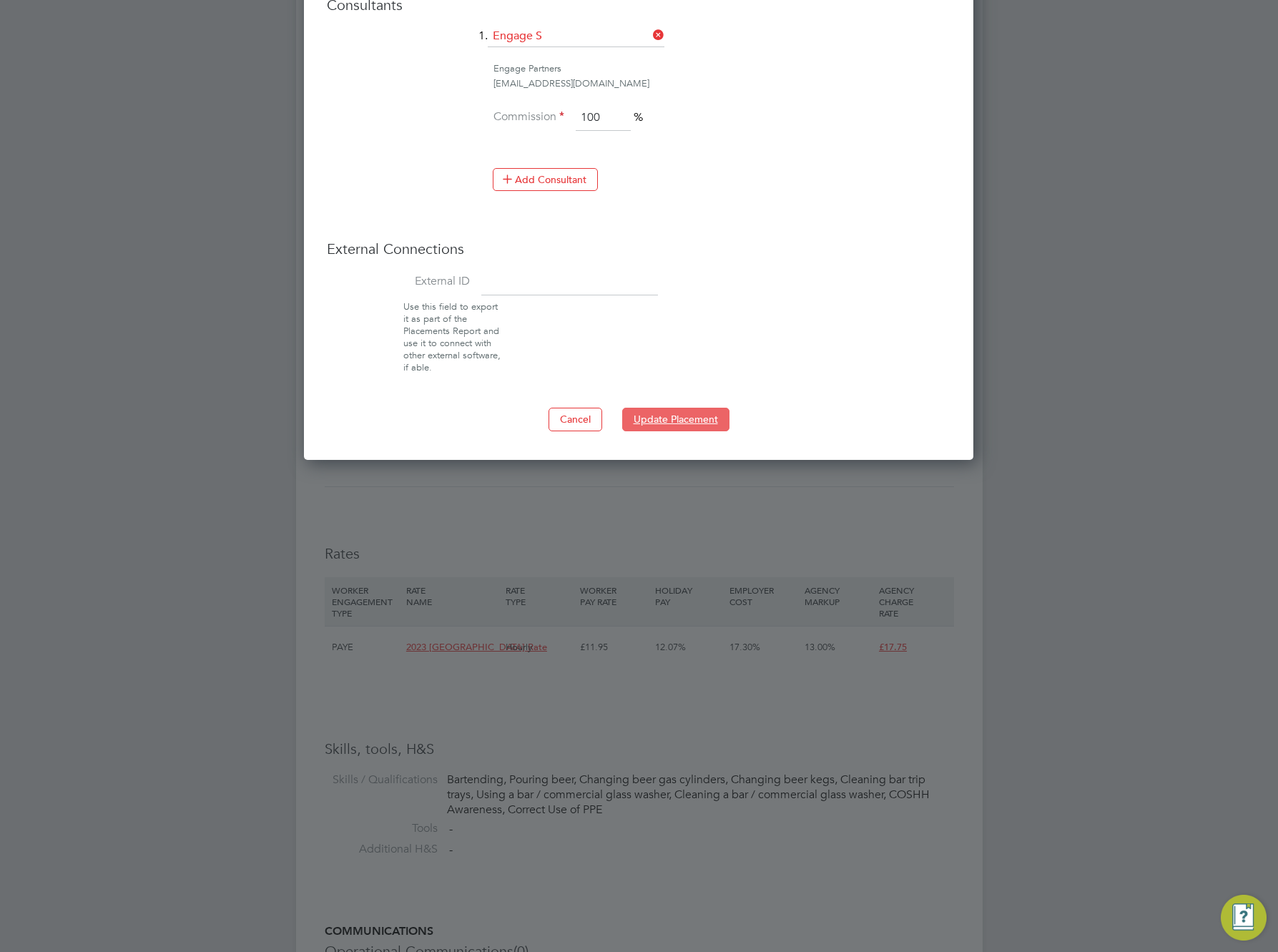
click at [658, 417] on button "Update Placement" at bounding box center [676, 419] width 107 height 23
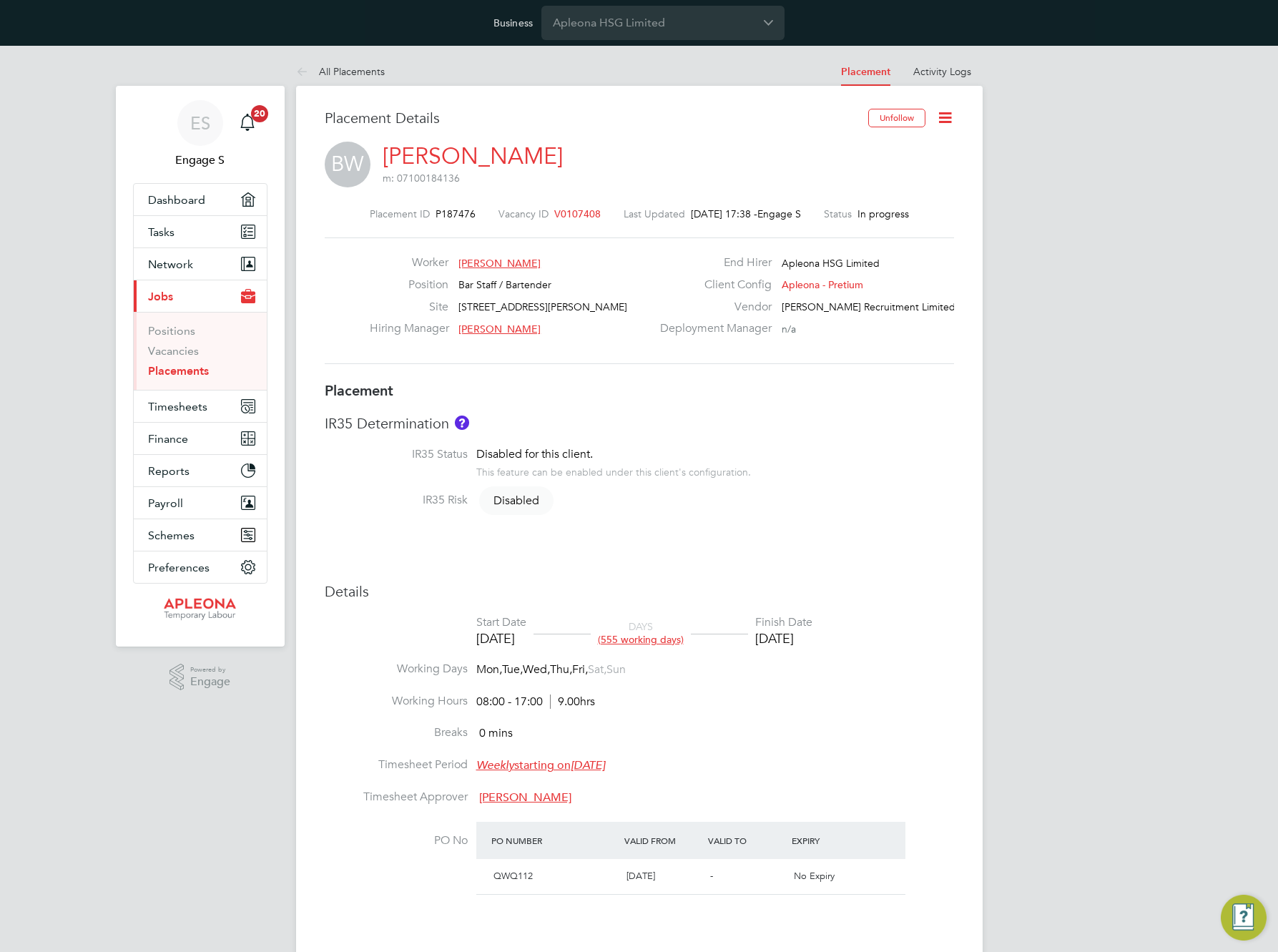
click at [936, 388] on h3 "Placement" at bounding box center [639, 390] width 629 height 18
